Goal: Task Accomplishment & Management: Manage account settings

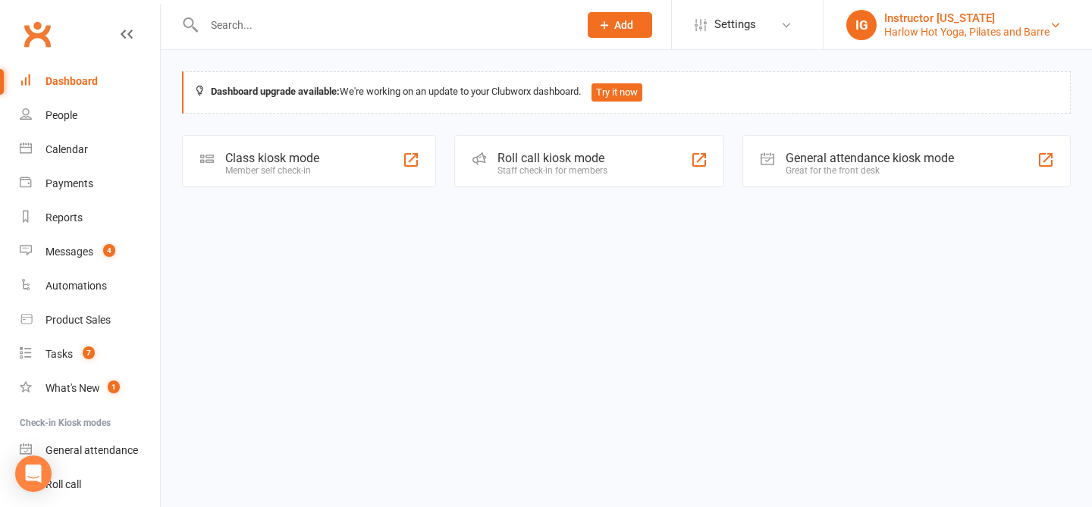
click at [925, 37] on div "Harlow Hot Yoga, Pilates and Barre" at bounding box center [966, 32] width 165 height 14
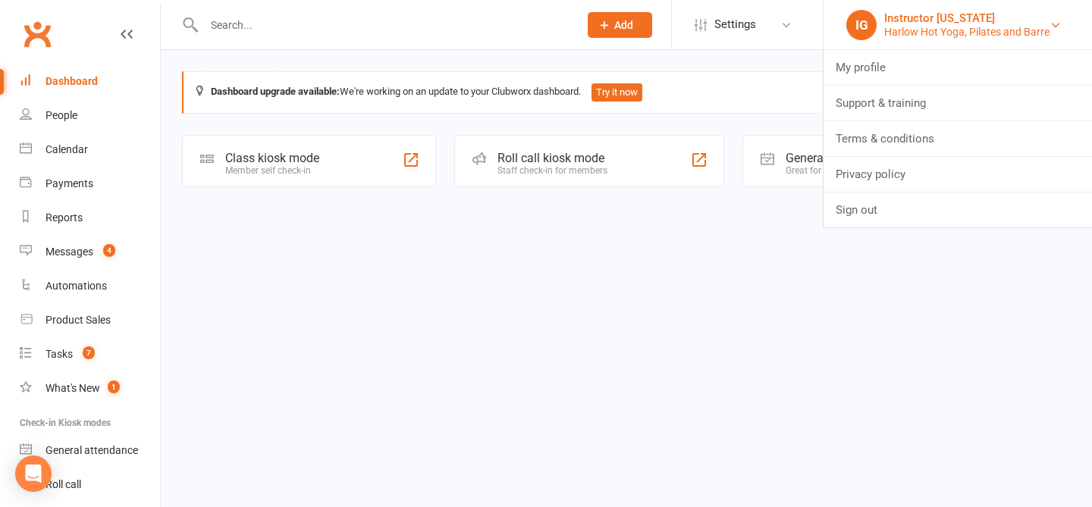
click at [925, 37] on div "Harlow Hot Yoga, Pilates and Barre" at bounding box center [966, 32] width 165 height 14
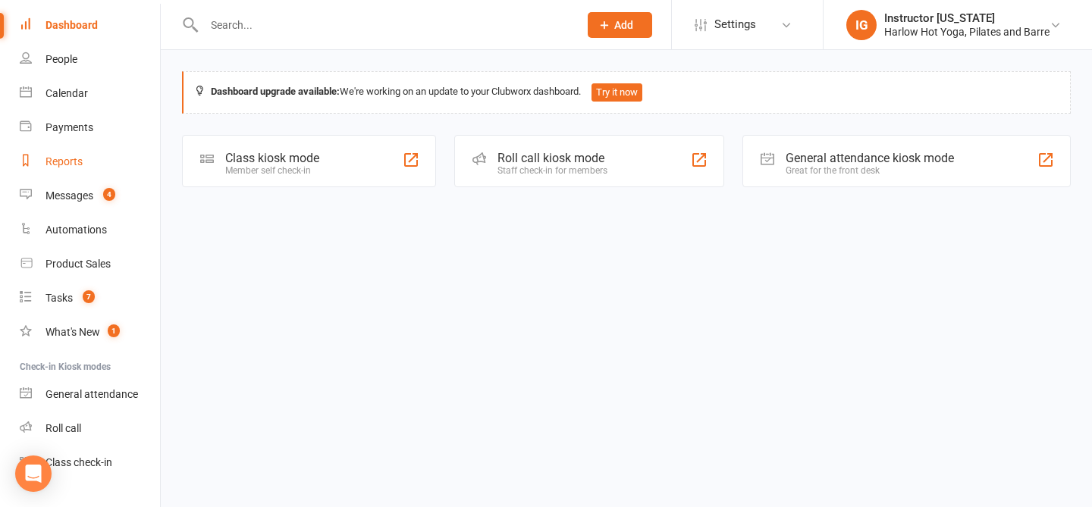
scroll to position [86, 0]
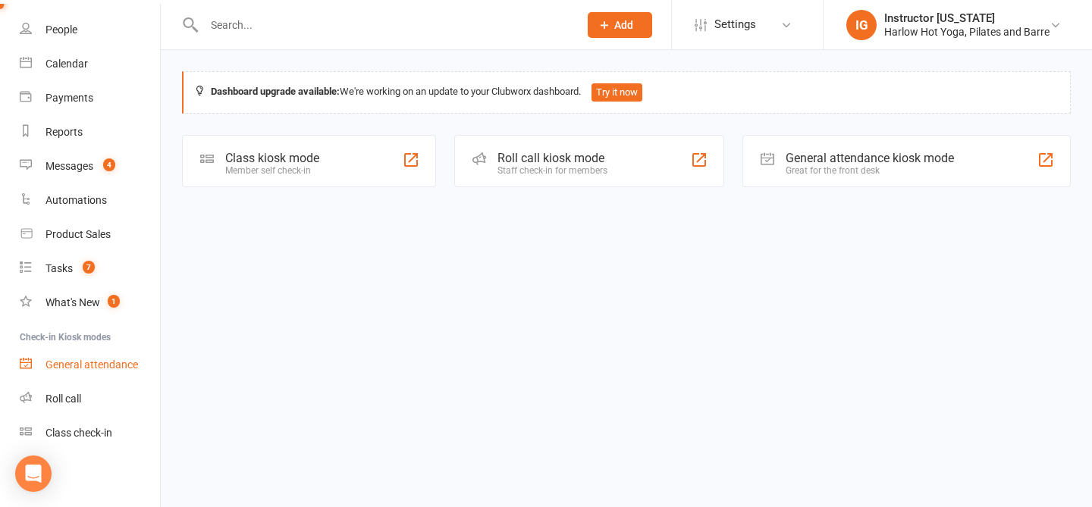
click at [89, 369] on div "General attendance" at bounding box center [92, 365] width 93 height 12
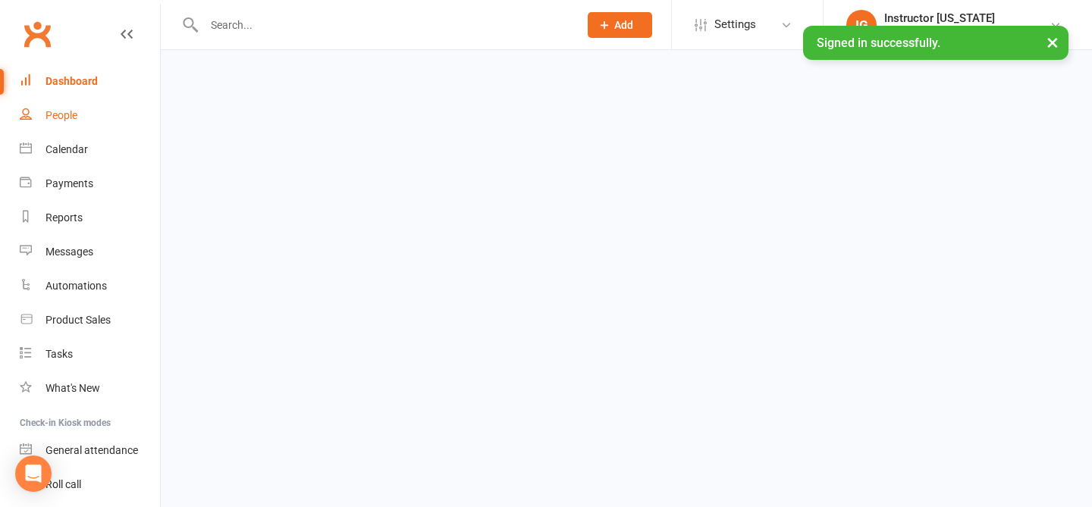
click at [74, 125] on link "People" at bounding box center [90, 116] width 140 height 34
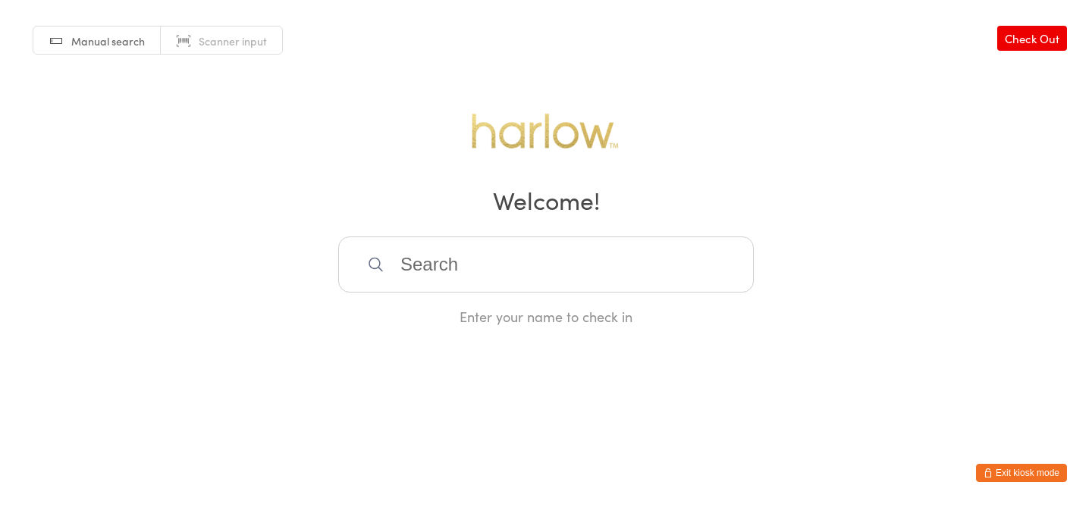
click at [77, 45] on span "Manual search" at bounding box center [108, 40] width 74 height 15
click at [1036, 472] on button "Exit kiosk mode" at bounding box center [1021, 473] width 91 height 18
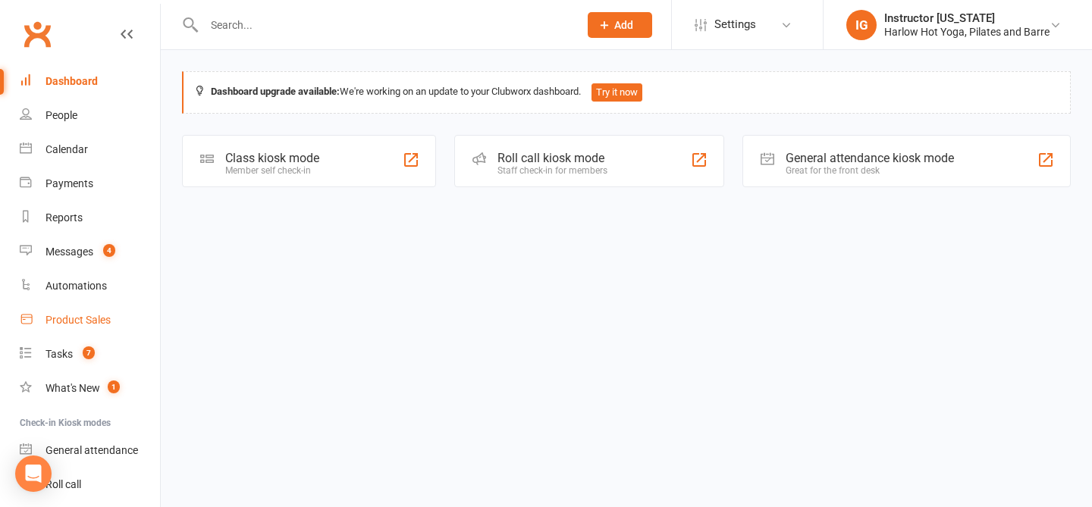
scroll to position [86, 0]
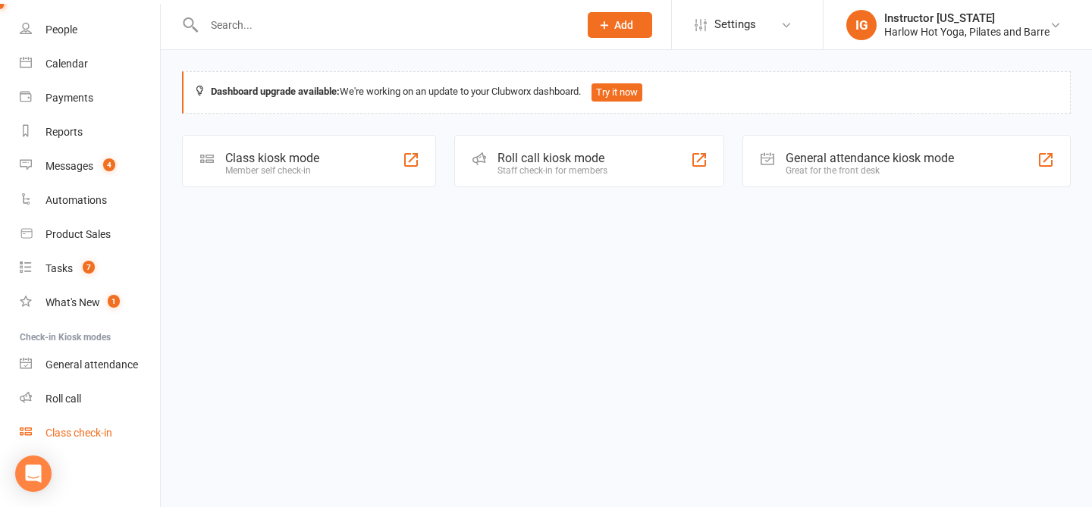
click at [68, 429] on div "Class check-in" at bounding box center [79, 433] width 67 height 12
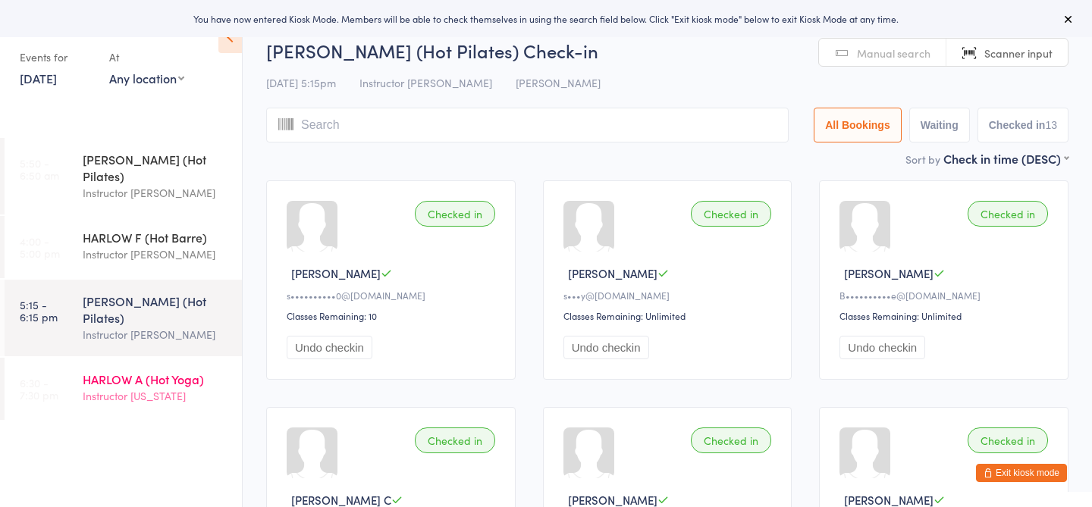
click at [143, 376] on div "HARLOW A (Hot Yoga) Instructor Georgia" at bounding box center [162, 388] width 159 height 60
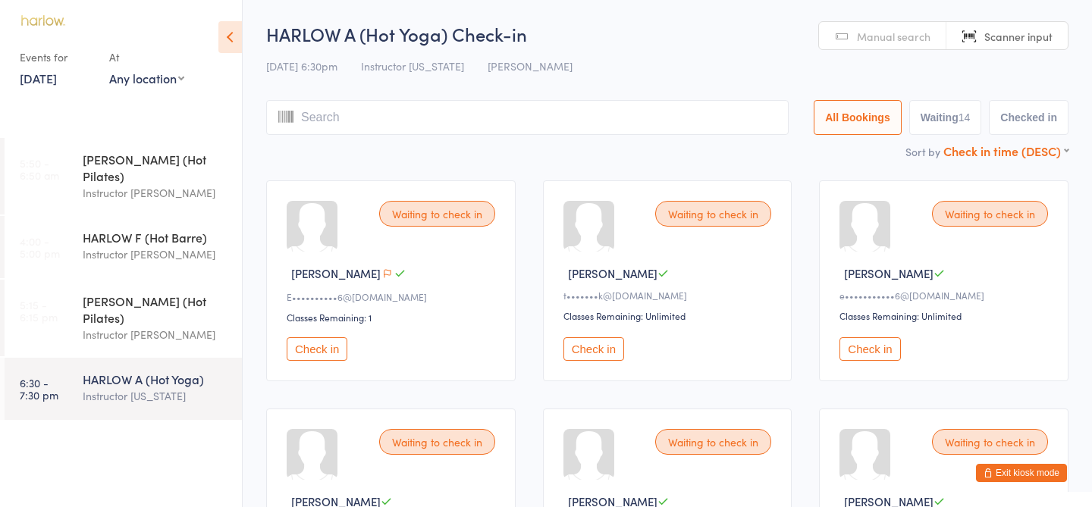
click at [1022, 155] on select "First name (ASC) First name (DESC) Last name (ASC) Last name (DESC) Check in ti…" at bounding box center [1005, 149] width 125 height 13
click at [482, 109] on input "search" at bounding box center [527, 117] width 523 height 35
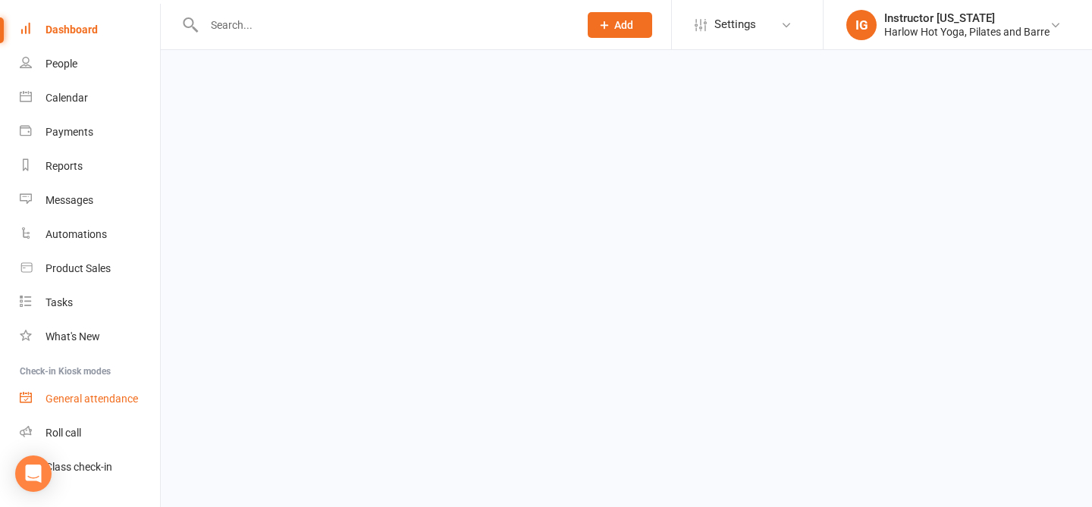
scroll to position [86, 0]
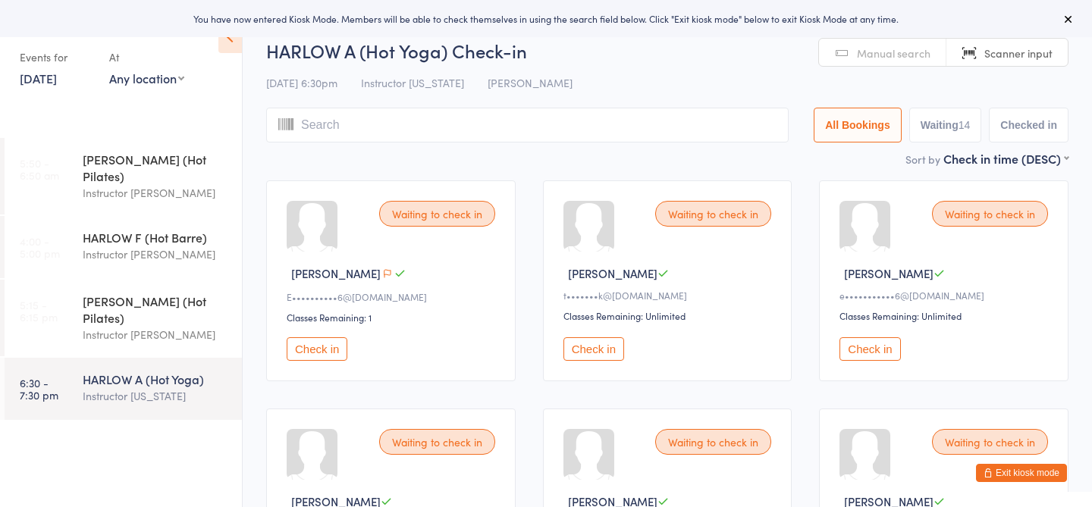
click at [1012, 49] on span "Scanner input" at bounding box center [1018, 53] width 68 height 15
click at [903, 52] on span "Manual search" at bounding box center [894, 53] width 74 height 15
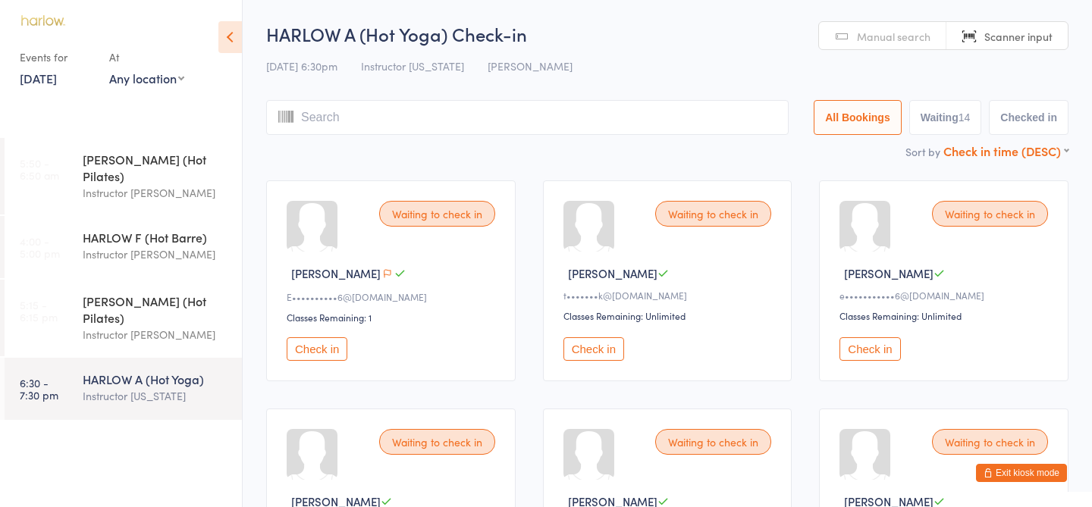
click at [965, 155] on select "First name (ASC) First name (DESC) Last name (ASC) Last name (DESC) Check in ti…" at bounding box center [1005, 149] width 125 height 13
click at [57, 83] on link "15 Sep, 2025" at bounding box center [38, 78] width 37 height 17
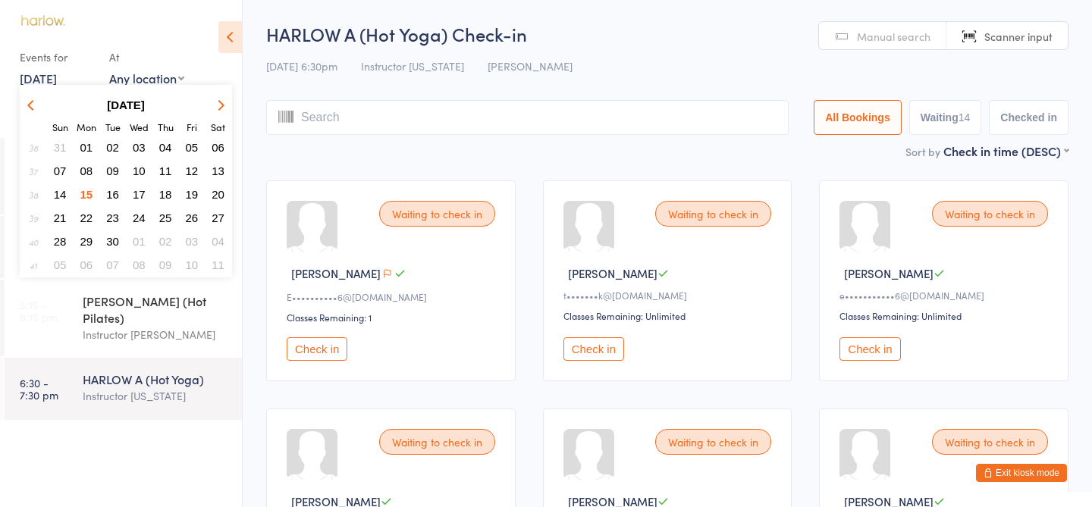
click at [57, 83] on link "15 Sep, 2025" at bounding box center [38, 78] width 37 height 17
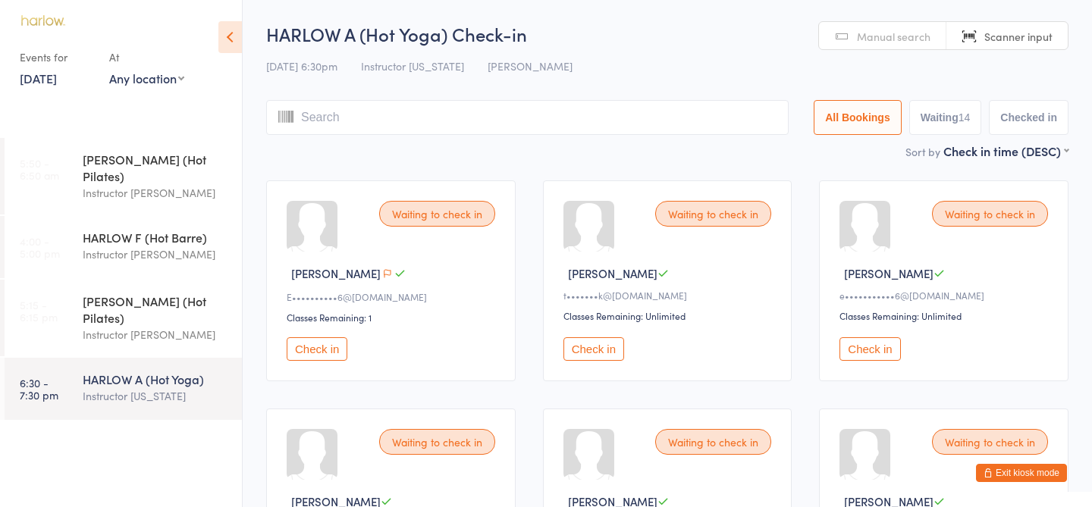
click at [57, 83] on link "15 Sep, 2025" at bounding box center [38, 78] width 37 height 17
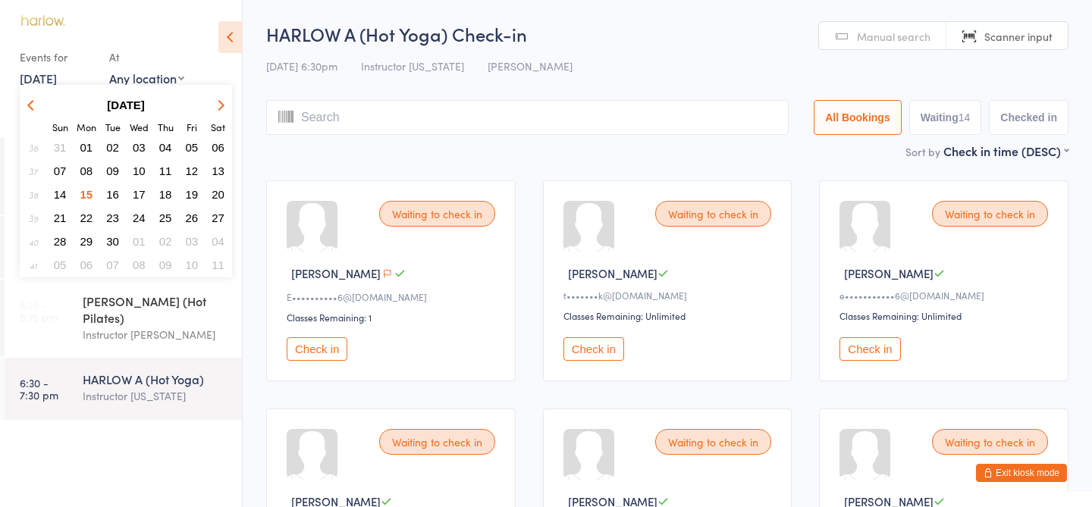
click at [87, 167] on span "08" at bounding box center [86, 171] width 13 height 13
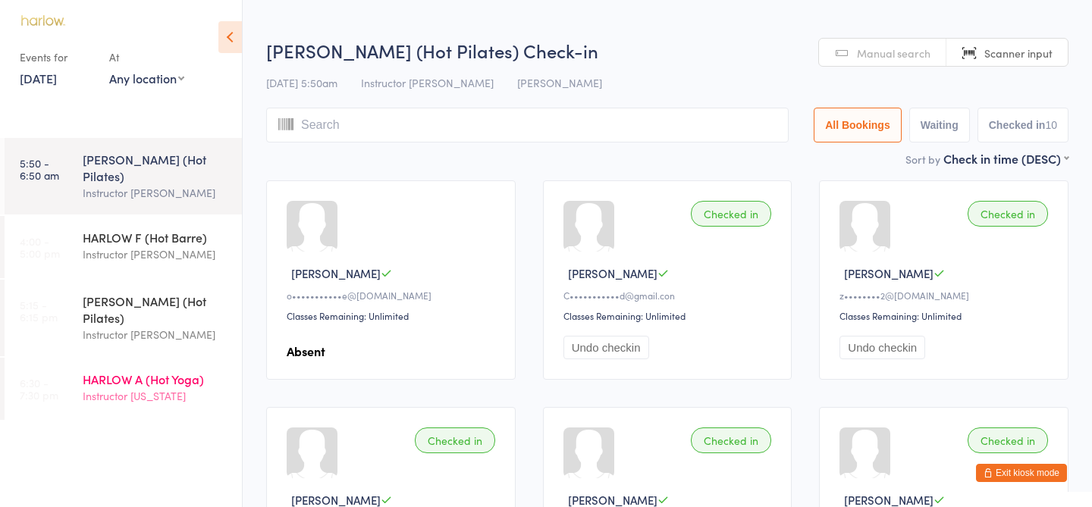
click at [137, 388] on div "Instructor [US_STATE]" at bounding box center [156, 396] width 146 height 17
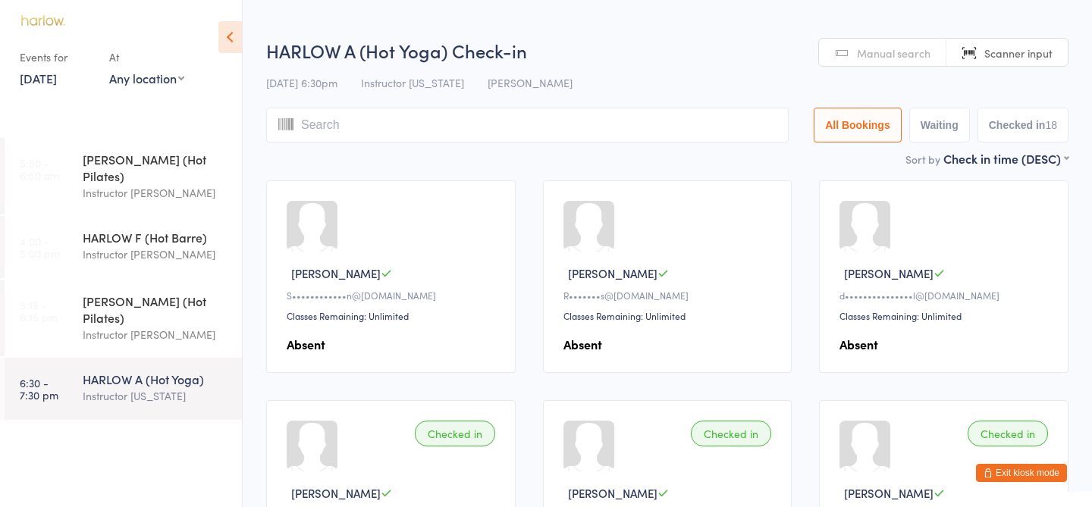
click at [75, 92] on div "Events for 8 Sep, 2025 D Sep, YYYY September 2025 Sun Mon Tue Wed Thu Fri Sat 3…" at bounding box center [121, 52] width 242 height 105
click at [149, 80] on select "Any location Harlow Newstead" at bounding box center [146, 78] width 75 height 17
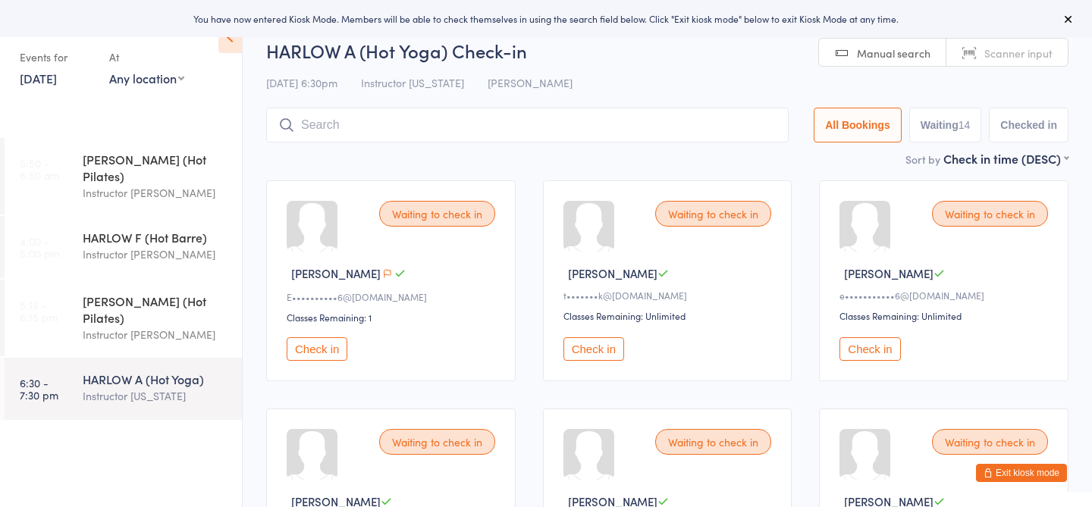
click at [1066, 19] on icon at bounding box center [1069, 19] width 12 height 12
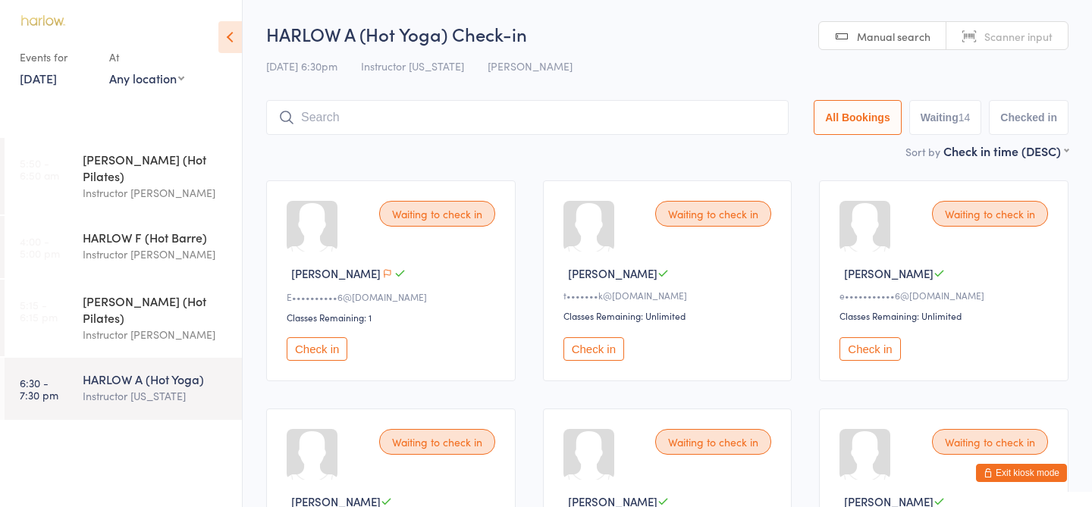
click at [167, 388] on div "Instructor [US_STATE]" at bounding box center [156, 396] width 146 height 17
click at [1016, 474] on button "Exit kiosk mode" at bounding box center [1021, 473] width 91 height 18
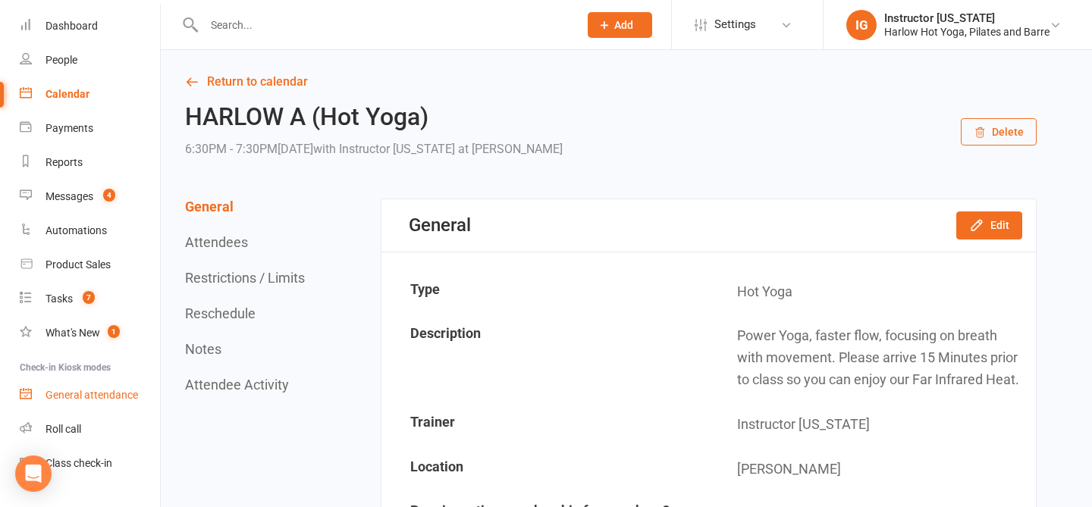
scroll to position [61, 0]
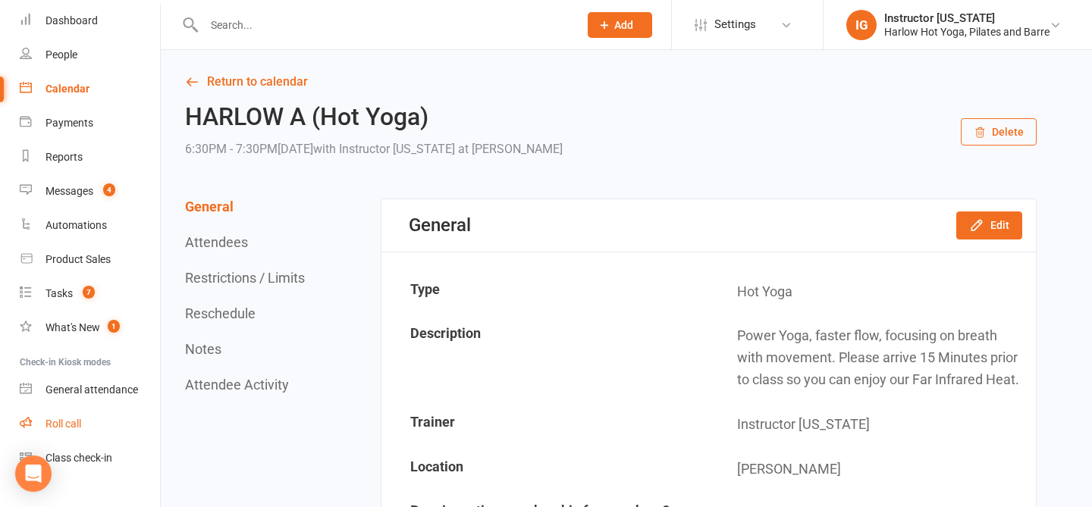
click at [112, 419] on link "Roll call" at bounding box center [90, 424] width 140 height 34
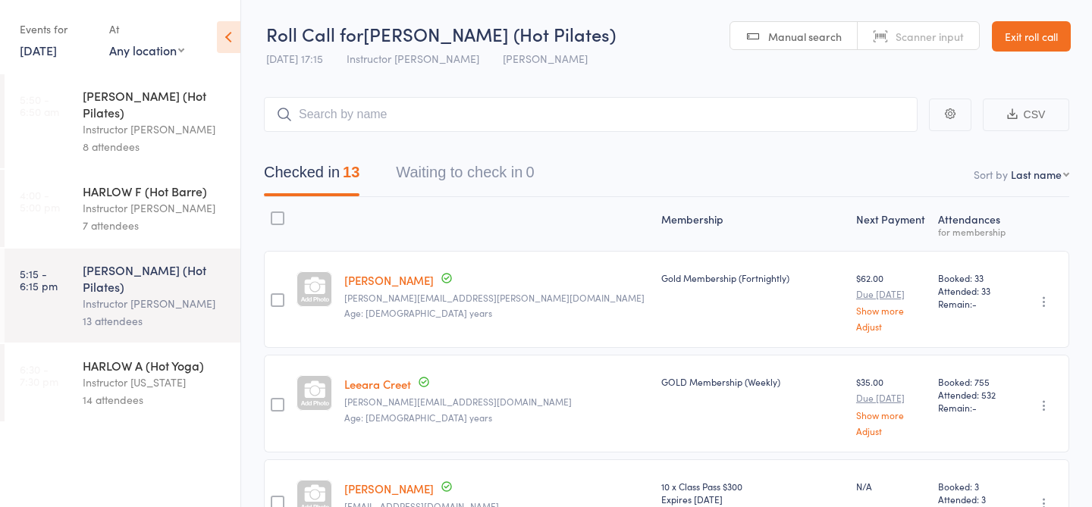
click at [150, 391] on div "14 attendees" at bounding box center [155, 399] width 145 height 17
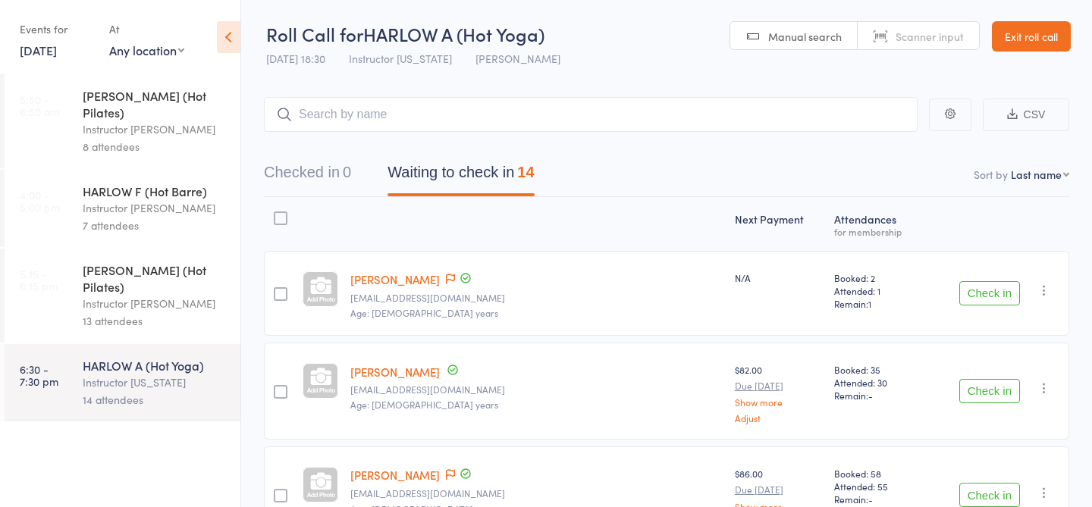
click at [347, 178] on div "0" at bounding box center [347, 172] width 8 height 17
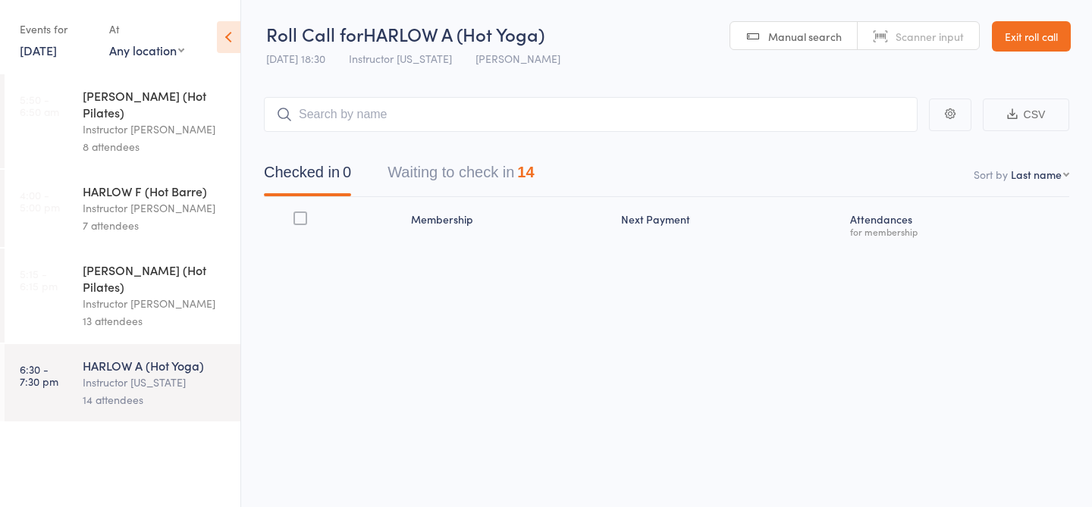
click at [567, 89] on main "CSV Checked in 0 Waiting to check in 14 Sort by Last name First name Last name …" at bounding box center [666, 192] width 851 height 237
click at [500, 177] on button "Waiting to check in 14" at bounding box center [461, 176] width 146 height 40
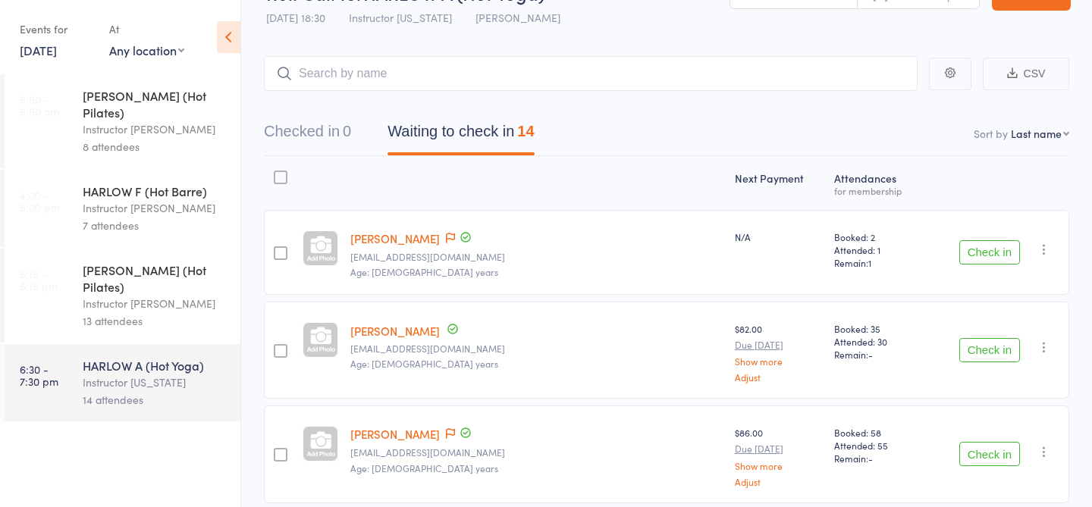
scroll to position [52, 0]
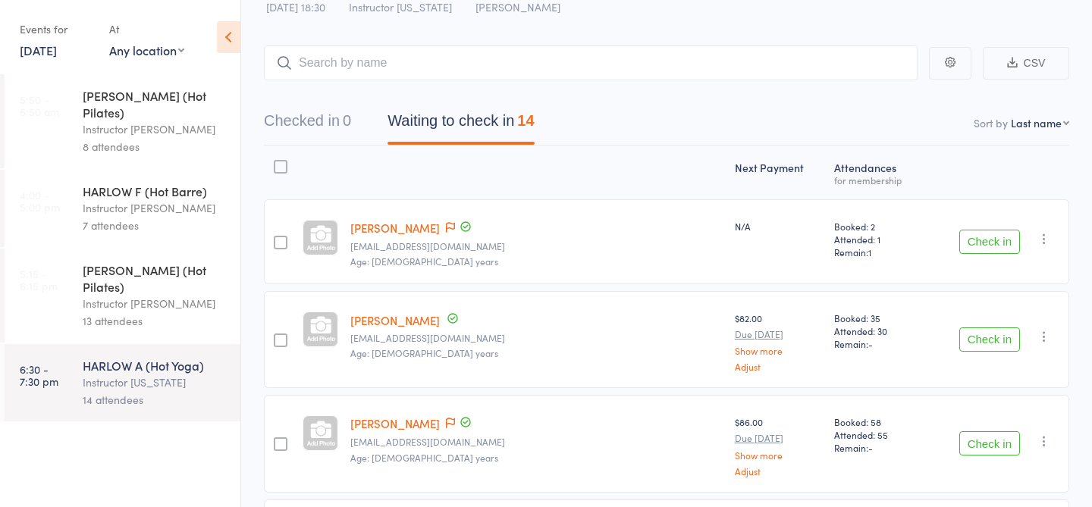
click at [413, 234] on link "[PERSON_NAME]" at bounding box center [394, 228] width 89 height 16
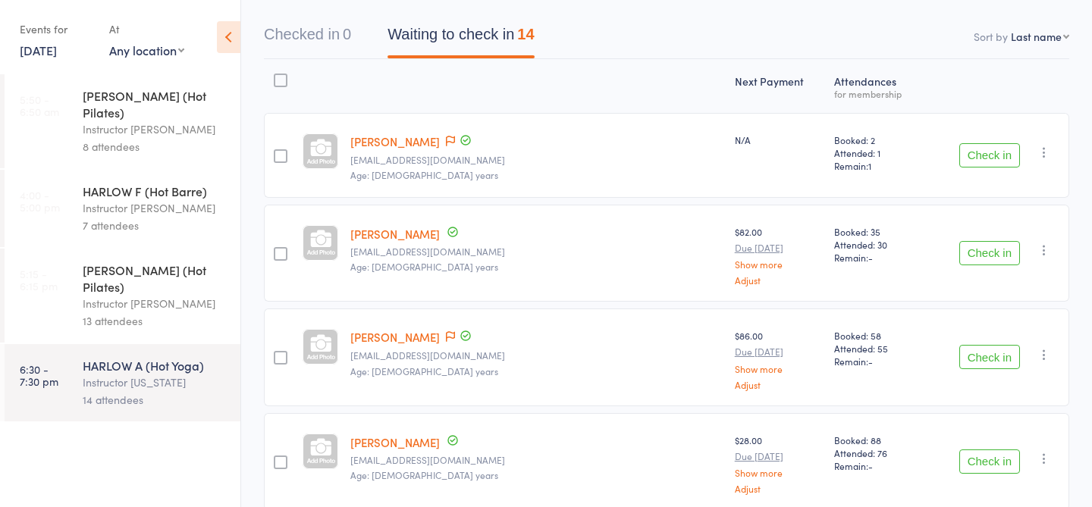
scroll to position [140, 0]
click at [350, 132] on link "[PERSON_NAME]" at bounding box center [394, 140] width 89 height 16
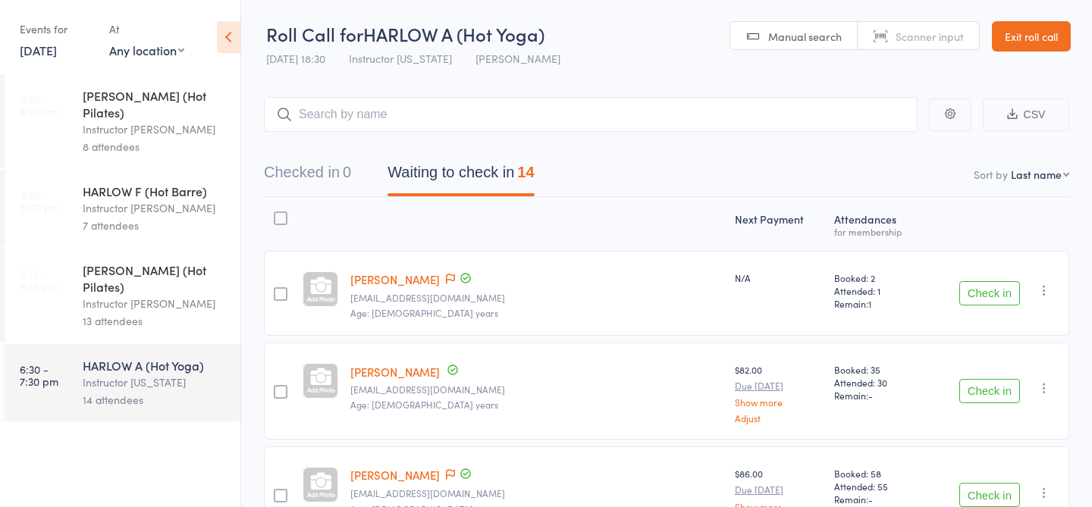
click at [345, 193] on button "Checked in 0" at bounding box center [307, 176] width 87 height 40
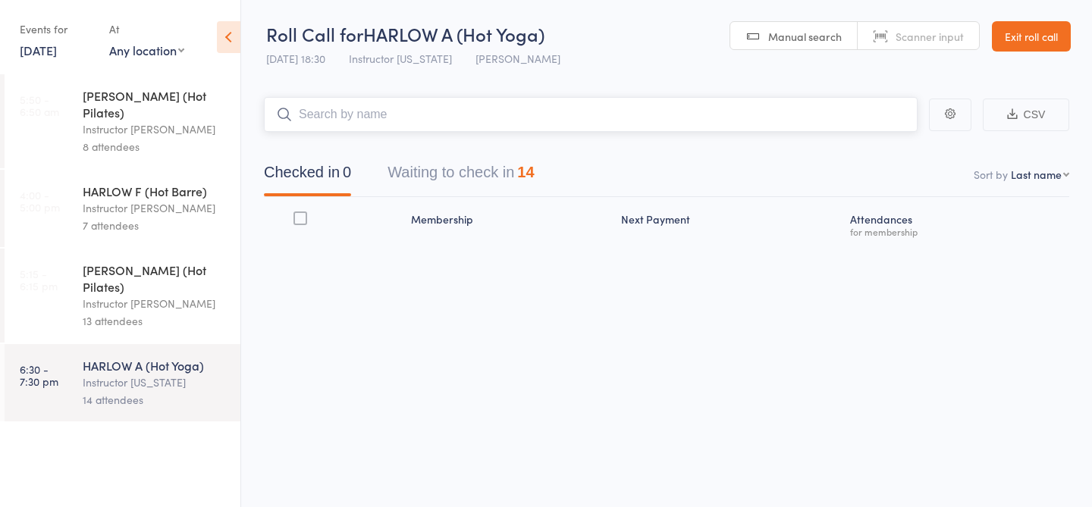
click at [350, 130] on input "search" at bounding box center [591, 114] width 654 height 35
type input "23845"
click at [444, 139] on div "[PERSON_NAME] Check in" at bounding box center [591, 146] width 652 height 35
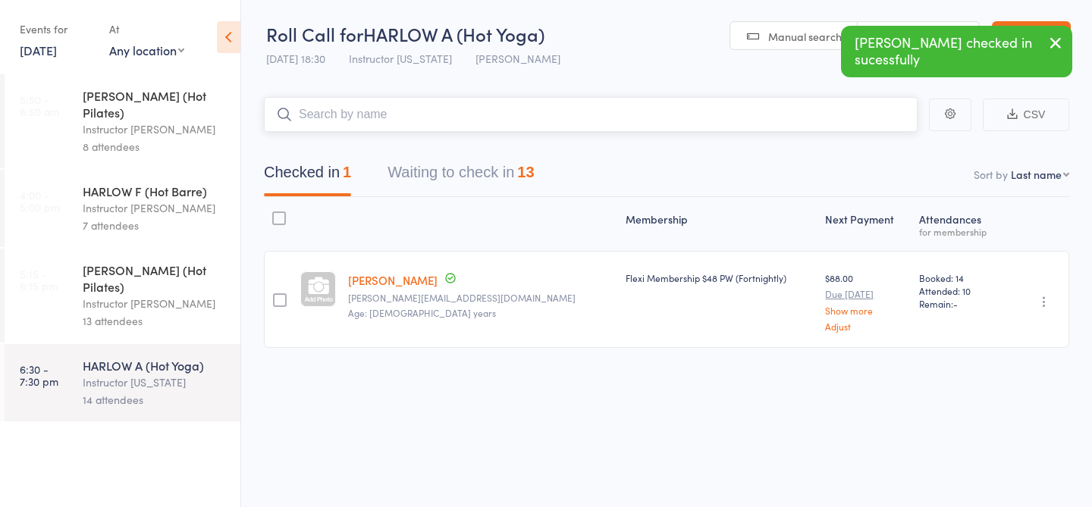
click at [427, 168] on button "Waiting to check in 13" at bounding box center [461, 176] width 146 height 40
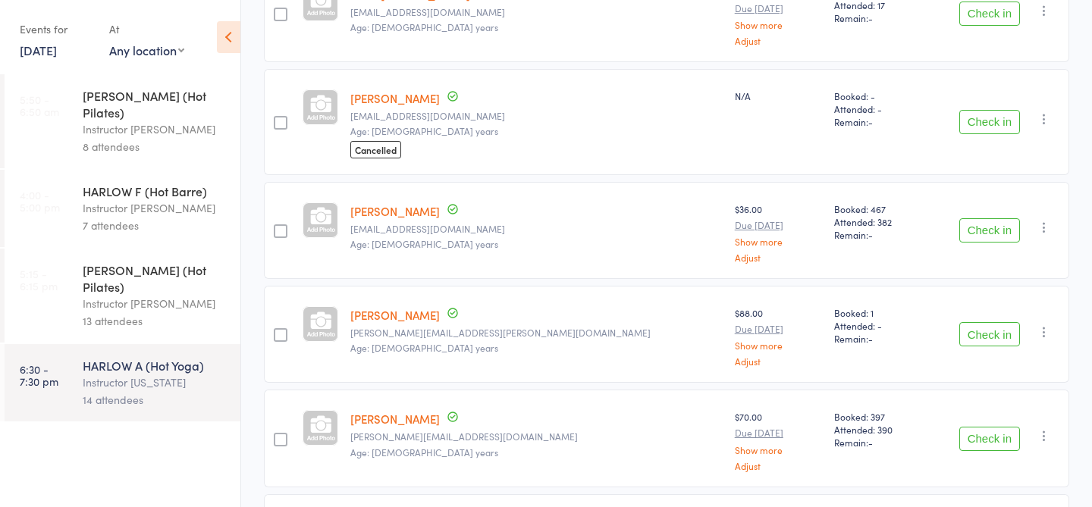
scroll to position [1001, 0]
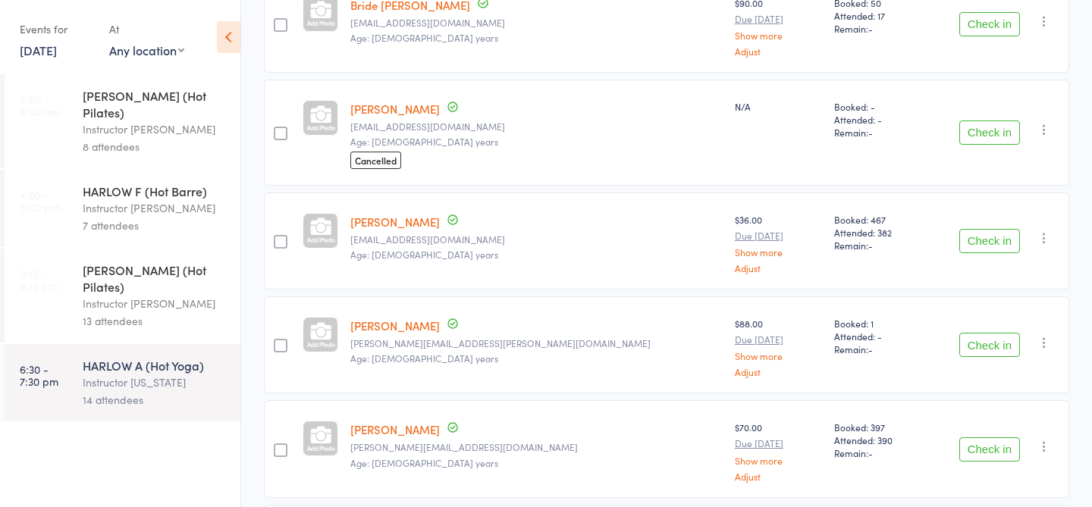
click at [962, 129] on button "Check in" at bounding box center [989, 133] width 61 height 24
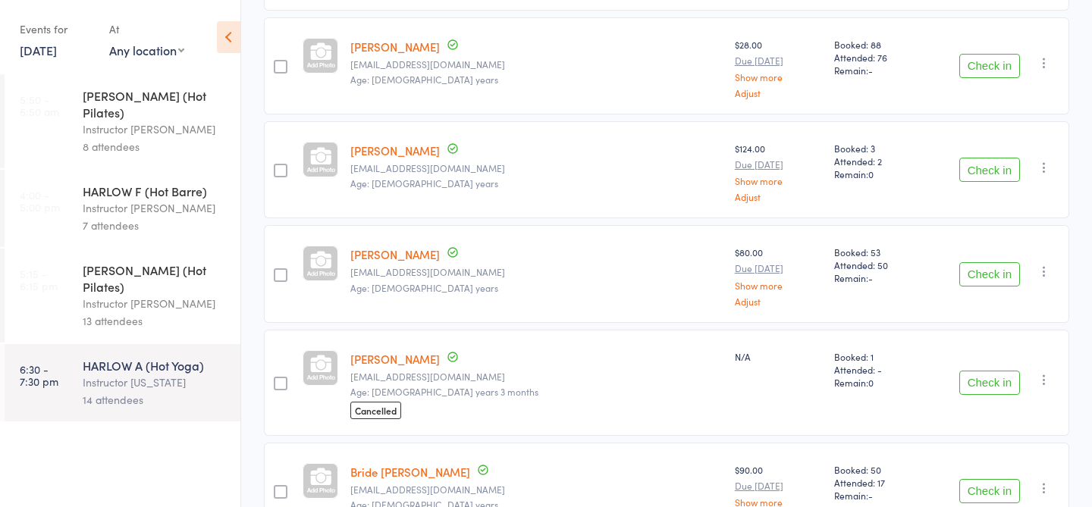
scroll to position [0, 0]
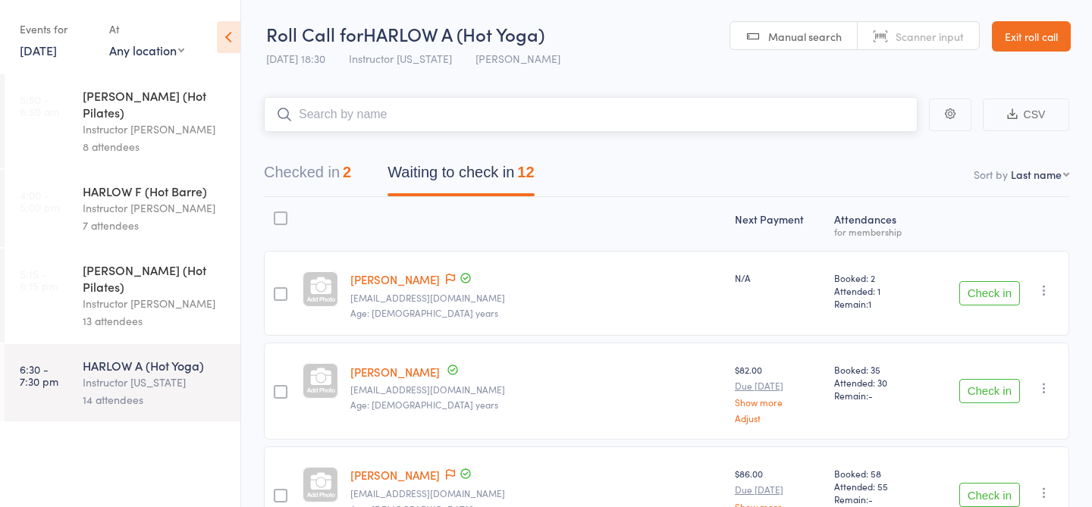
click at [445, 113] on input "search" at bounding box center [591, 114] width 654 height 35
click at [991, 295] on button "Check in" at bounding box center [989, 293] width 61 height 24
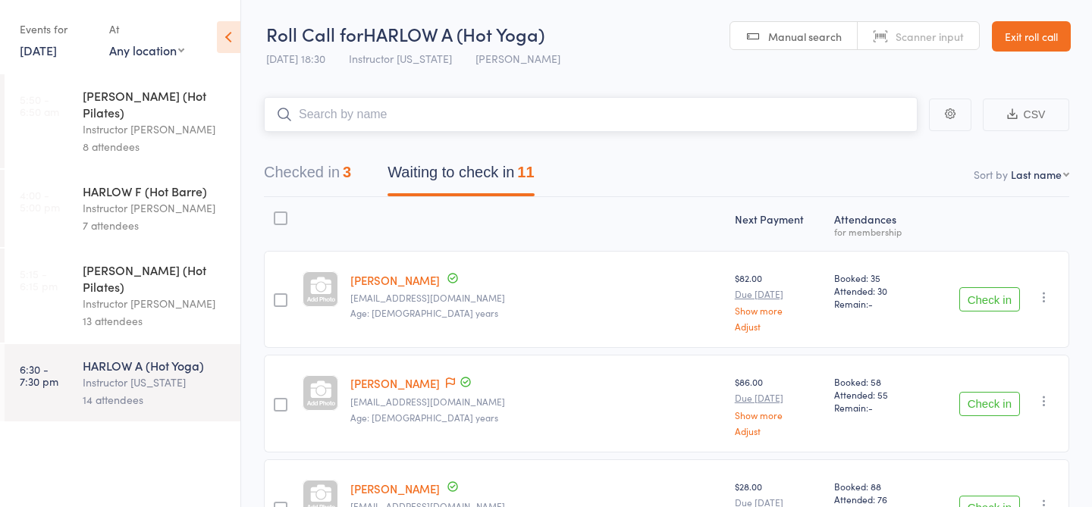
click at [497, 121] on input "search" at bounding box center [591, 114] width 654 height 35
type input "23756"
click at [876, 145] on link "Check in" at bounding box center [876, 147] width 54 height 24
click at [545, 121] on input "search" at bounding box center [591, 114] width 654 height 35
type input "23793"
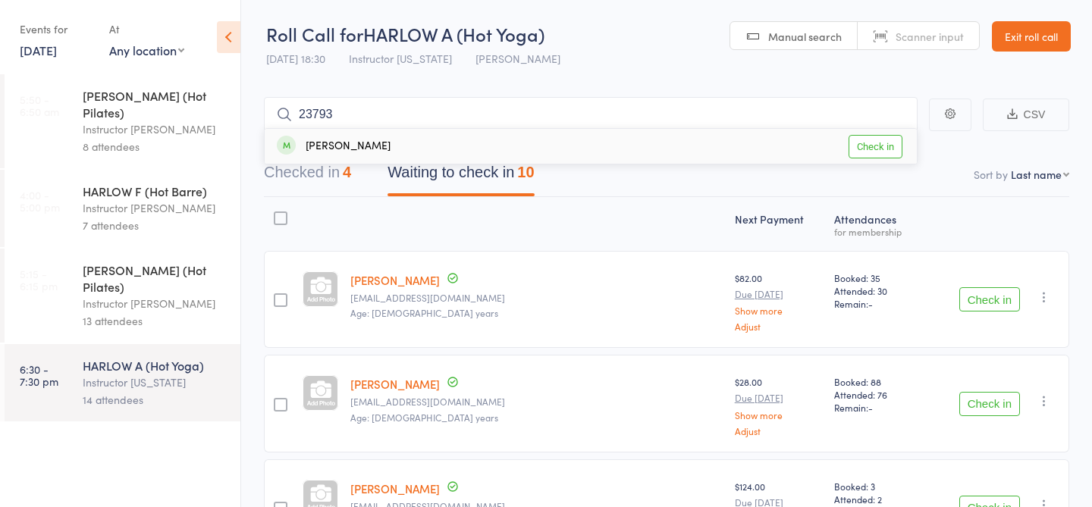
click at [871, 149] on link "Check in" at bounding box center [876, 147] width 54 height 24
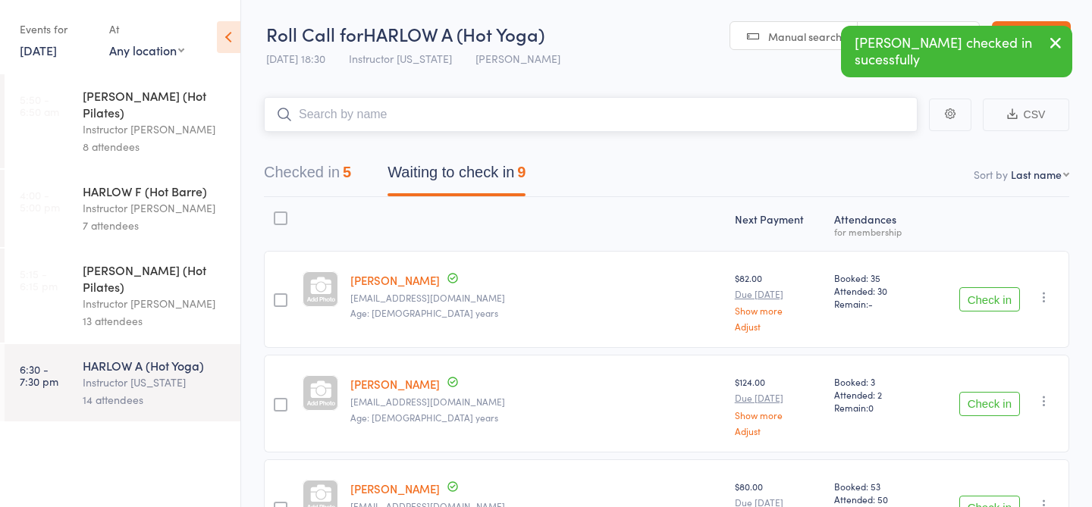
click at [325, 176] on button "Checked in 5" at bounding box center [307, 176] width 87 height 40
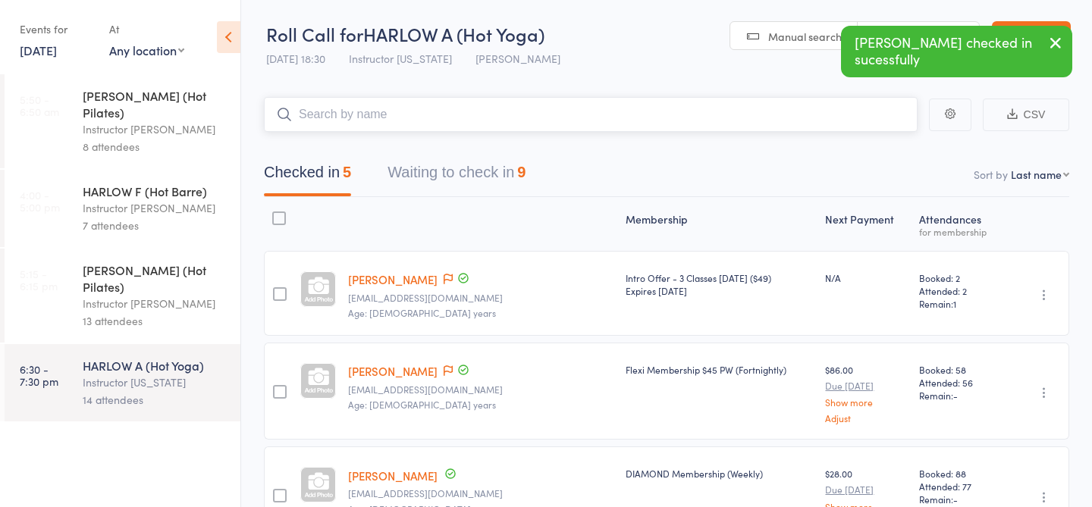
click at [440, 165] on button "Waiting to check in 9" at bounding box center [457, 176] width 138 height 40
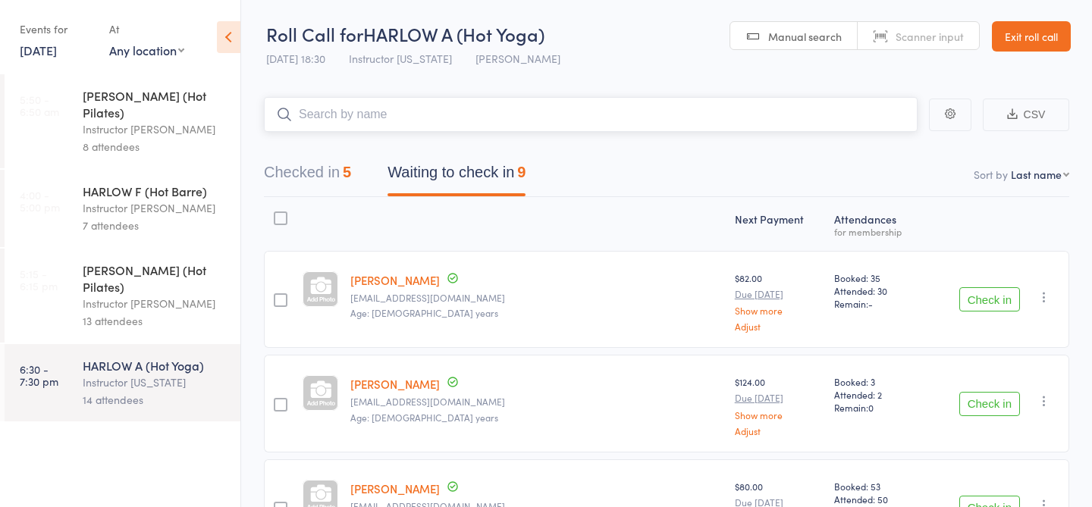
click at [374, 115] on input "search" at bounding box center [591, 114] width 654 height 35
type input "23483"
click at [866, 152] on link "Check in" at bounding box center [876, 147] width 54 height 24
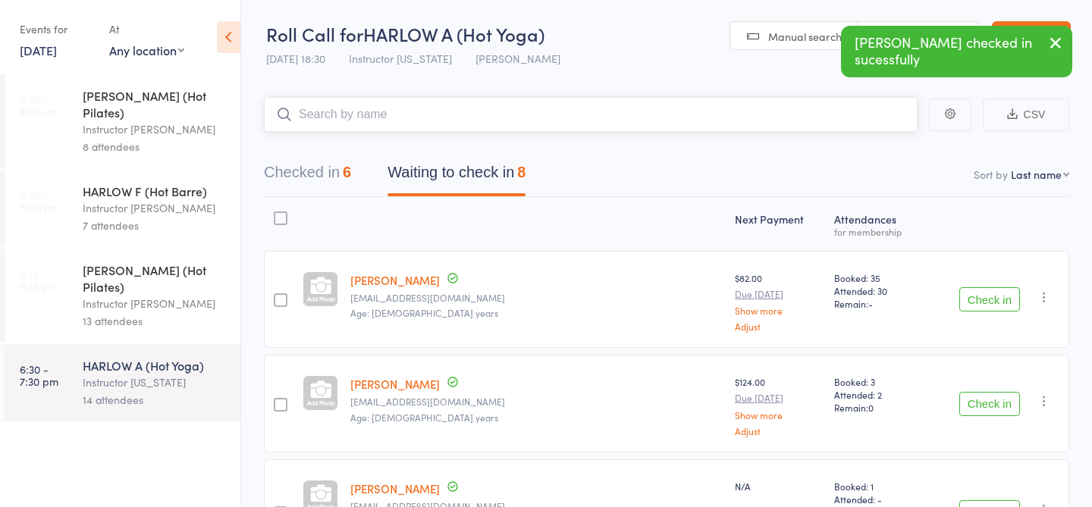
click at [304, 172] on button "Checked in 6" at bounding box center [307, 176] width 87 height 40
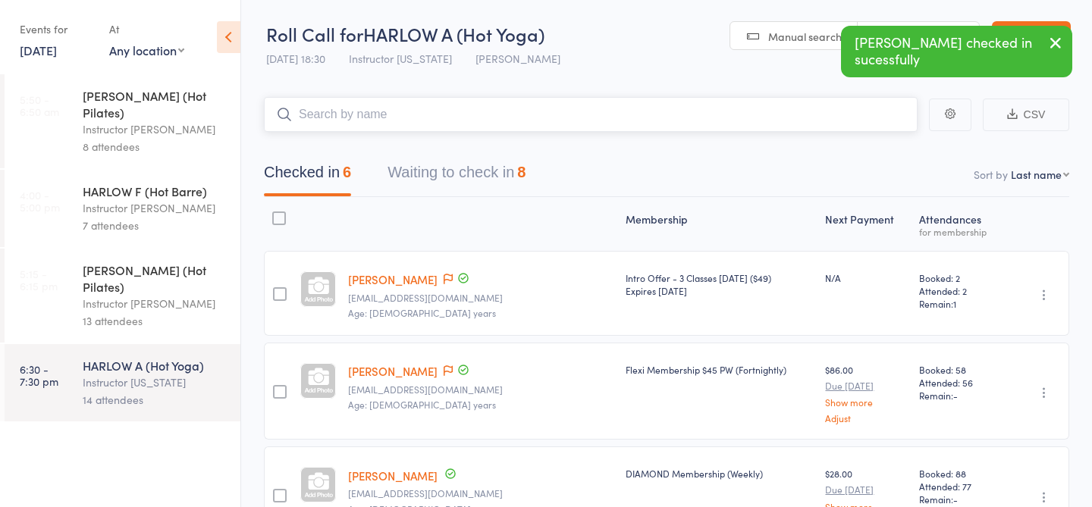
click at [425, 182] on button "Waiting to check in 8" at bounding box center [457, 176] width 138 height 40
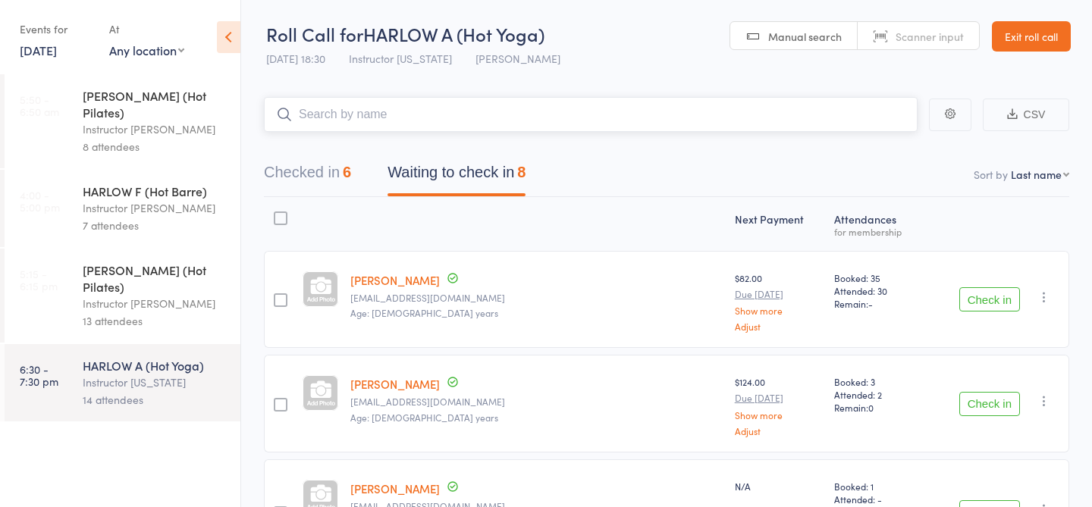
click at [321, 171] on button "Checked in 6" at bounding box center [307, 176] width 87 height 40
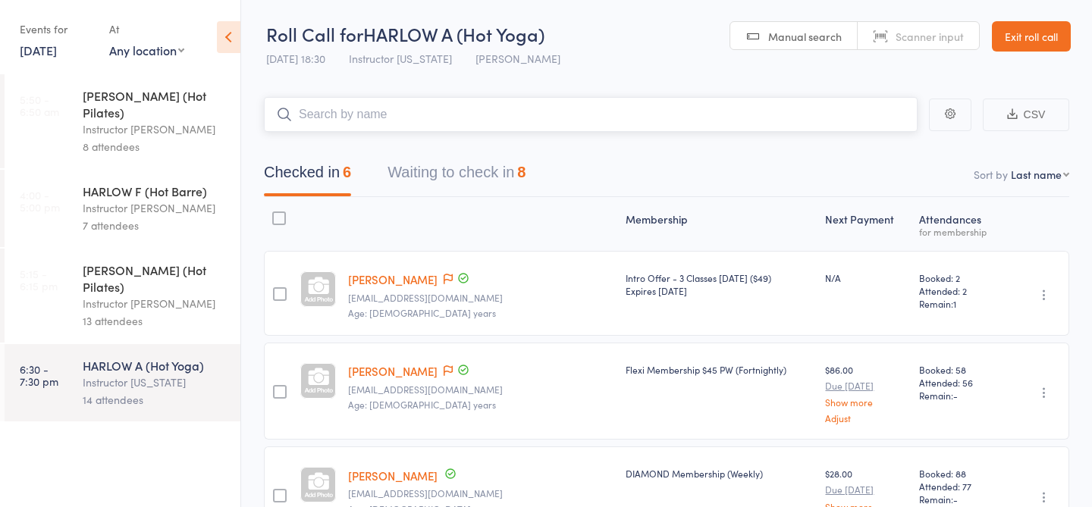
click at [414, 171] on button "Waiting to check in 8" at bounding box center [457, 176] width 138 height 40
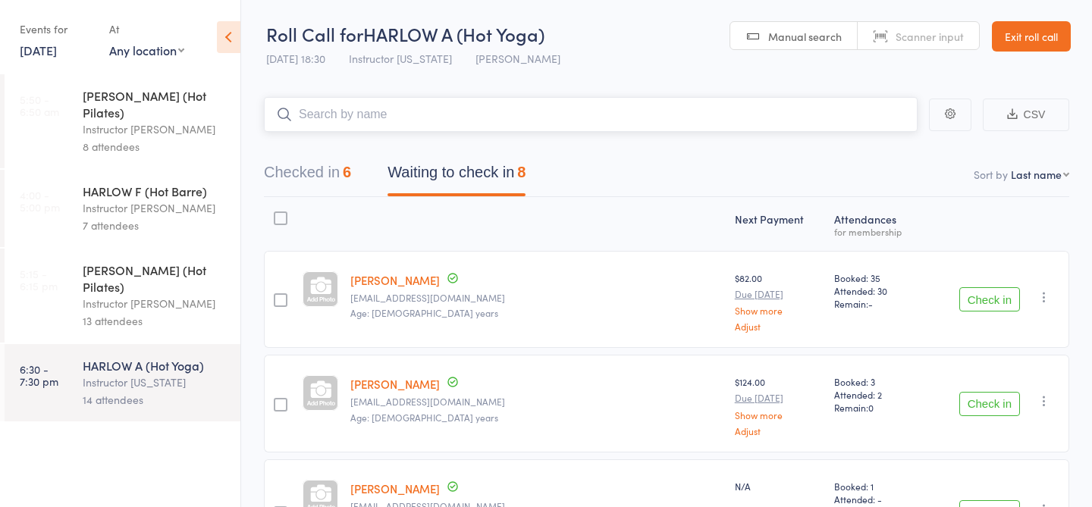
click at [359, 112] on input "search" at bounding box center [591, 114] width 654 height 35
type input "23785"
click at [900, 146] on link "Check in" at bounding box center [876, 147] width 54 height 24
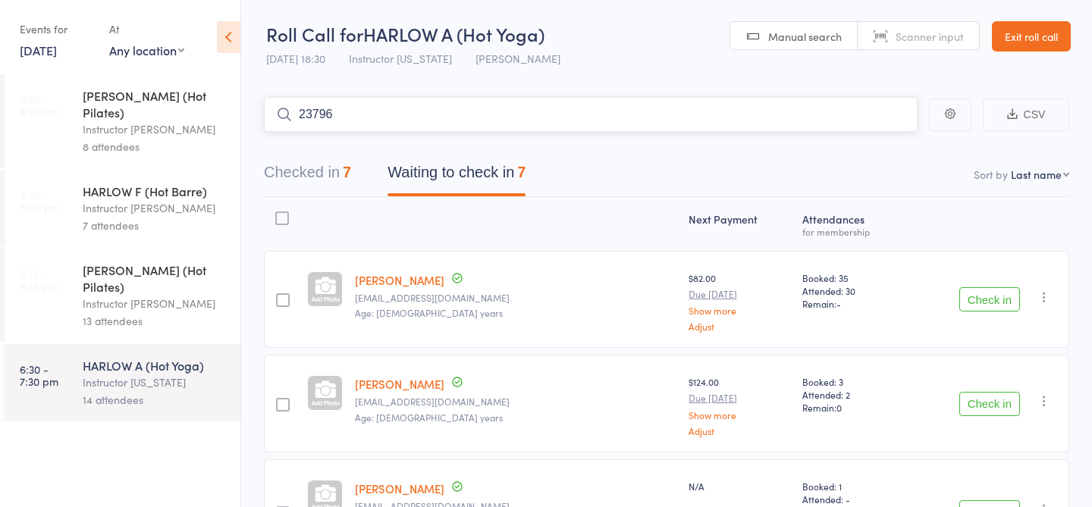
type input "23796"
click at [868, 150] on link "Check in" at bounding box center [876, 147] width 54 height 24
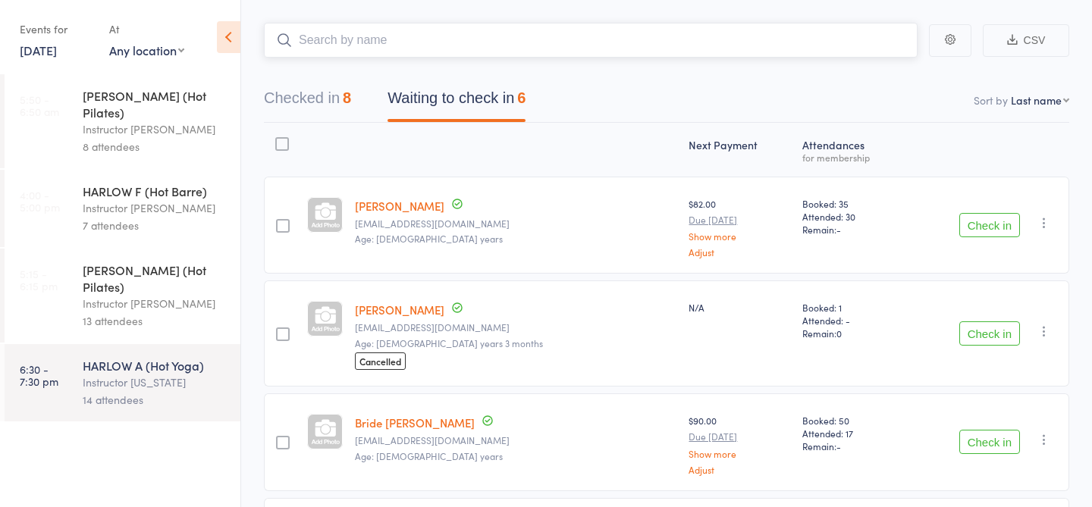
scroll to position [102, 0]
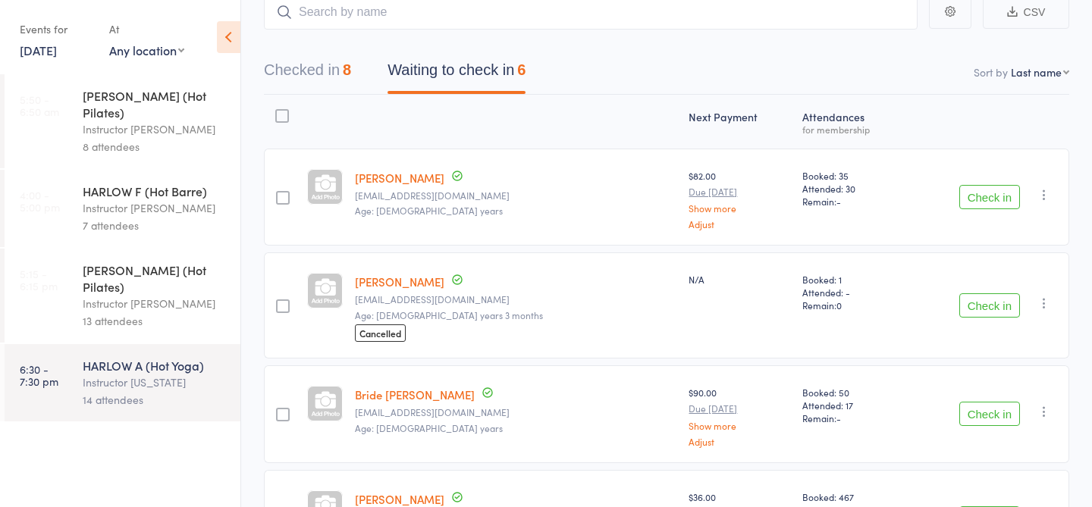
click at [419, 278] on link "Daniel Keenan" at bounding box center [399, 282] width 89 height 16
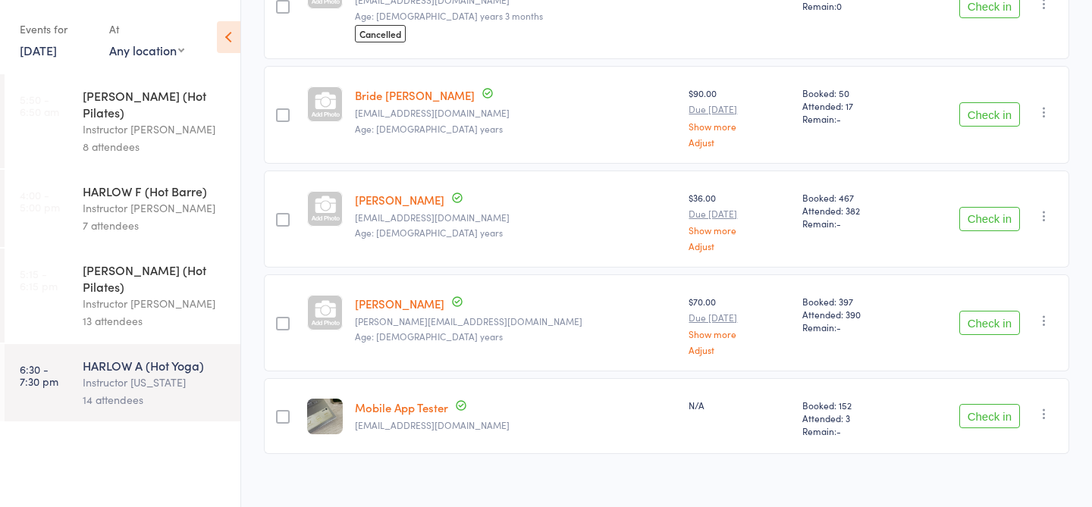
scroll to position [413, 0]
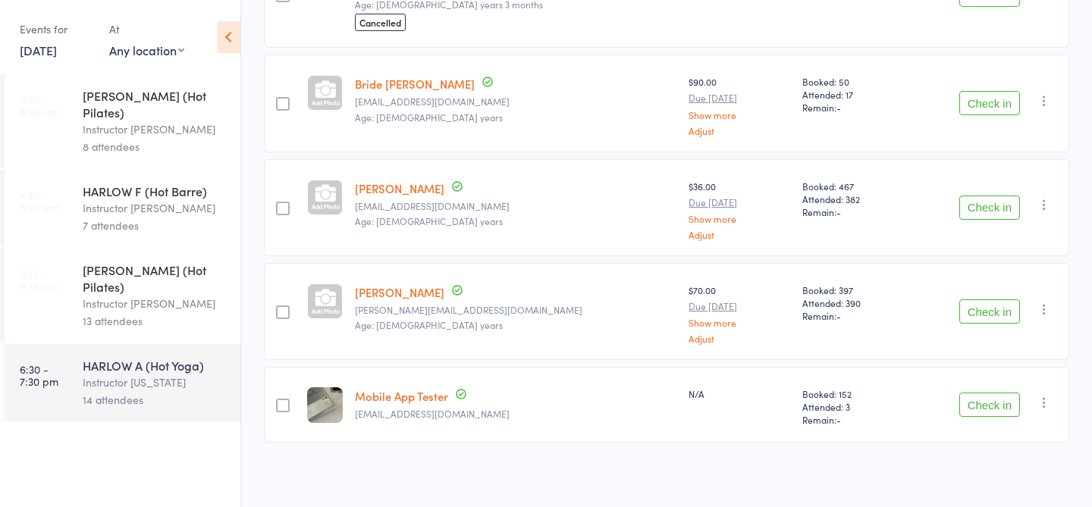
click at [984, 313] on button "Check in" at bounding box center [989, 312] width 61 height 24
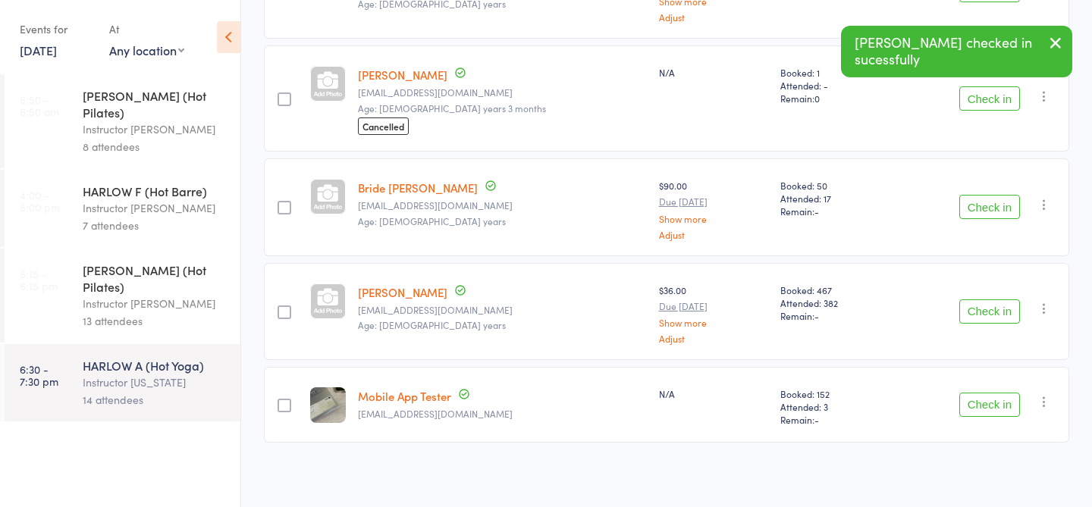
scroll to position [0, 0]
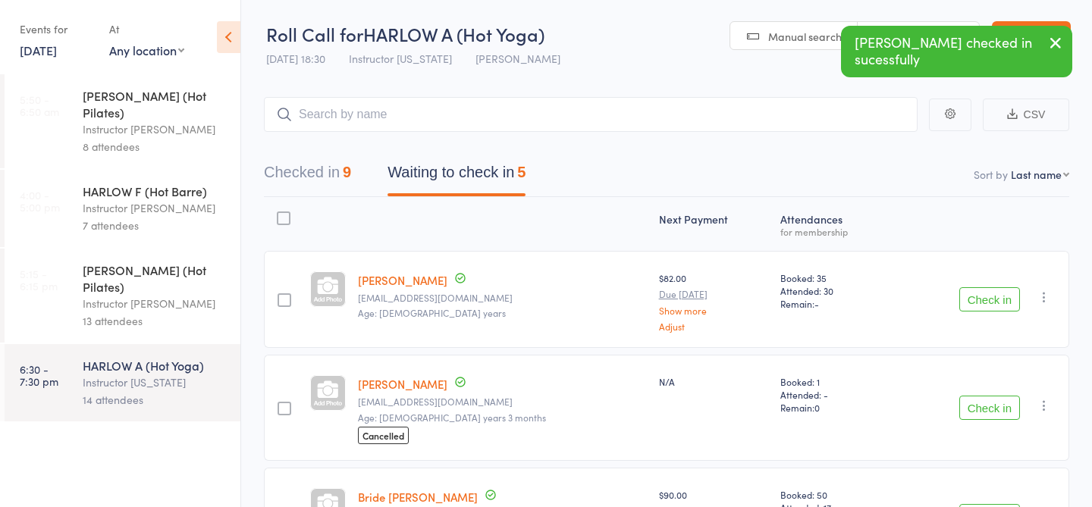
click at [342, 185] on button "Checked in 9" at bounding box center [307, 176] width 87 height 40
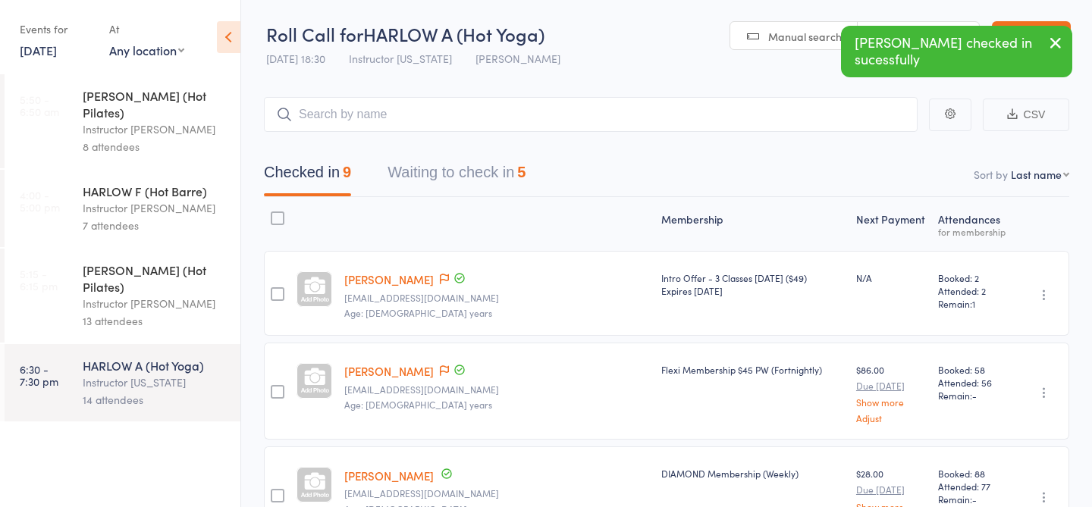
click at [580, 162] on nav "Checked in 9 Waiting to check in 5" at bounding box center [667, 176] width 842 height 40
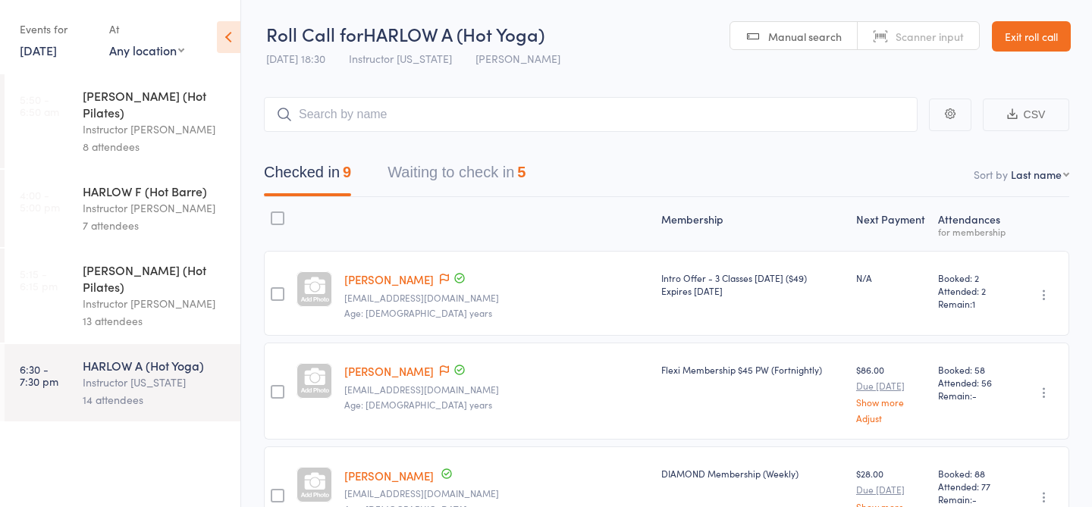
click at [449, 176] on button "Waiting to check in 5" at bounding box center [457, 176] width 138 height 40
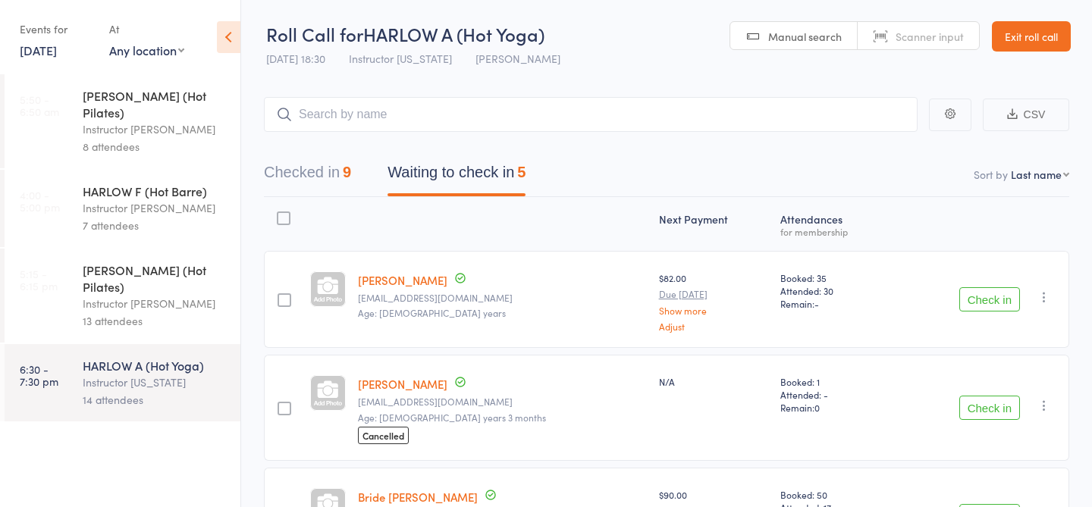
click at [972, 294] on button "Check in" at bounding box center [989, 299] width 61 height 24
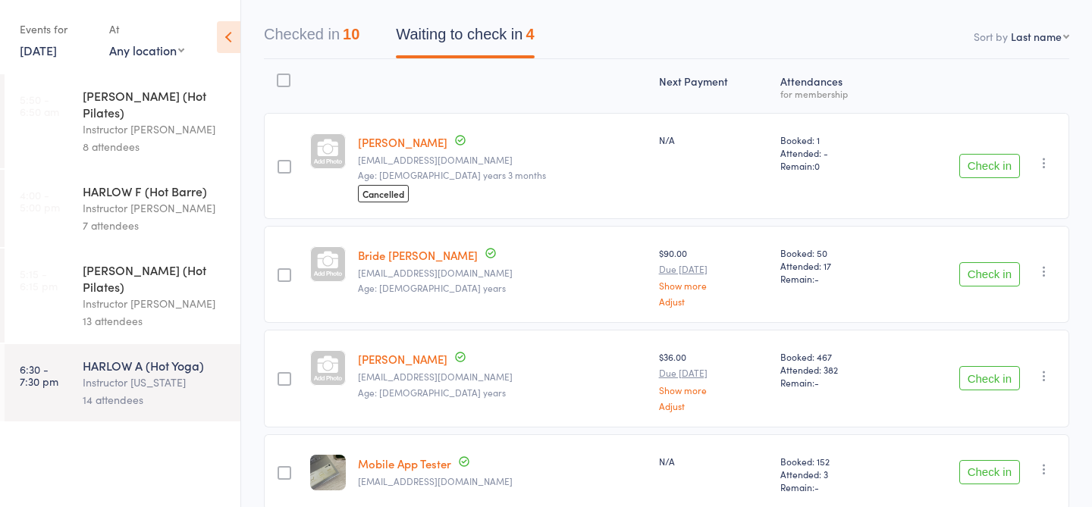
scroll to position [140, 0]
click at [981, 168] on button "Check in" at bounding box center [989, 164] width 61 height 24
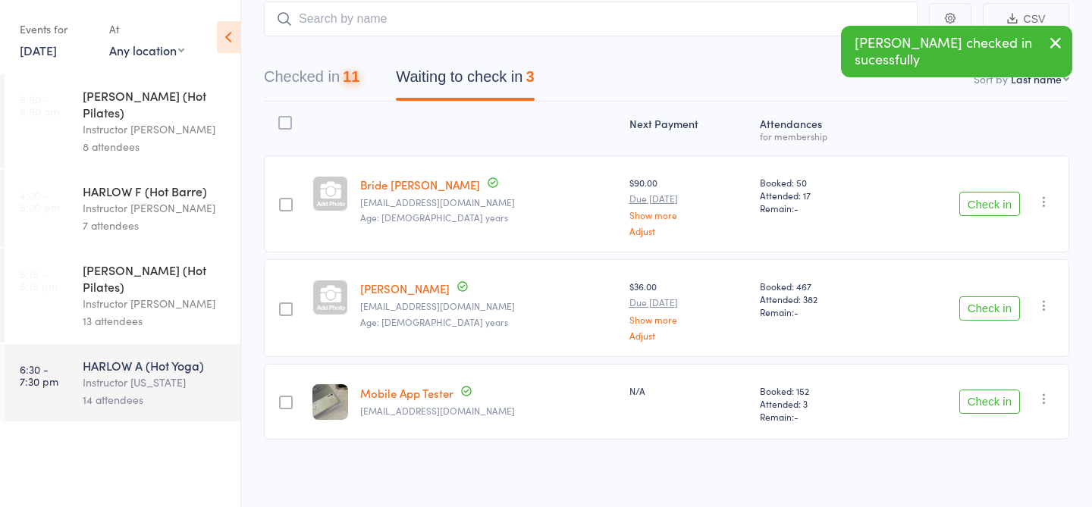
scroll to position [93, 0]
click at [332, 80] on button "Checked in 11" at bounding box center [312, 83] width 96 height 40
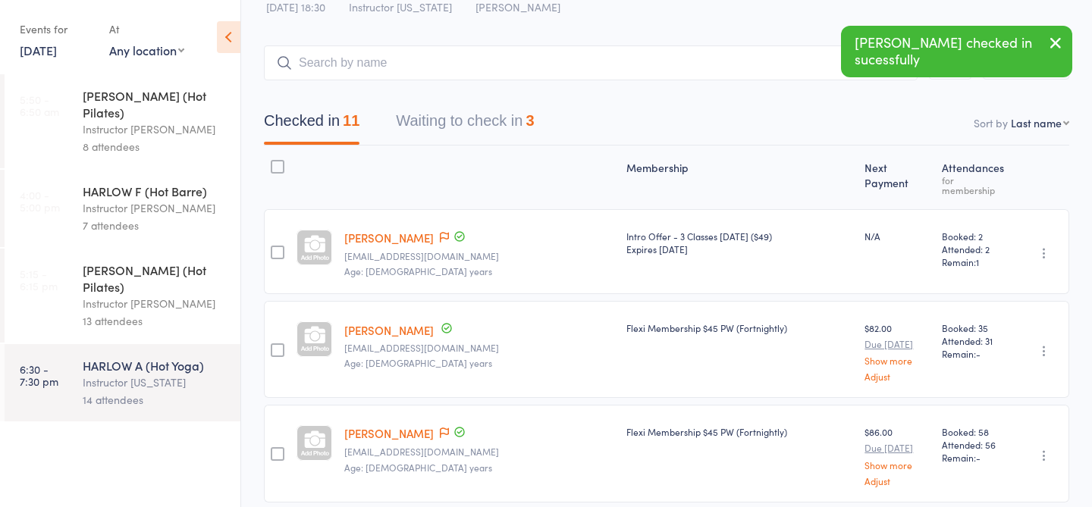
scroll to position [0, 0]
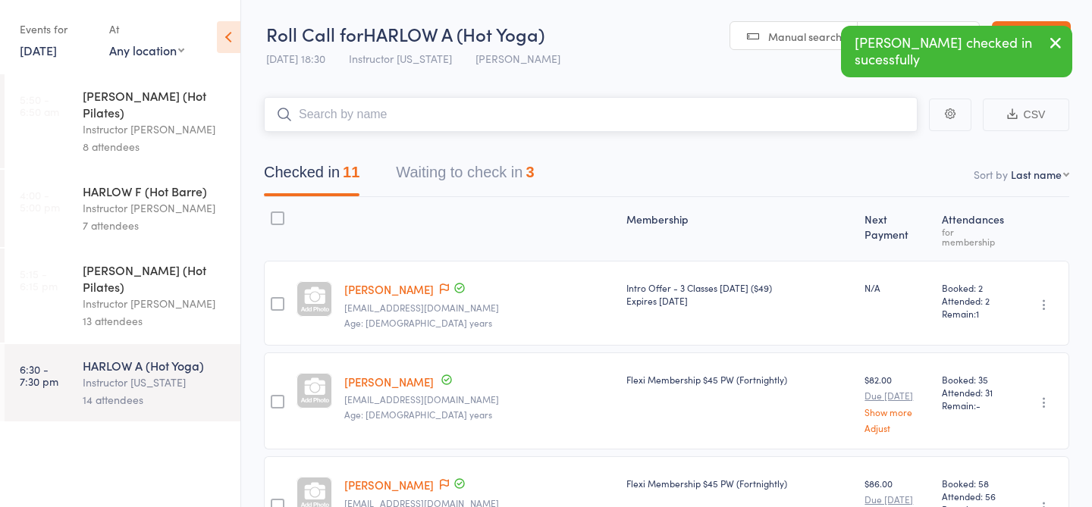
click at [374, 115] on input "search" at bounding box center [591, 114] width 654 height 35
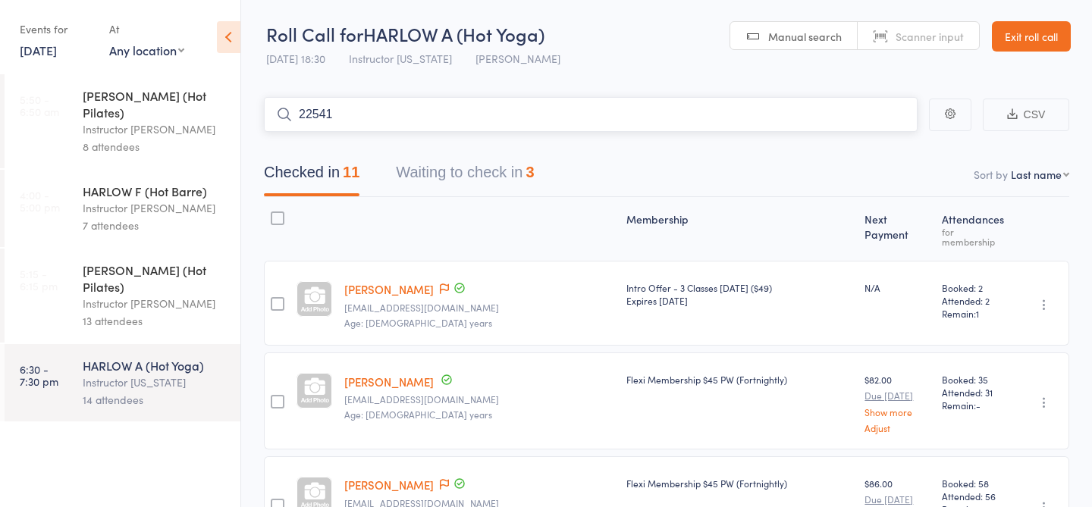
type input "22541"
click at [371, 142] on div "Jessica Hopgood" at bounding box center [334, 146] width 114 height 17
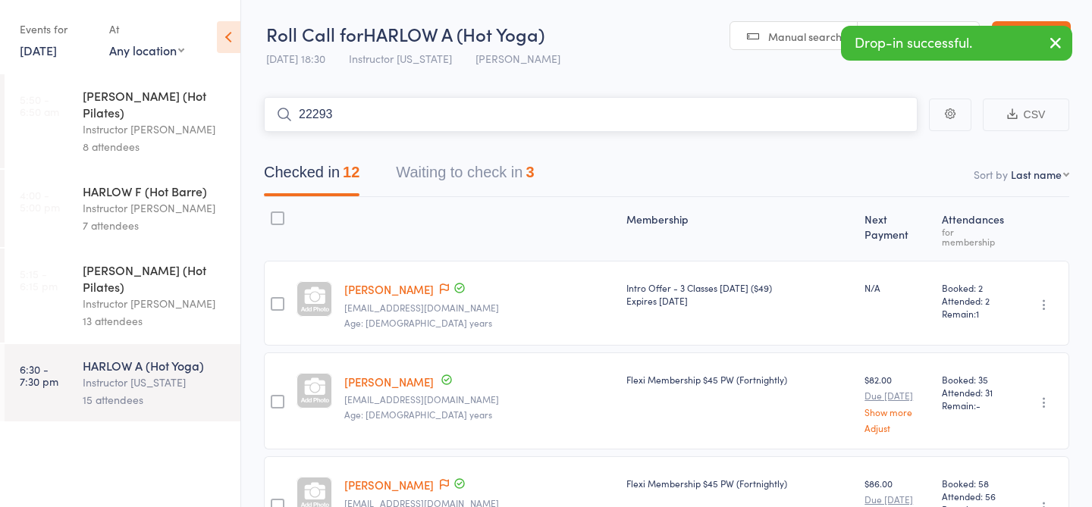
type input "22293"
click at [344, 152] on div "Suzanna Russell" at bounding box center [334, 146] width 114 height 17
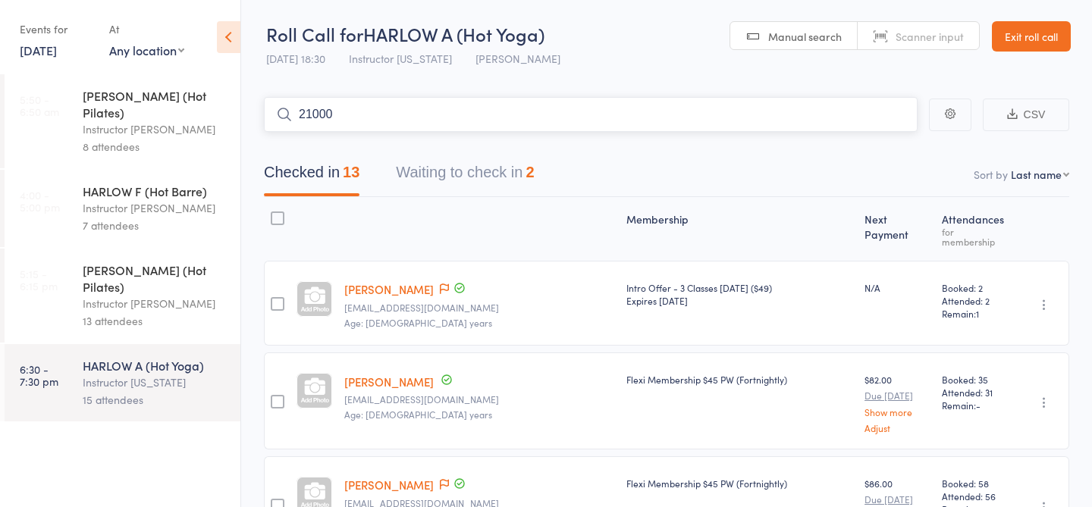
type input "21000"
click at [394, 149] on div "Maki Tanaka Drop in" at bounding box center [591, 146] width 652 height 35
type input "22581"
click at [290, 143] on span at bounding box center [286, 145] width 19 height 19
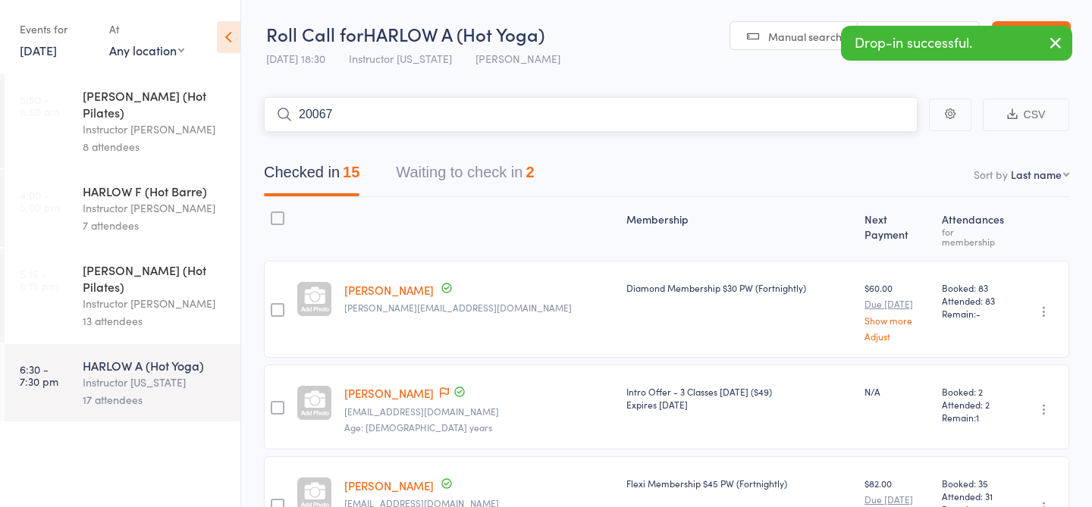
type input "20067"
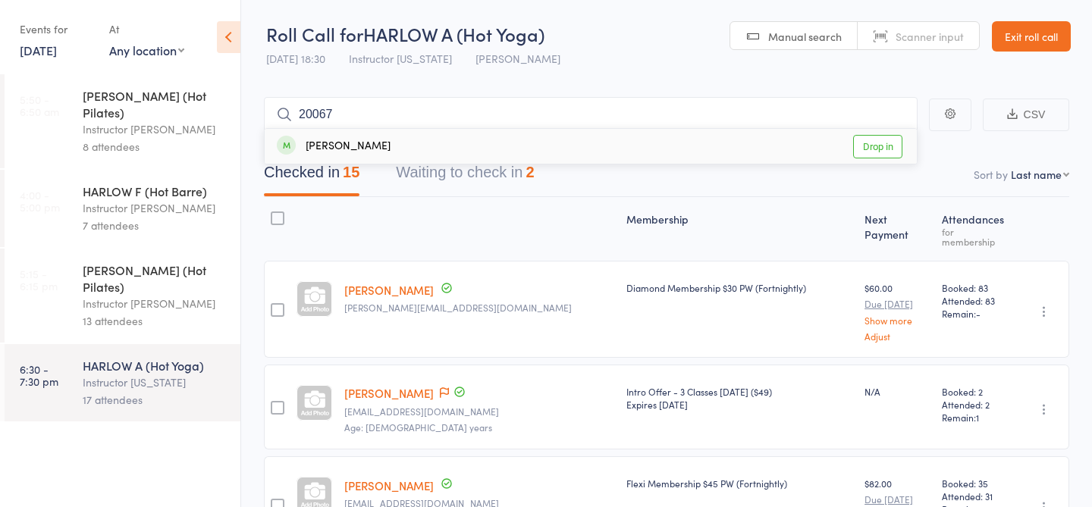
click at [332, 157] on div "Jenny Bergman Drop in" at bounding box center [591, 146] width 652 height 35
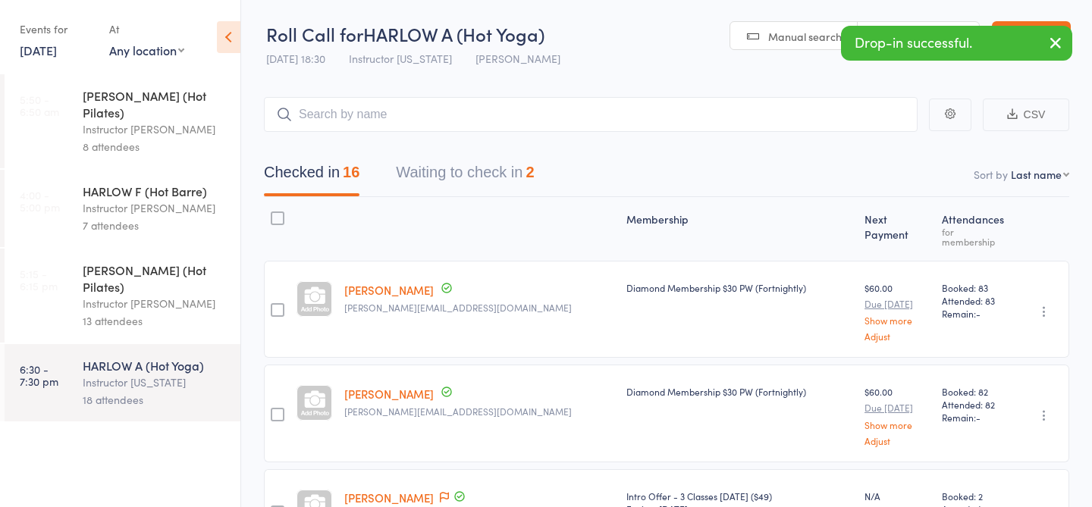
click at [618, 67] on header "Roll Call for HARLOW A (Hot Yoga) 15 Sep 18:30 Instructor Georgia Harlow Newste…" at bounding box center [666, 37] width 851 height 74
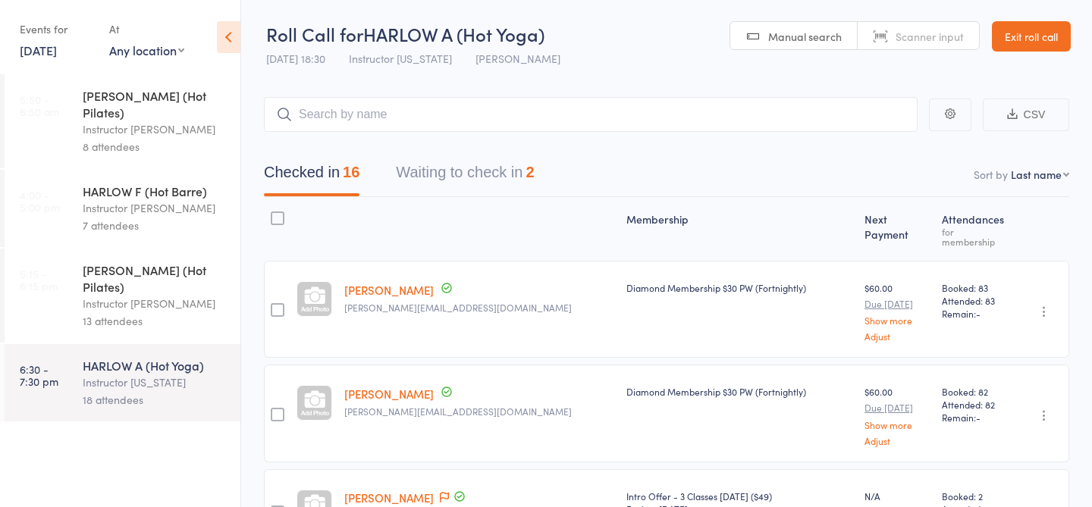
click at [143, 295] on div "Instructor Liliana" at bounding box center [155, 303] width 145 height 17
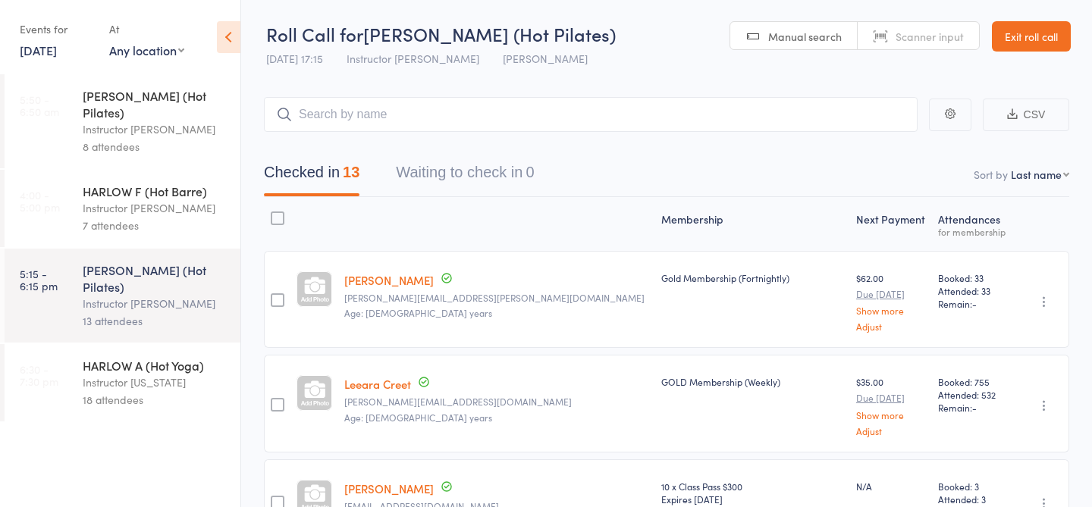
click at [127, 374] on div "Instructor [US_STATE]" at bounding box center [155, 382] width 145 height 17
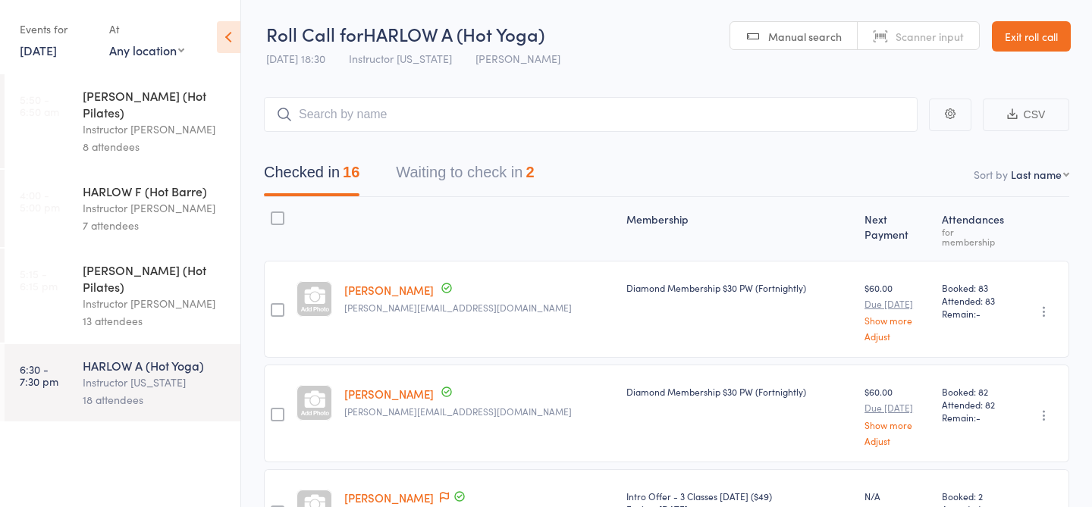
click at [650, 52] on header "Roll Call for HARLOW A (Hot Yoga) 15 Sep 18:30 Instructor Georgia Harlow Newste…" at bounding box center [666, 37] width 851 height 74
click at [523, 174] on button "Waiting to check in 2" at bounding box center [465, 176] width 138 height 40
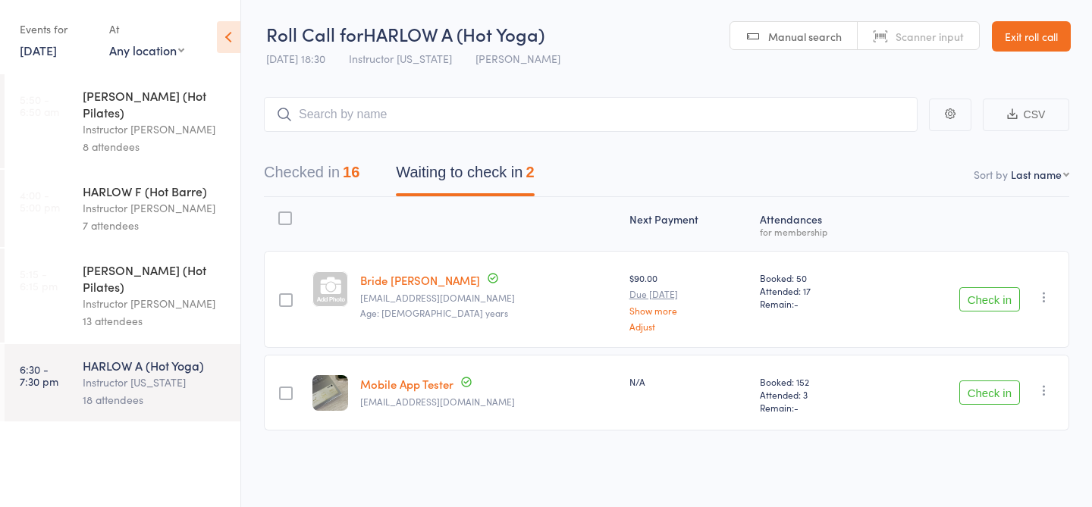
click at [582, 168] on nav "Checked in 16 Waiting to check in 2" at bounding box center [667, 176] width 842 height 40
click at [346, 182] on button "Checked in 16" at bounding box center [312, 176] width 96 height 40
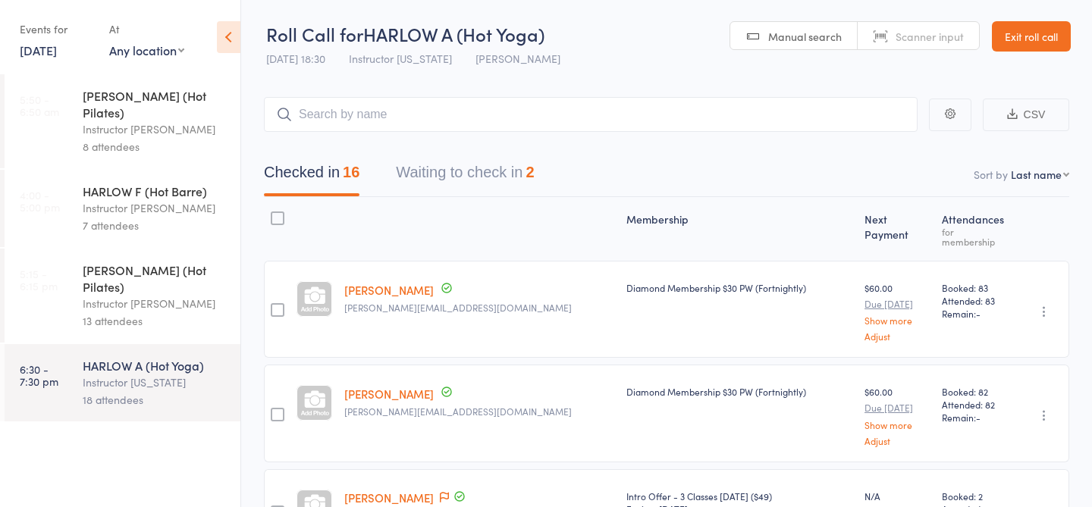
click at [625, 170] on nav "Checked in 16 Waiting to check in 2" at bounding box center [667, 176] width 842 height 40
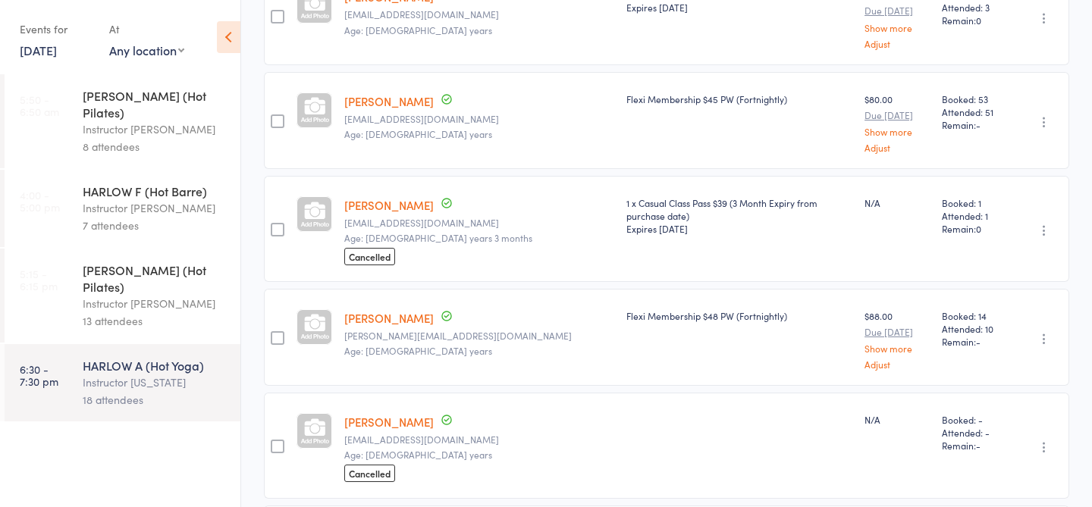
scroll to position [1054, 0]
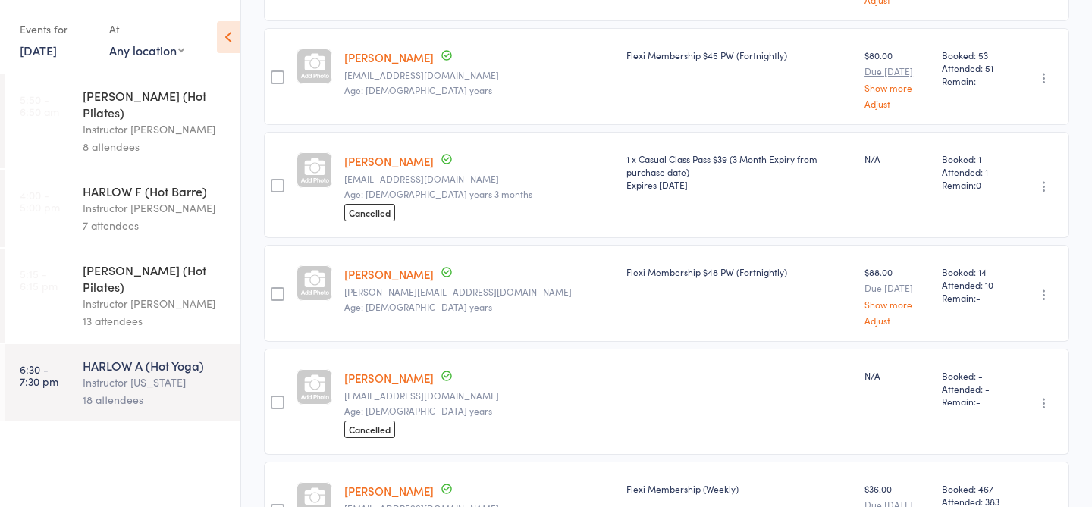
click at [389, 153] on link "[PERSON_NAME]" at bounding box center [388, 161] width 89 height 16
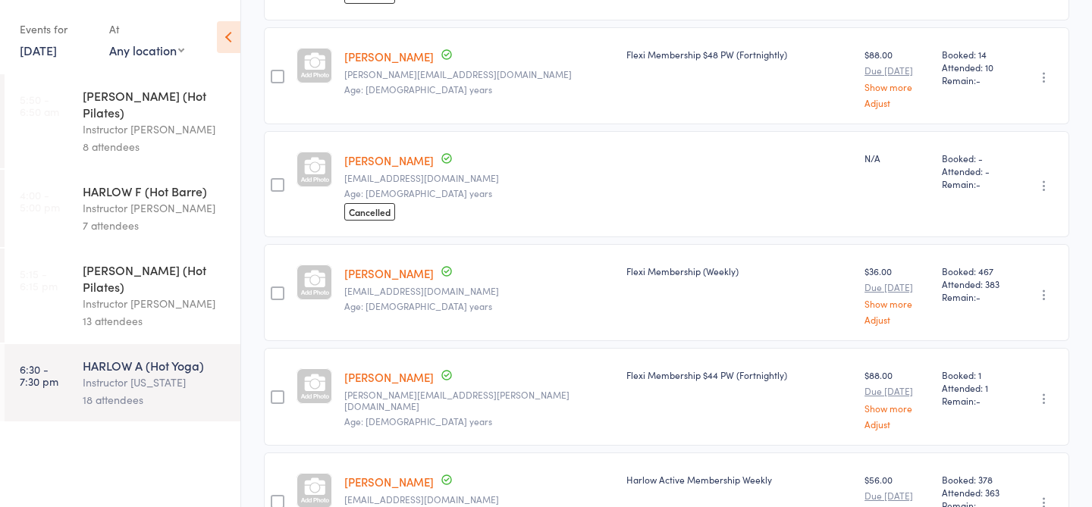
scroll to position [1282, 0]
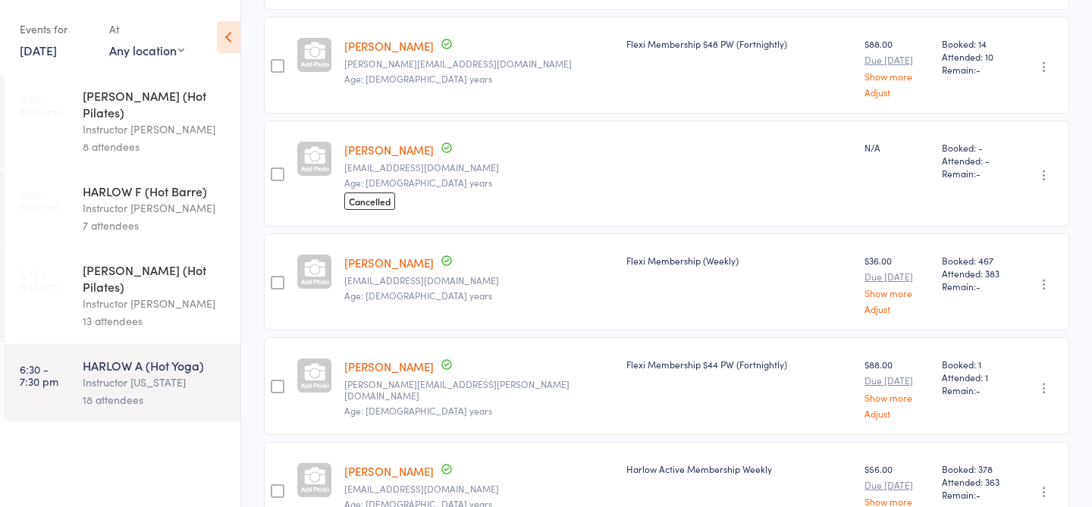
click at [367, 142] on link "Sze Ng" at bounding box center [388, 150] width 89 height 16
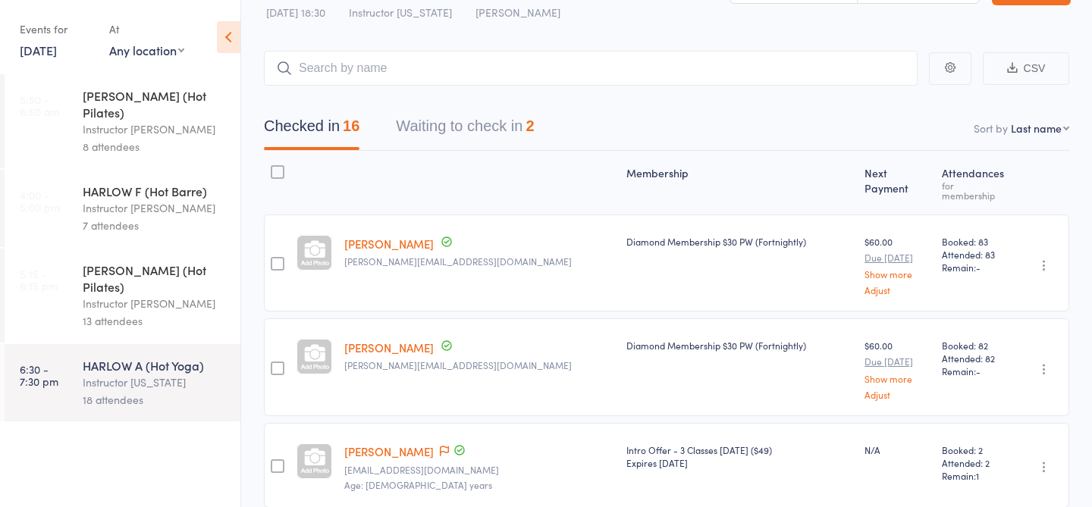
scroll to position [43, 0]
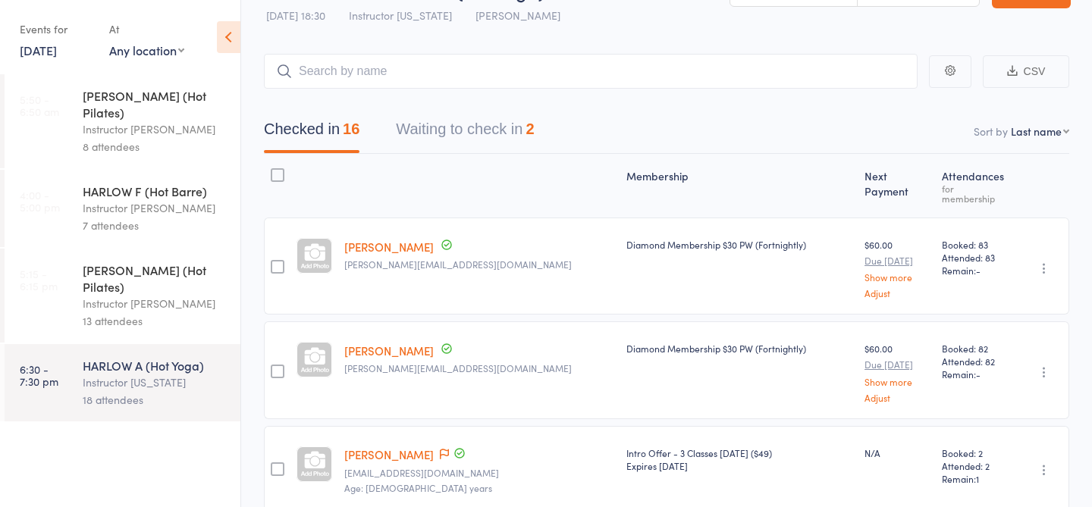
click at [470, 130] on button "Waiting to check in 2" at bounding box center [465, 133] width 138 height 40
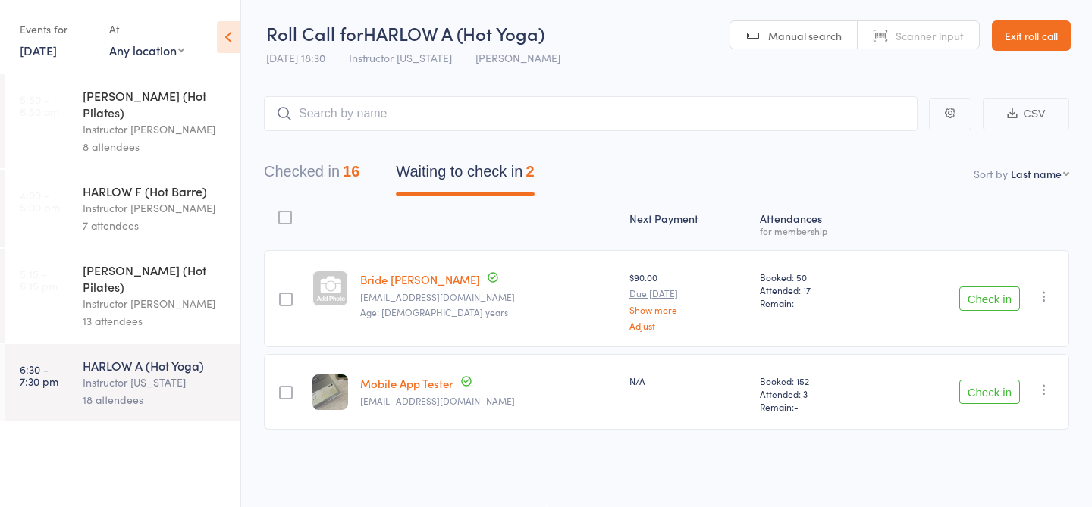
scroll to position [1, 0]
click at [1047, 299] on icon "button" at bounding box center [1044, 296] width 15 height 15
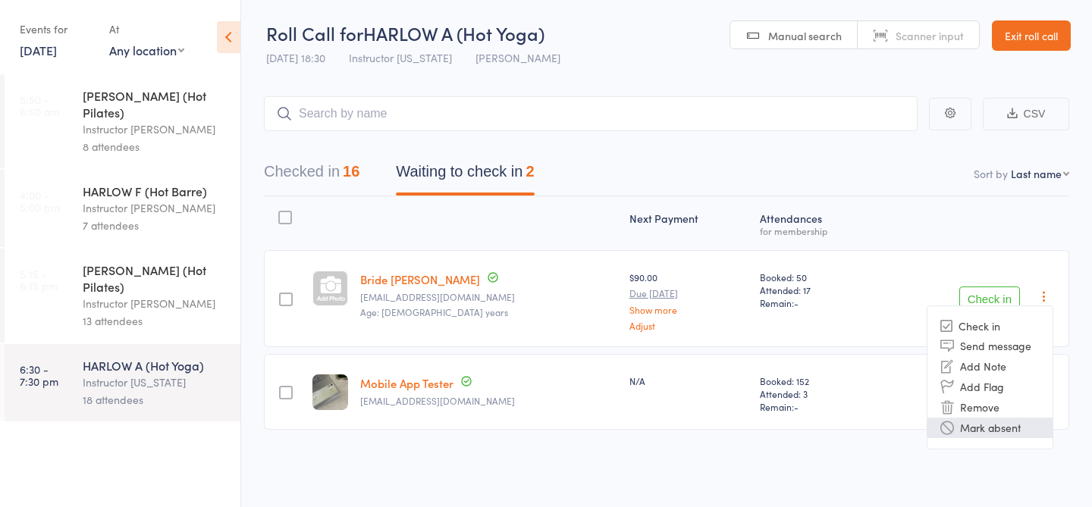
click at [997, 421] on li "Mark absent" at bounding box center [990, 428] width 125 height 20
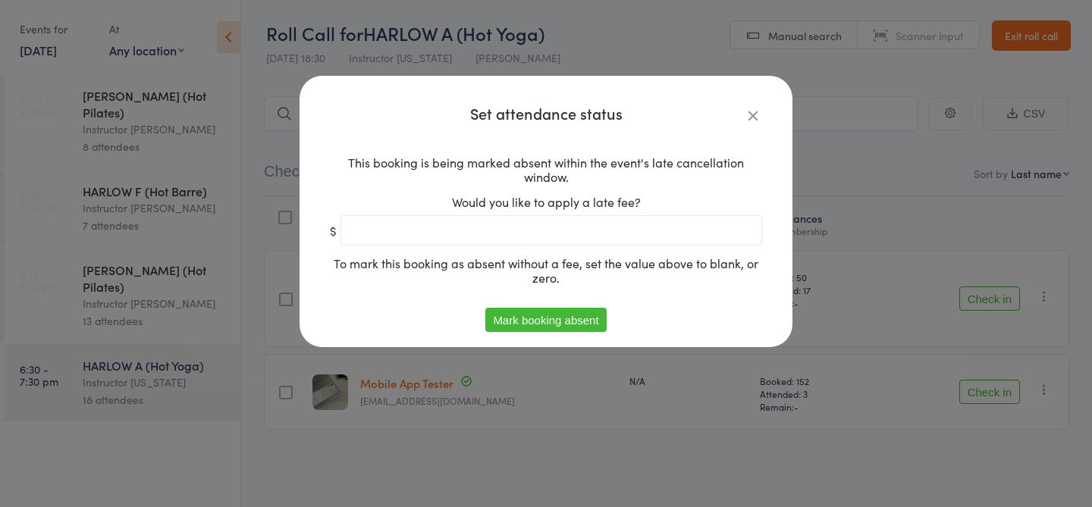
click at [558, 319] on button "Mark booking absent" at bounding box center [545, 320] width 121 height 24
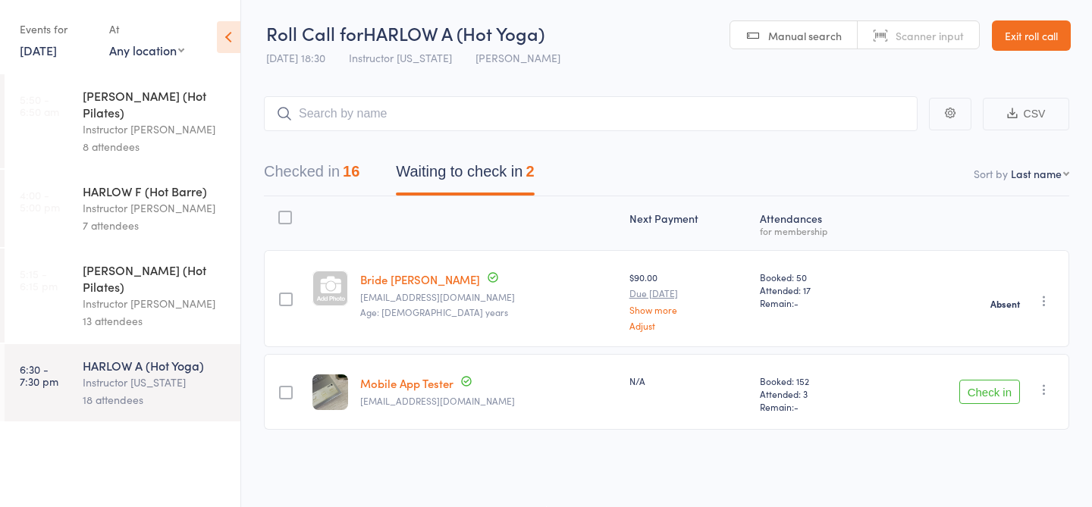
click at [1006, 401] on button "Check in" at bounding box center [989, 392] width 61 height 24
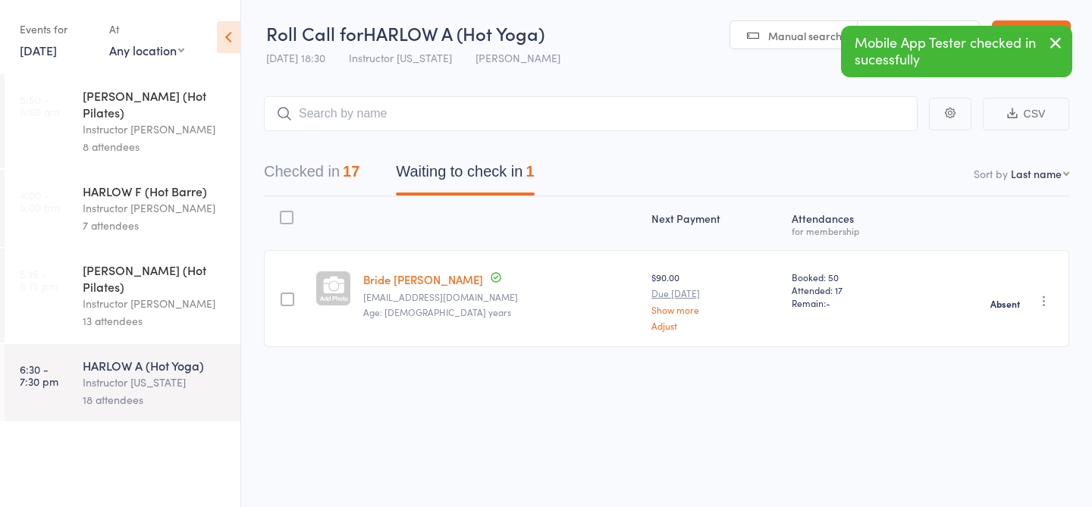
click at [337, 176] on button "Checked in 17" at bounding box center [312, 175] width 96 height 40
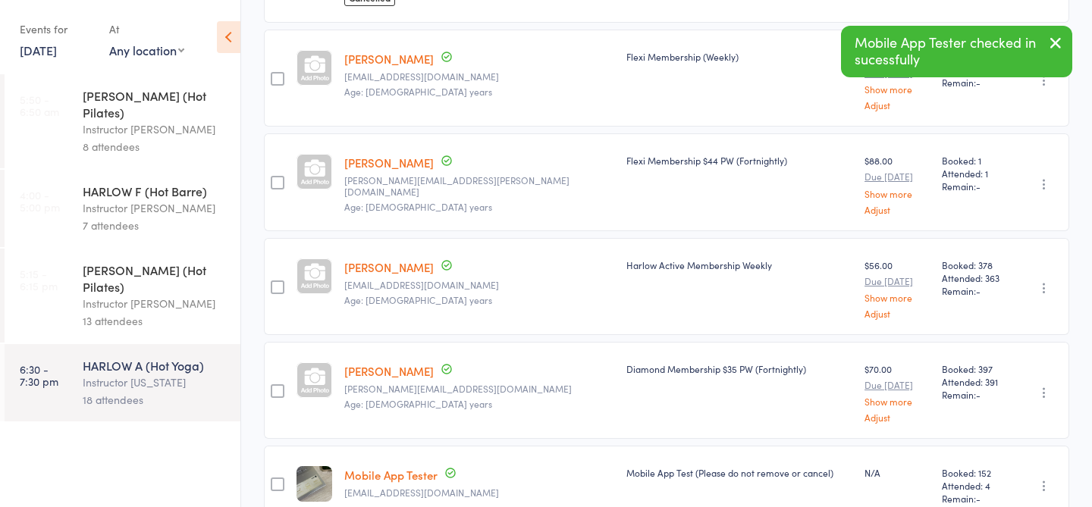
scroll to position [1552, 0]
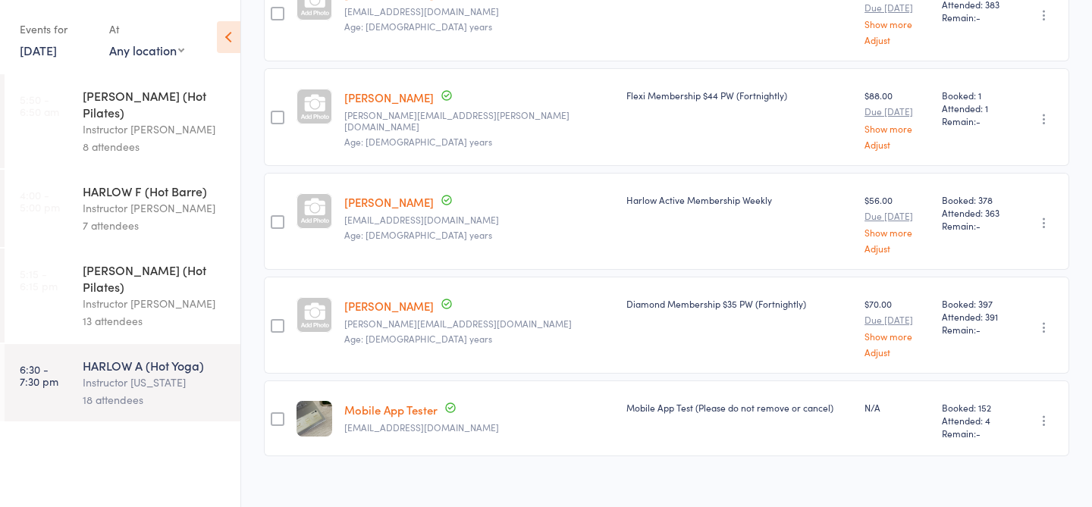
click at [1039, 413] on icon "button" at bounding box center [1044, 420] width 15 height 15
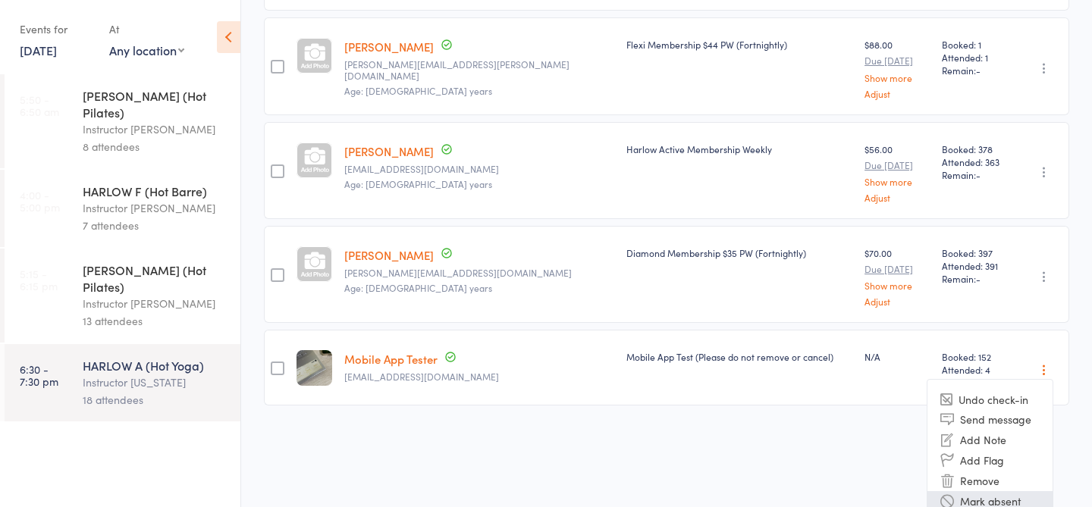
click at [1005, 491] on li "Mark absent" at bounding box center [990, 501] width 125 height 20
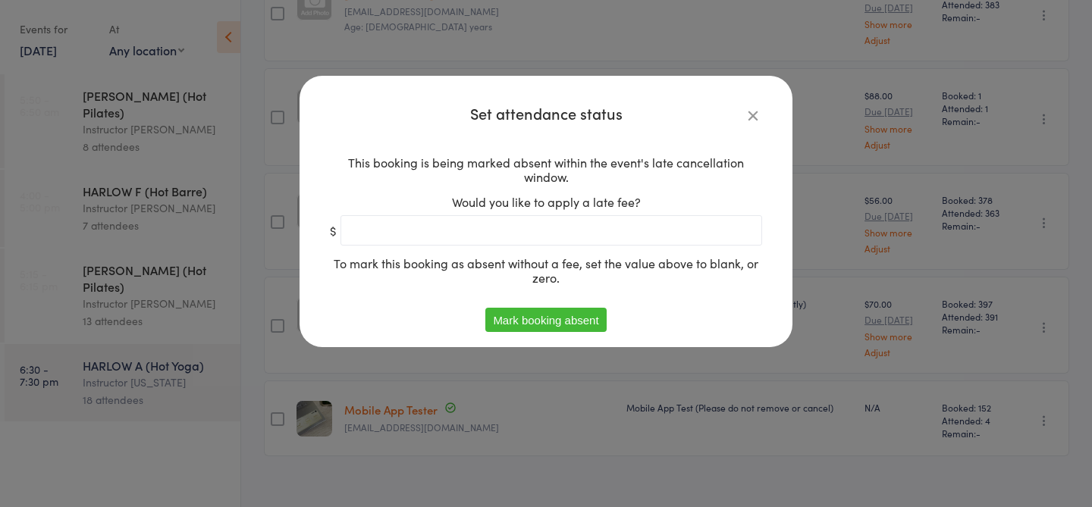
click at [572, 322] on button "Mark booking absent" at bounding box center [545, 320] width 121 height 24
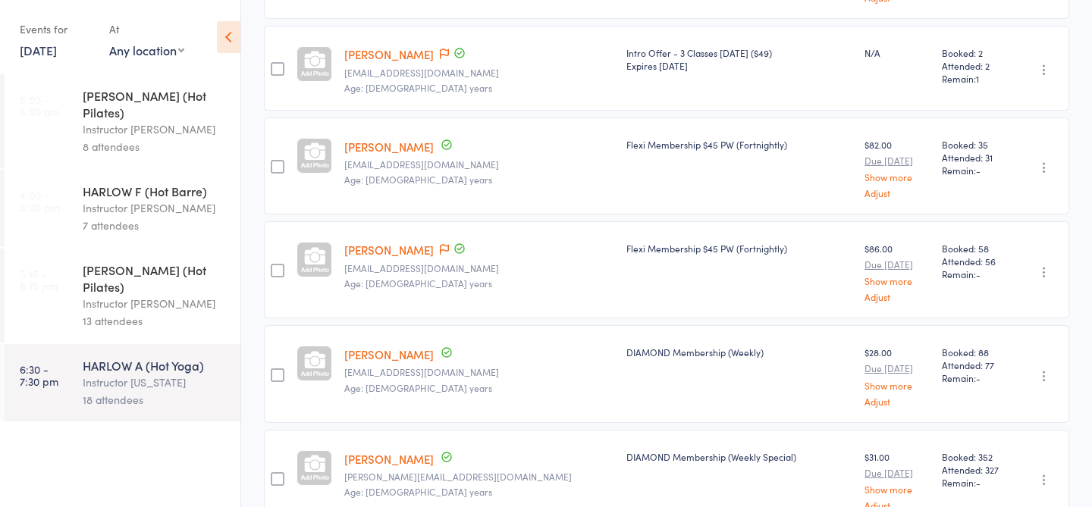
scroll to position [0, 0]
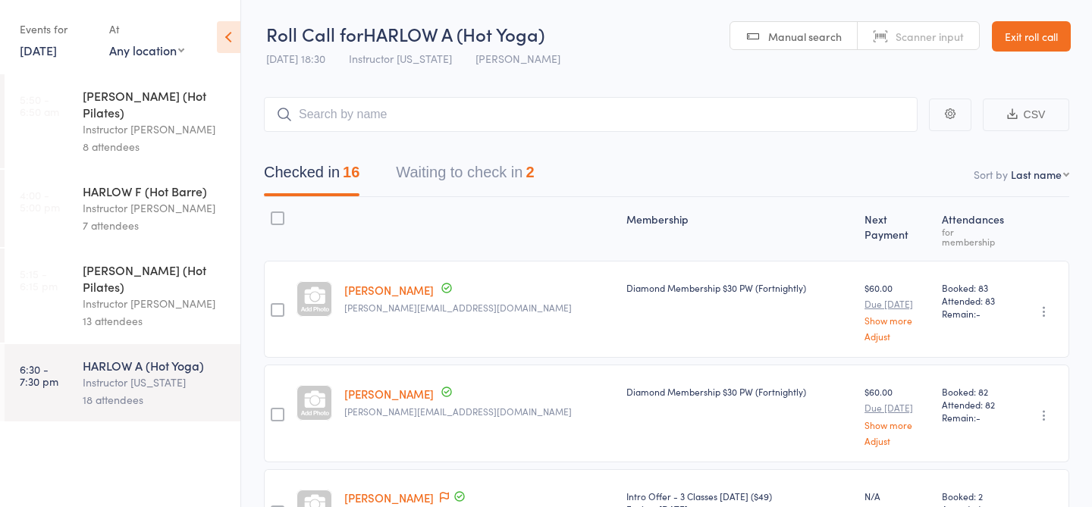
click at [431, 181] on button "Waiting to check in 2" at bounding box center [465, 176] width 138 height 40
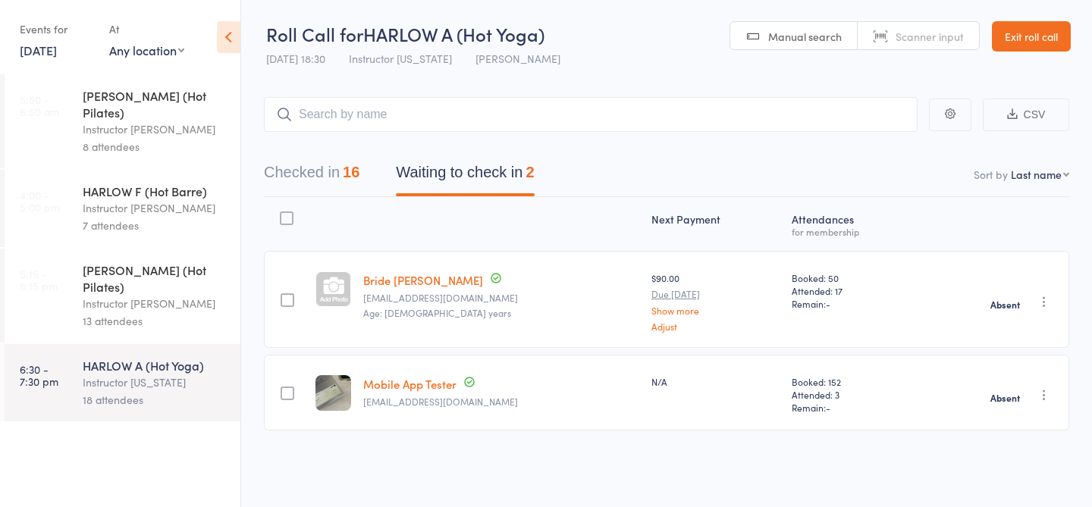
click at [323, 183] on button "Checked in 16" at bounding box center [312, 176] width 96 height 40
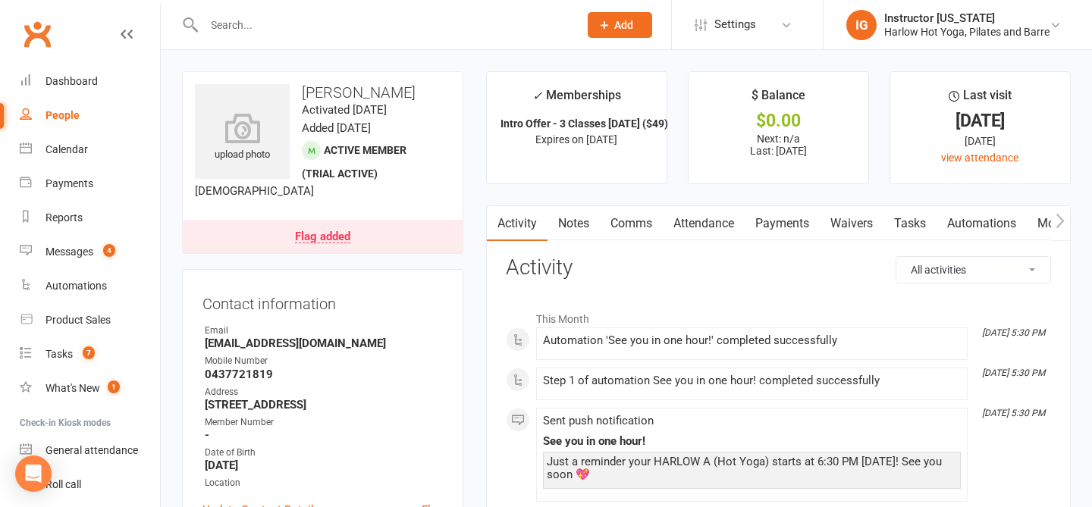
click at [699, 228] on link "Attendance" at bounding box center [704, 223] width 82 height 35
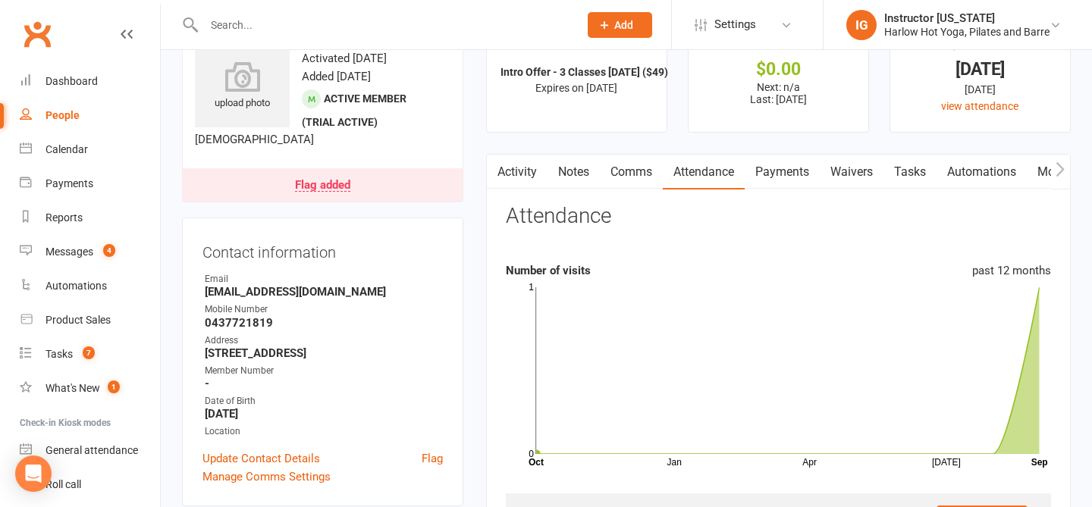
scroll to position [29, 0]
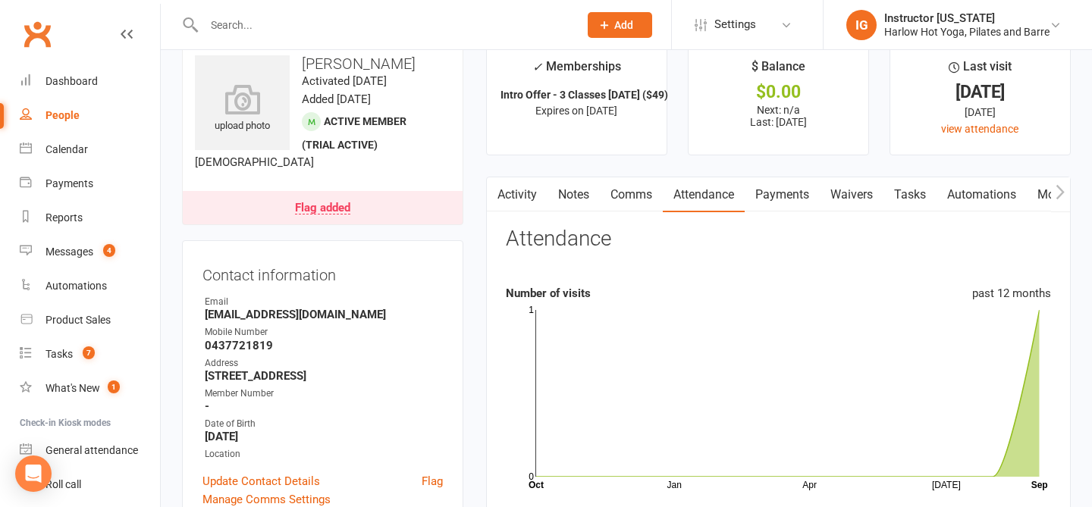
click at [520, 191] on link "Activity" at bounding box center [517, 194] width 61 height 35
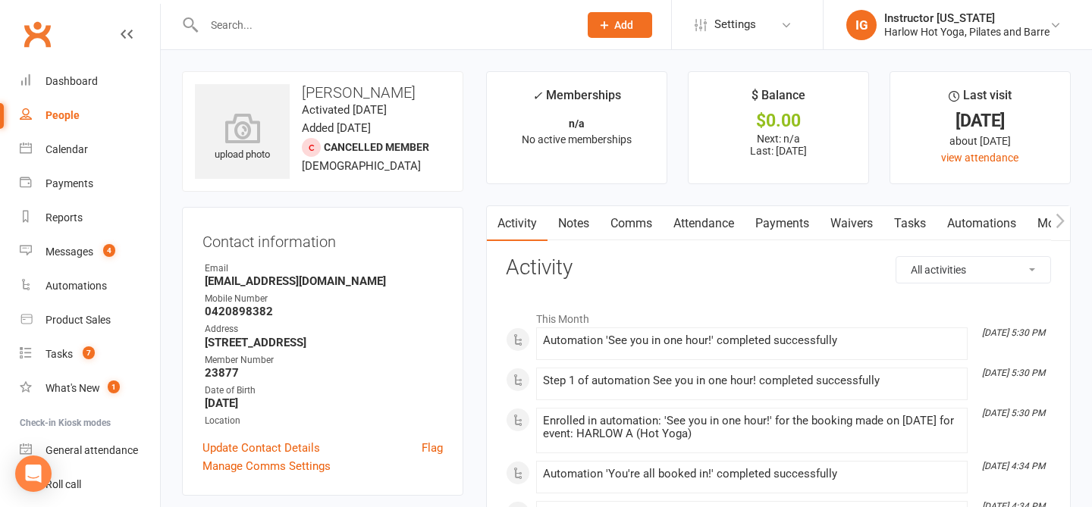
click at [584, 226] on link "Notes" at bounding box center [574, 223] width 52 height 35
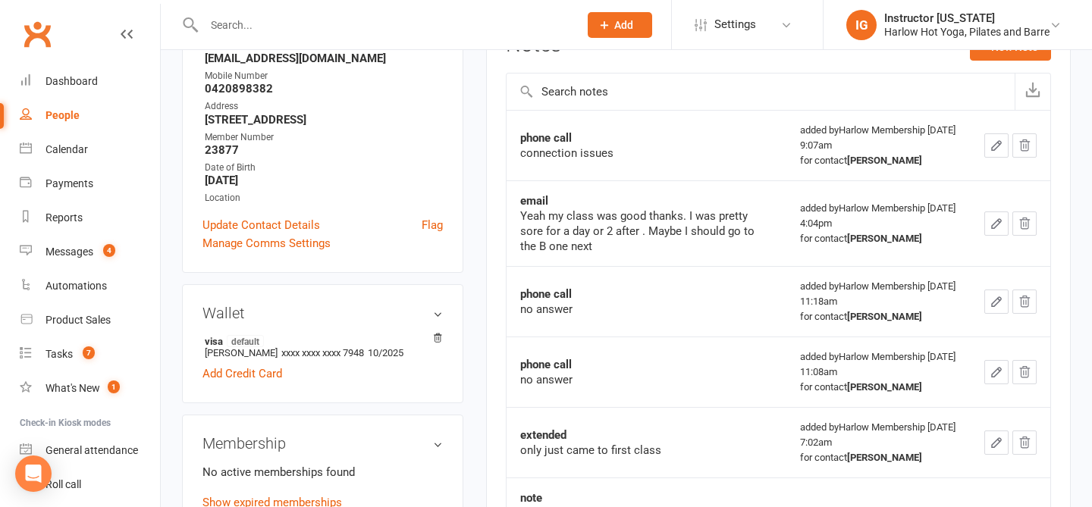
scroll to position [224, 0]
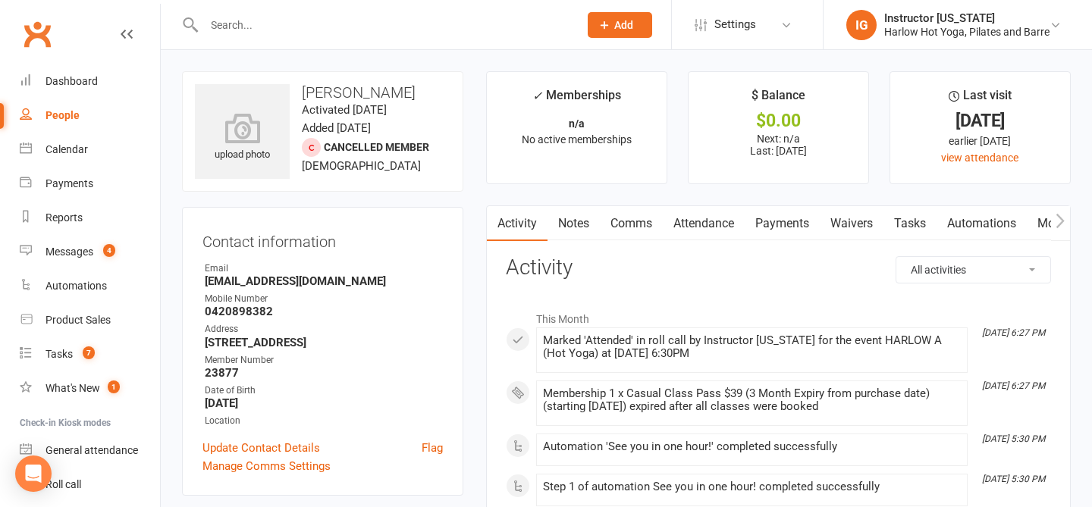
click at [629, 232] on link "Comms" at bounding box center [631, 223] width 63 height 35
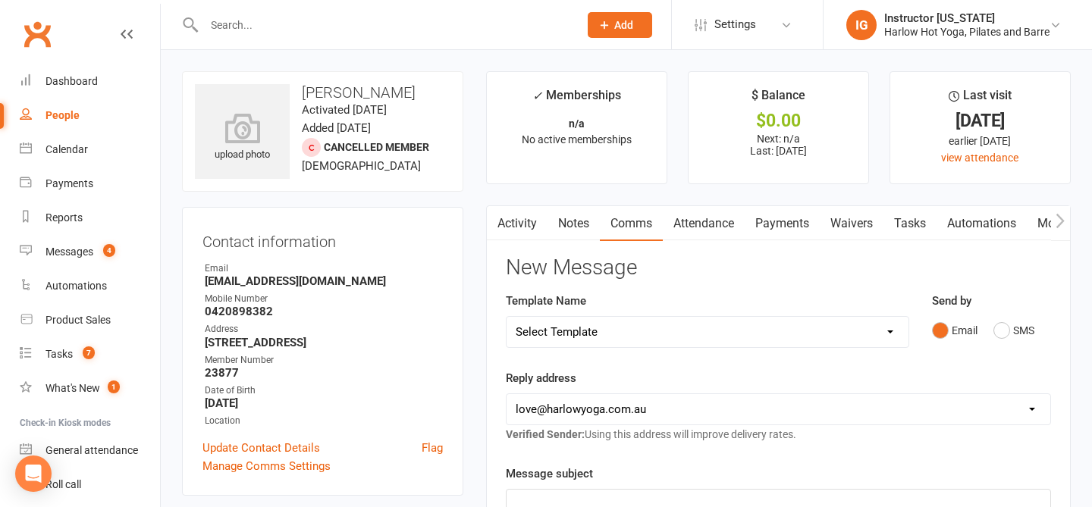
click at [570, 231] on link "Notes" at bounding box center [574, 223] width 52 height 35
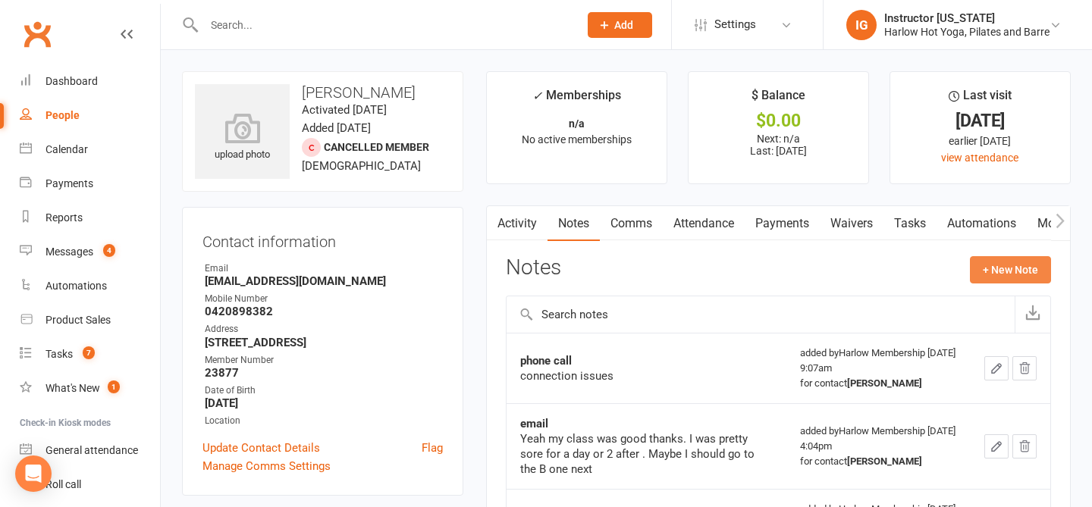
click at [991, 263] on button "+ New Note" at bounding box center [1010, 269] width 81 height 27
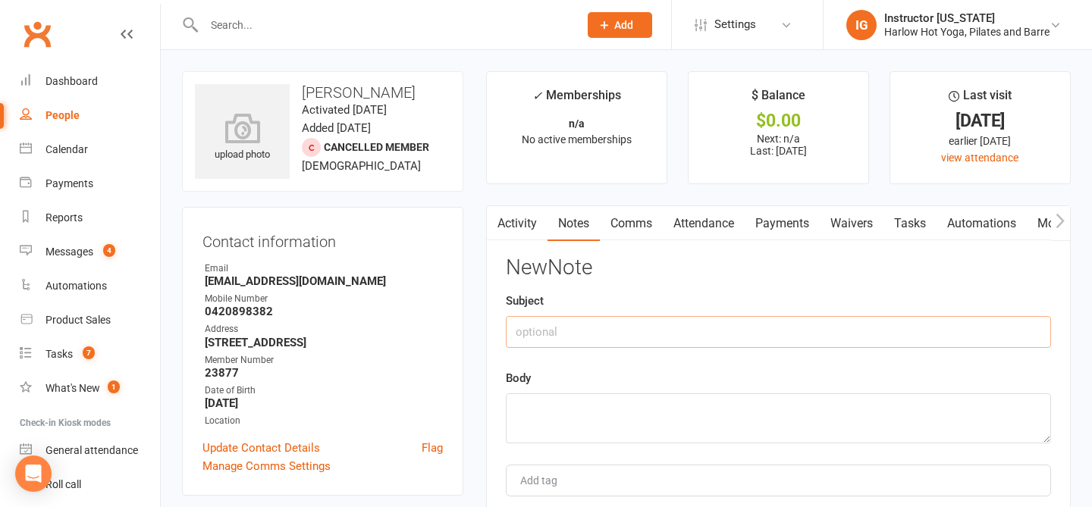
click at [734, 332] on input "text" at bounding box center [778, 332] width 545 height 32
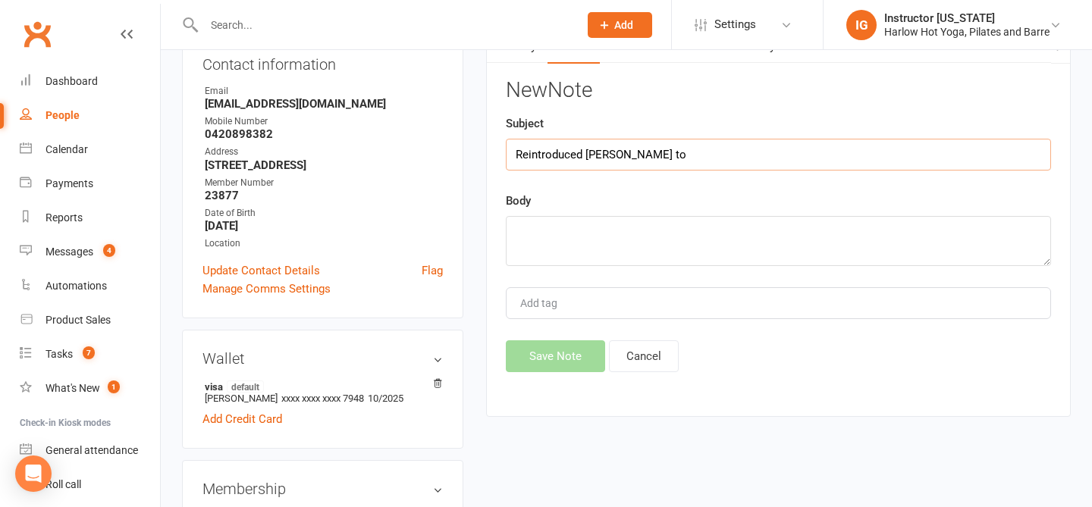
scroll to position [180, 0]
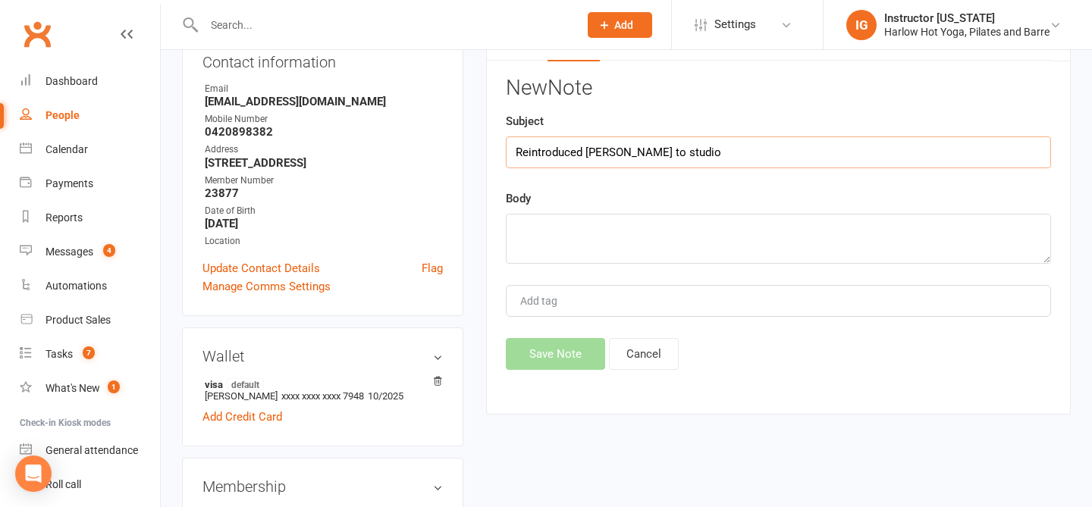
type input "Reintroduced Daniel to studio"
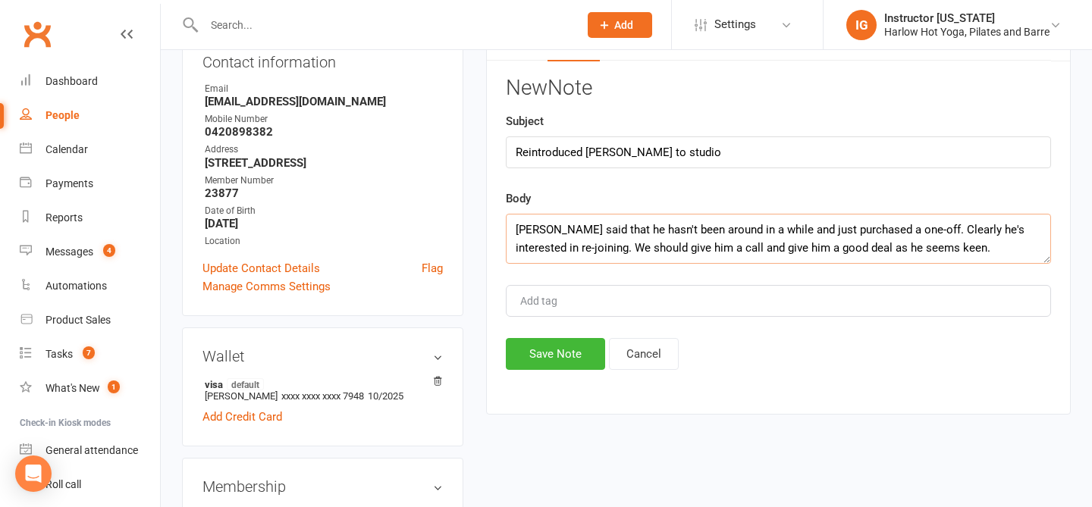
click at [519, 234] on textarea "Daniel said that he hasn't been around in a while and just purchased a one-off.…" at bounding box center [778, 239] width 545 height 50
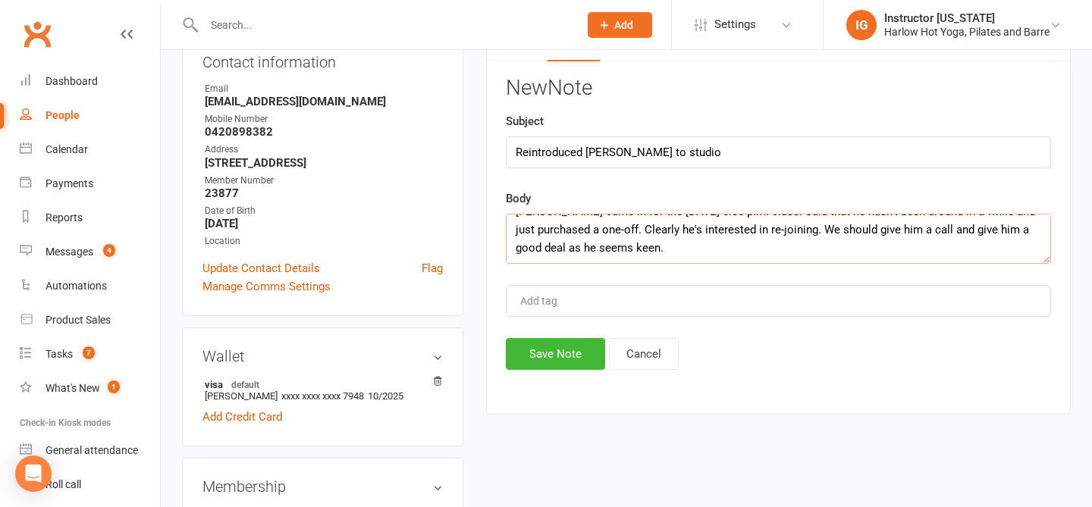
click at [642, 253] on textarea "Daniel came in for the Monday 6:30 p.m. class. Said that he hasn't been around …" at bounding box center [778, 239] width 545 height 50
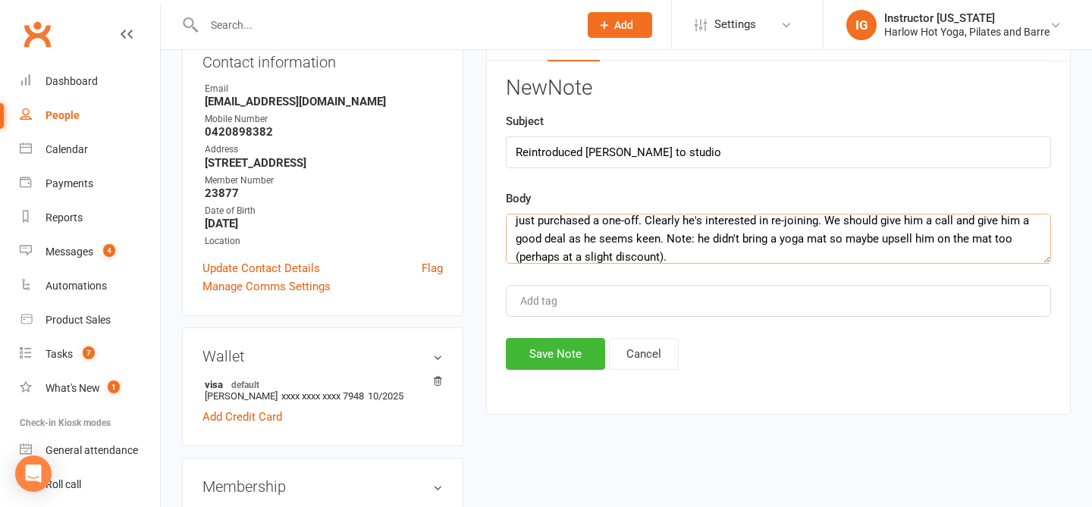
click at [797, 244] on textarea "Daniel came in for the Monday 6:30 p.m. class. Said that he hasn't been around …" at bounding box center [778, 239] width 545 height 50
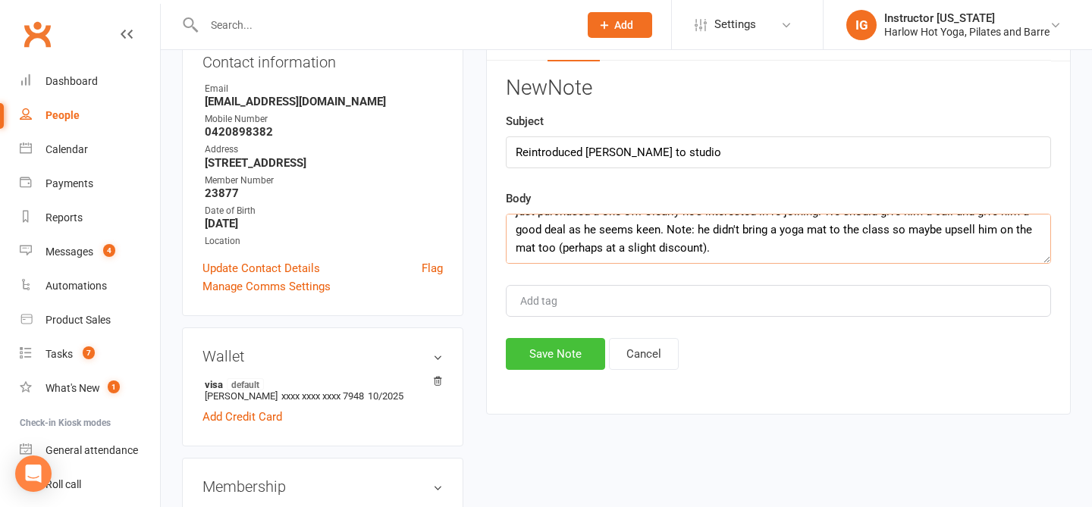
type textarea "Daniel came in for the Monday 6:30 p.m. class. Said that he hasn't been around …"
click at [560, 347] on button "Save Note" at bounding box center [555, 354] width 99 height 32
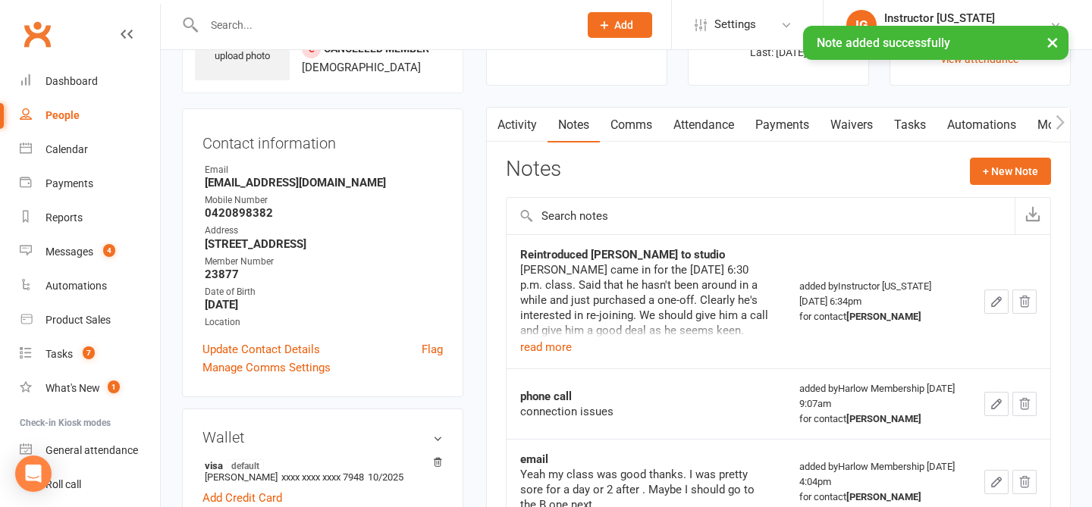
scroll to position [94, 0]
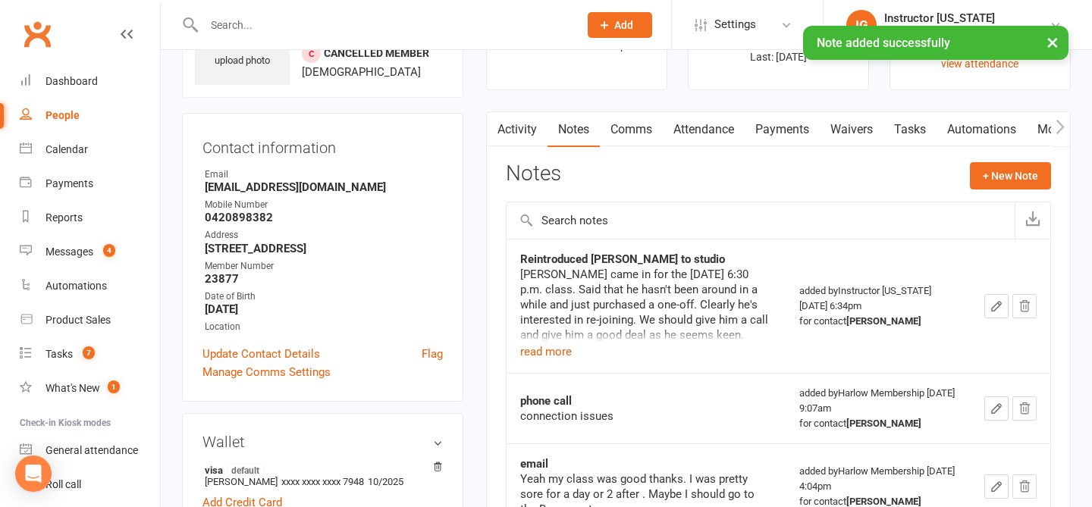
click at [995, 315] on button "button" at bounding box center [996, 306] width 24 height 24
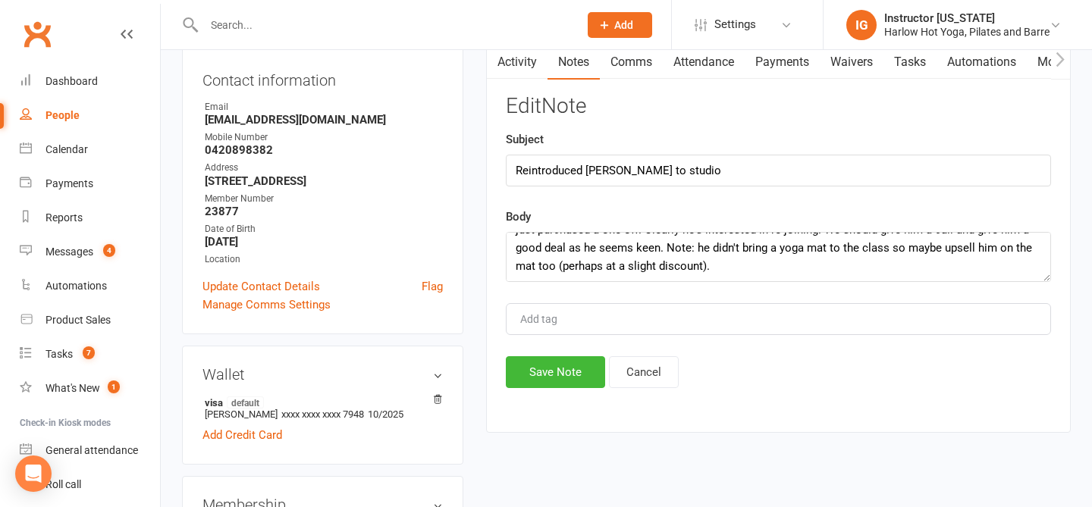
scroll to position [0, 0]
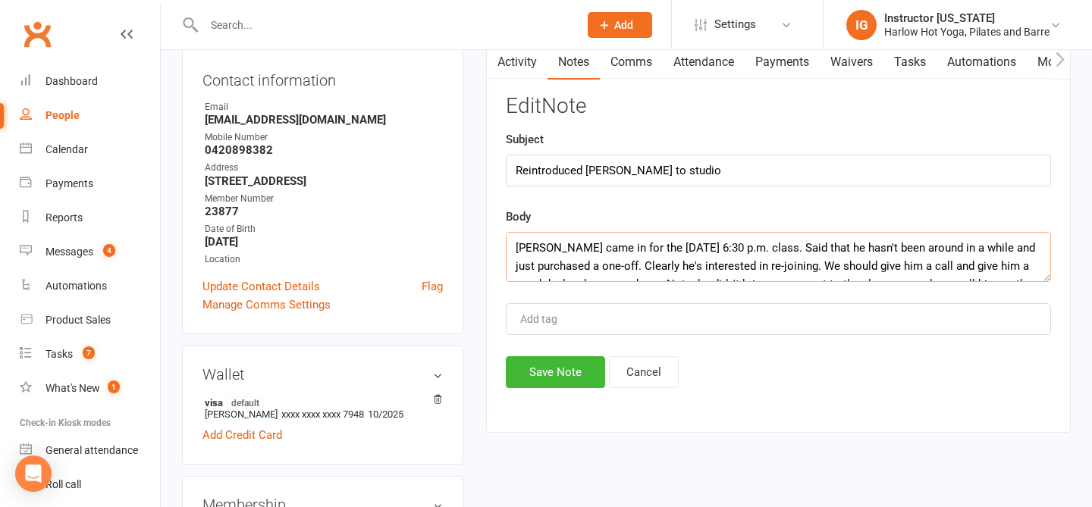
click at [516, 254] on textarea "Daniel came in for the Monday 6:30 p.m. class. Said that he hasn't been around …" at bounding box center [778, 257] width 545 height 50
type textarea "[Ha signed in on Georgia's account bc her laptop died.] Daniel came in for the …"
click at [541, 363] on button "Save Note" at bounding box center [555, 372] width 99 height 32
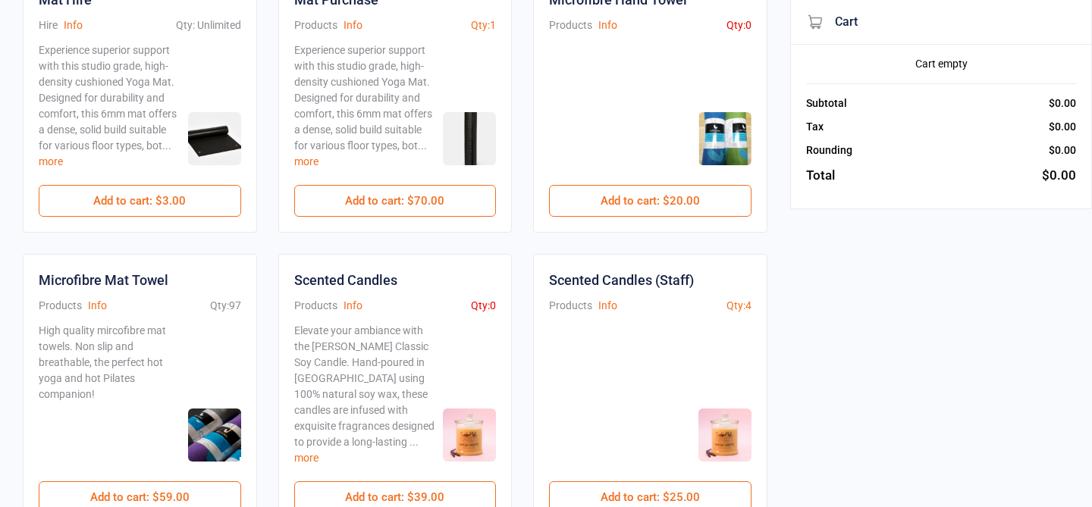
scroll to position [805, 0]
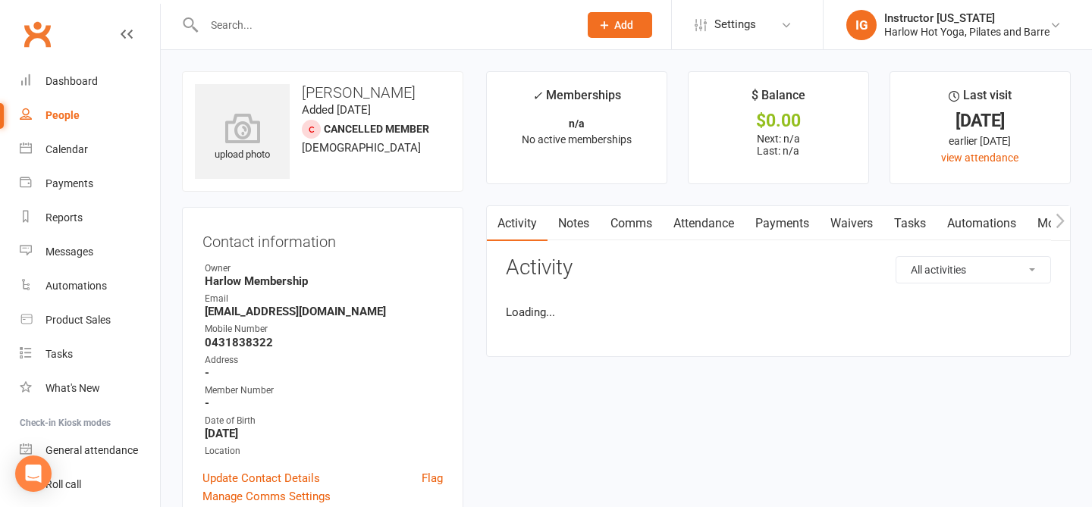
scroll to position [41, 0]
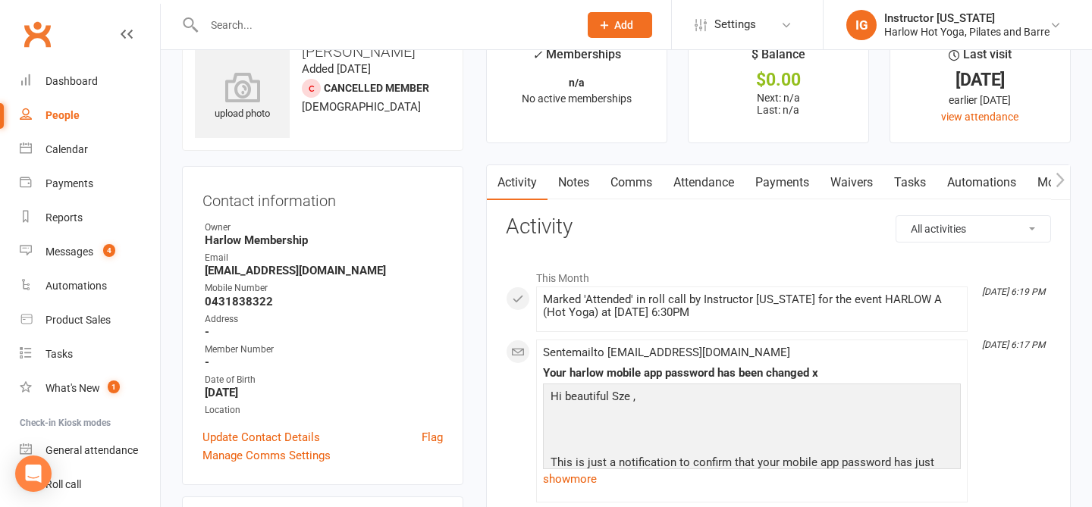
click at [589, 191] on link "Notes" at bounding box center [574, 182] width 52 height 35
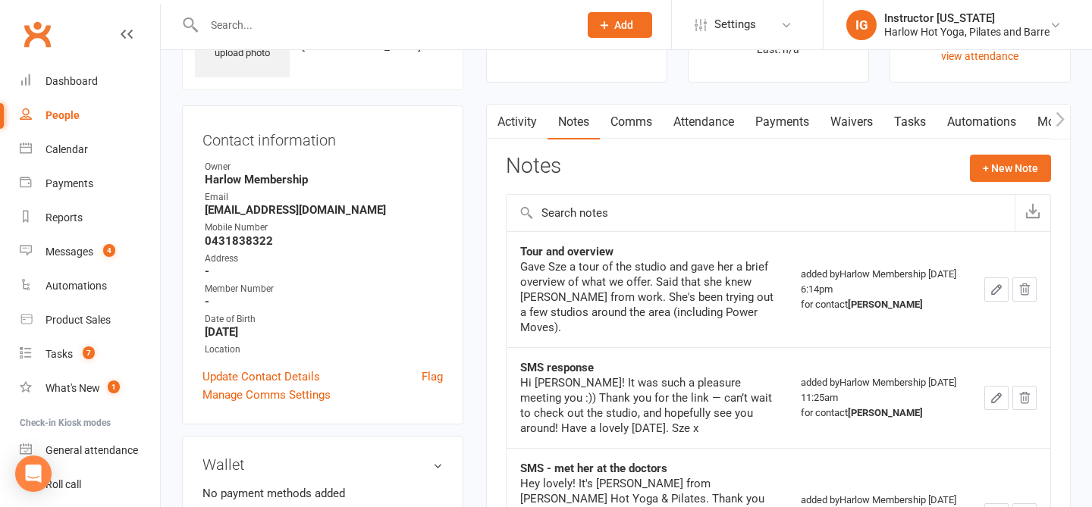
scroll to position [112, 0]
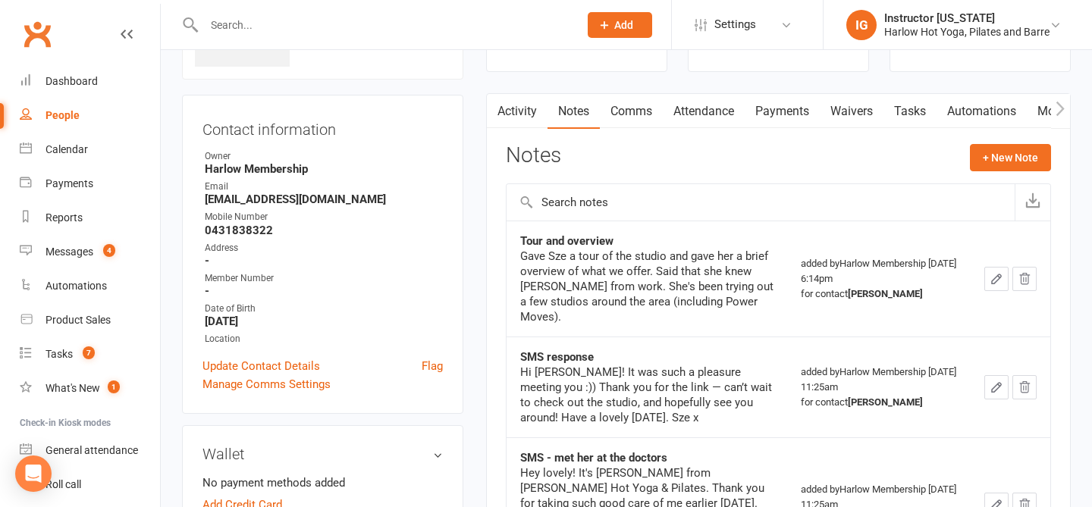
click at [992, 275] on icon "button" at bounding box center [996, 279] width 9 height 9
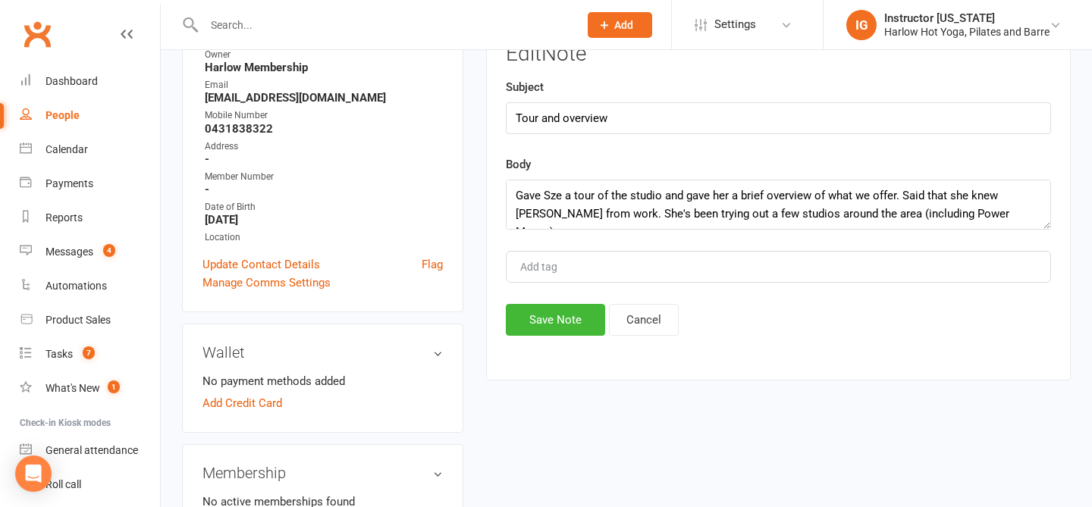
scroll to position [251, 0]
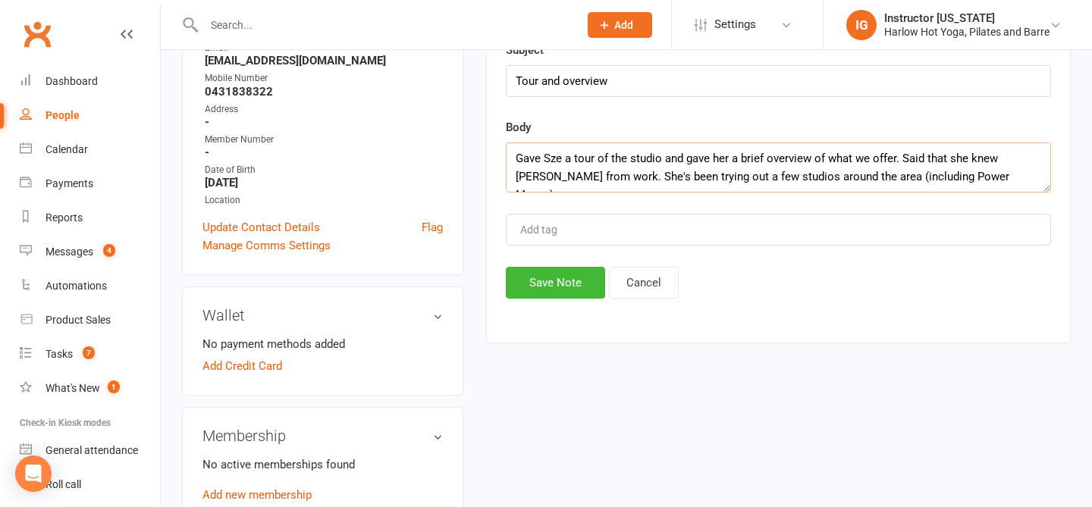
click at [517, 159] on textarea "Gave Sze a tour of the studio and gave her a brief overview of what we offer. S…" at bounding box center [778, 168] width 545 height 50
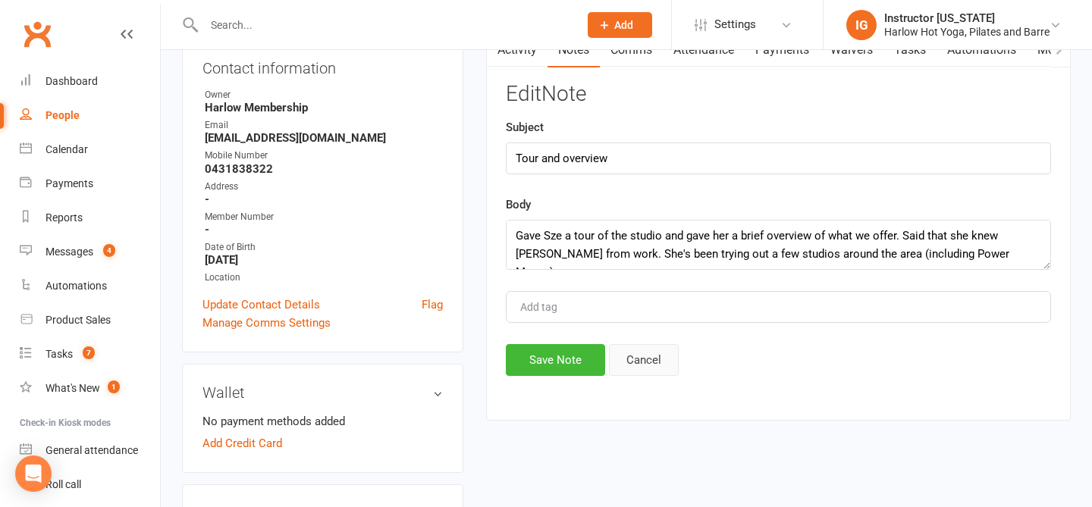
click at [655, 356] on button "Cancel" at bounding box center [644, 360] width 70 height 32
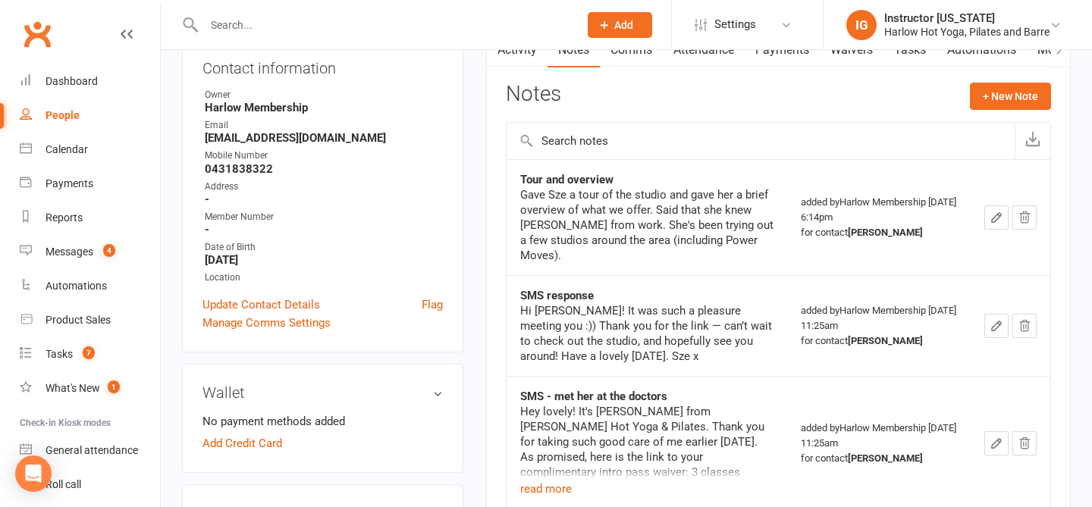
click at [994, 211] on icon "button" at bounding box center [997, 218] width 14 height 14
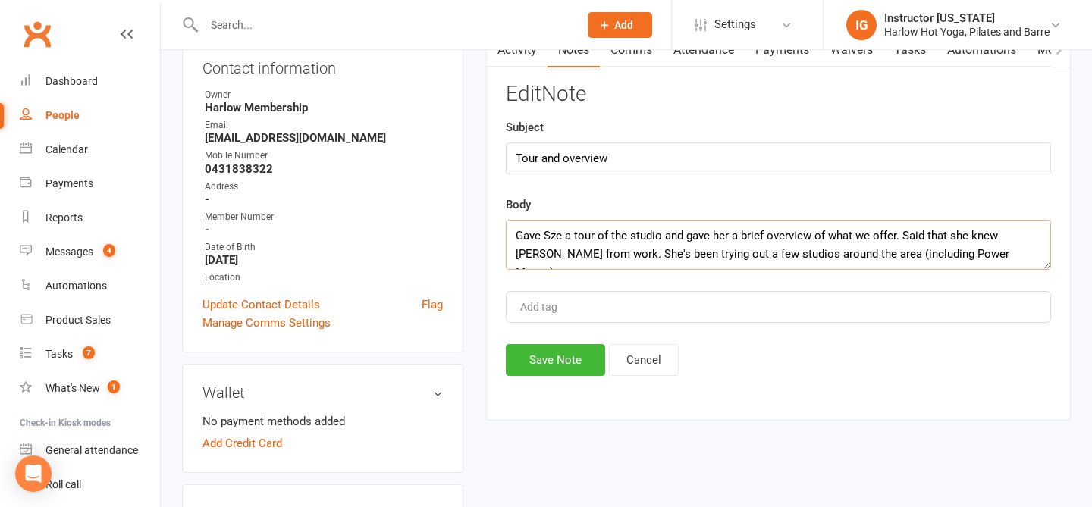
click at [518, 237] on textarea "Gave Sze a tour of the studio and gave her a brief overview of what we offer. S…" at bounding box center [778, 245] width 545 height 50
paste textarea "Transferred 3 make-up classes to friend [PERSON_NAME]"
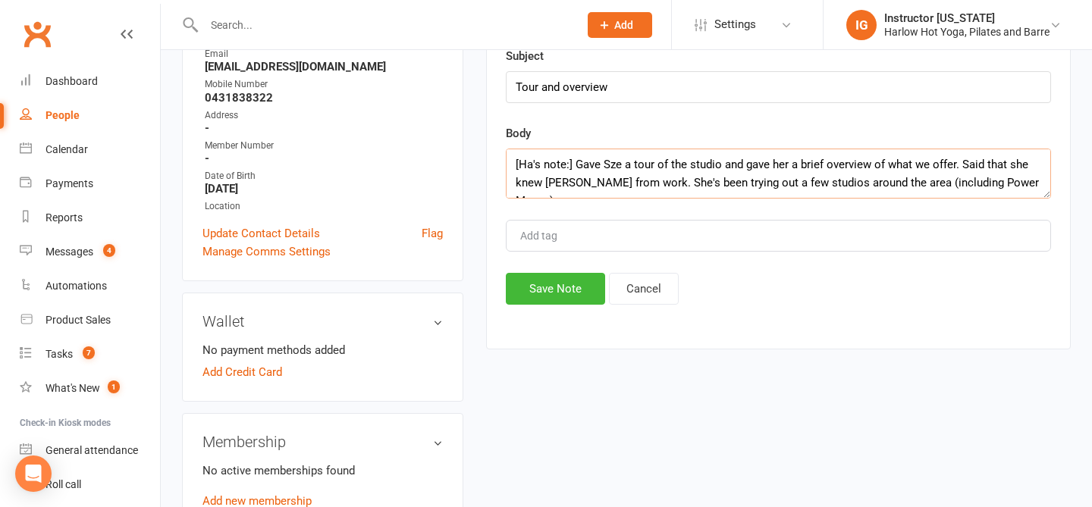
scroll to position [248, 0]
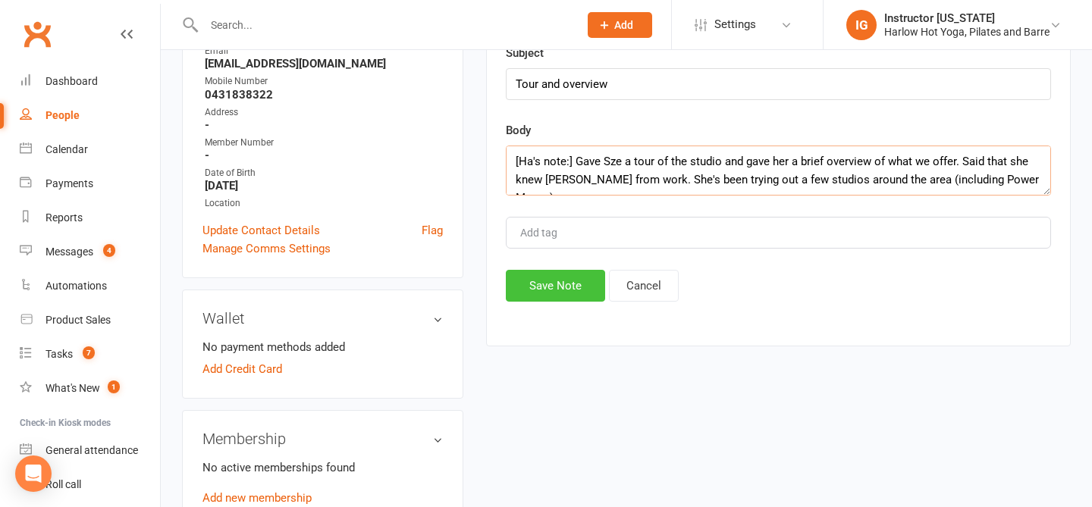
type textarea "[Ha's note:] Gave Sze a tour of the studio and gave her a brief overview of wha…"
click at [557, 288] on button "Save Note" at bounding box center [555, 286] width 99 height 32
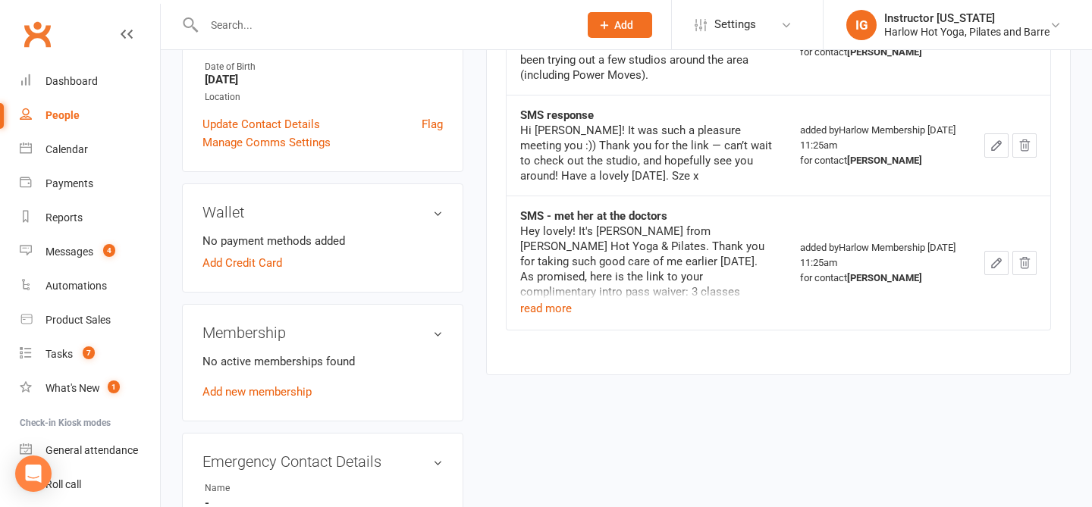
scroll to position [356, 0]
click at [542, 303] on button "read more" at bounding box center [546, 307] width 52 height 18
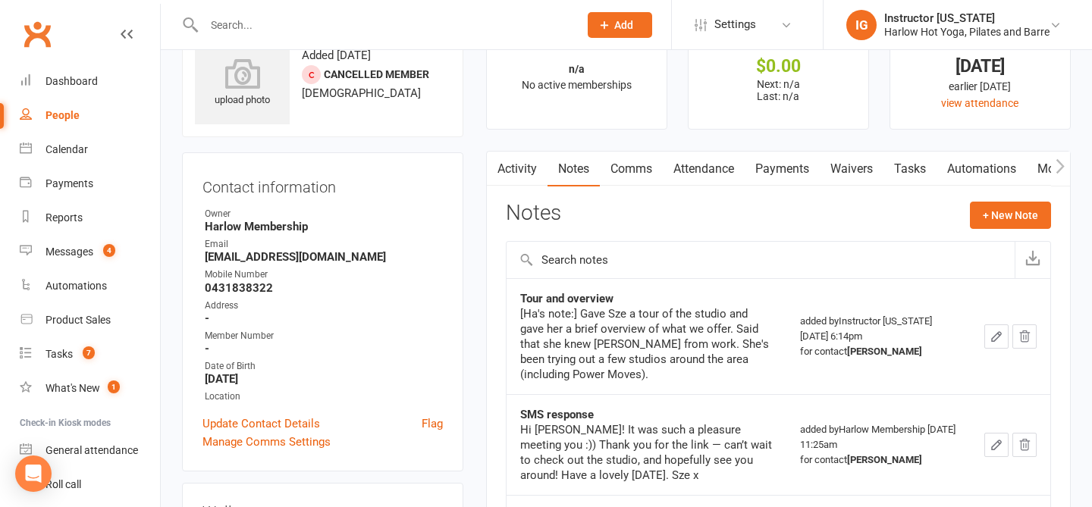
scroll to position [0, 0]
